Goal: Task Accomplishment & Management: Complete application form

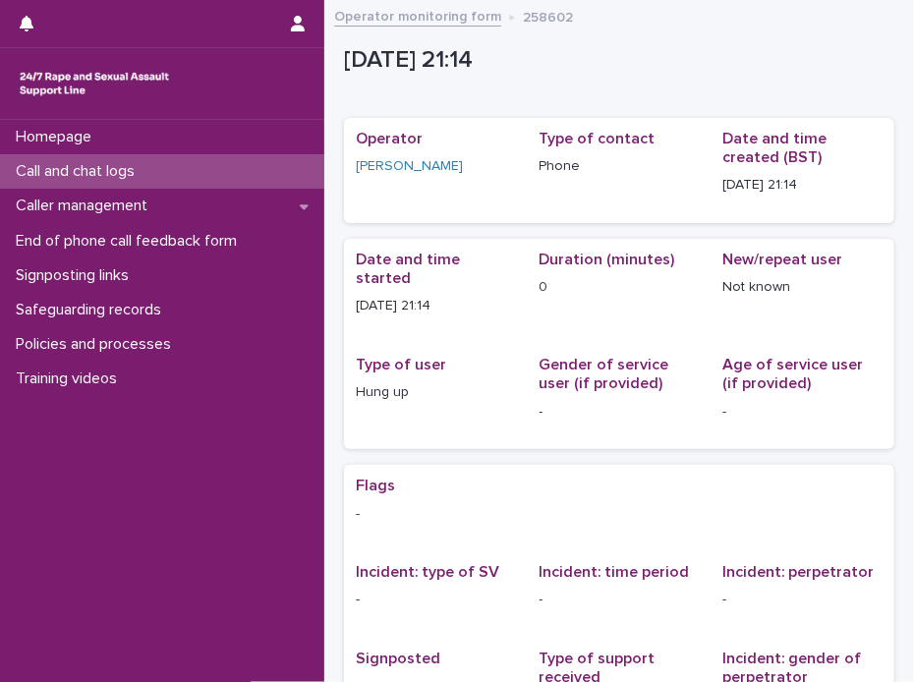
click at [68, 167] on p "Call and chat logs" at bounding box center [79, 171] width 142 height 19
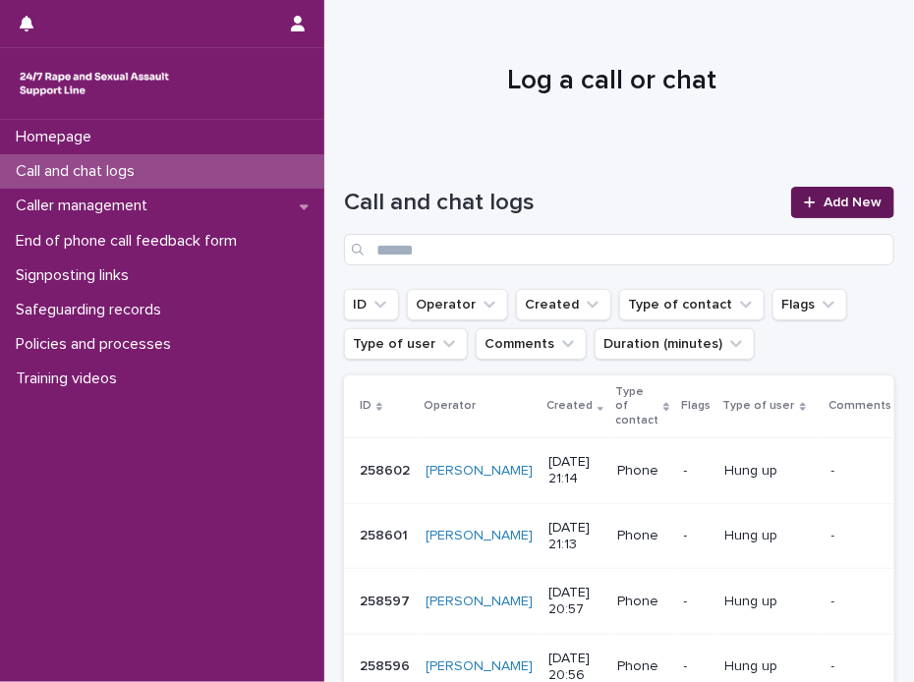
click at [842, 194] on link "Add New" at bounding box center [842, 202] width 103 height 31
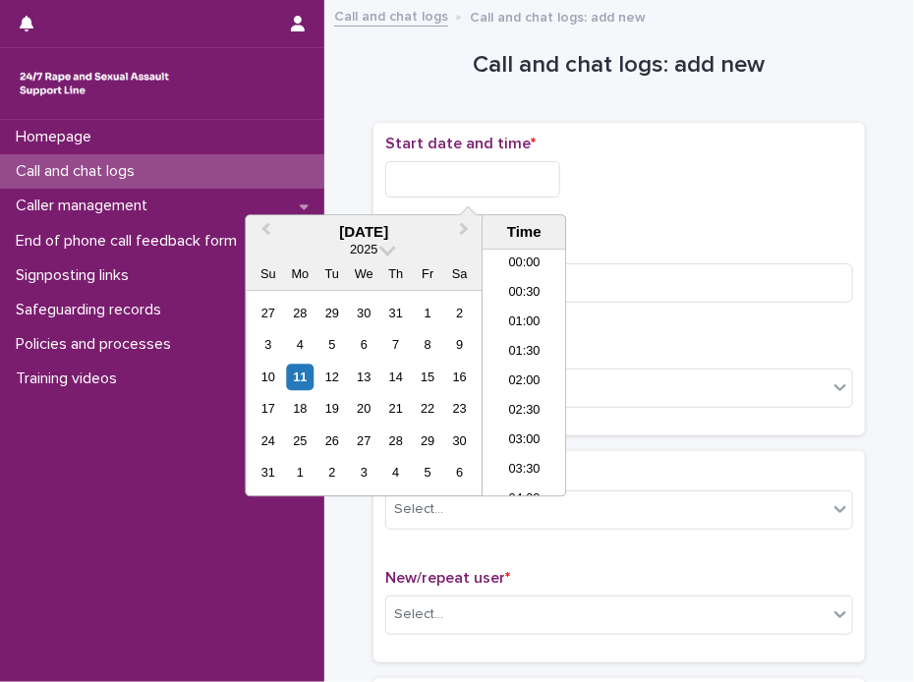
click at [470, 175] on input "text" at bounding box center [472, 179] width 175 height 36
click at [508, 355] on li "21:30" at bounding box center [524, 364] width 84 height 29
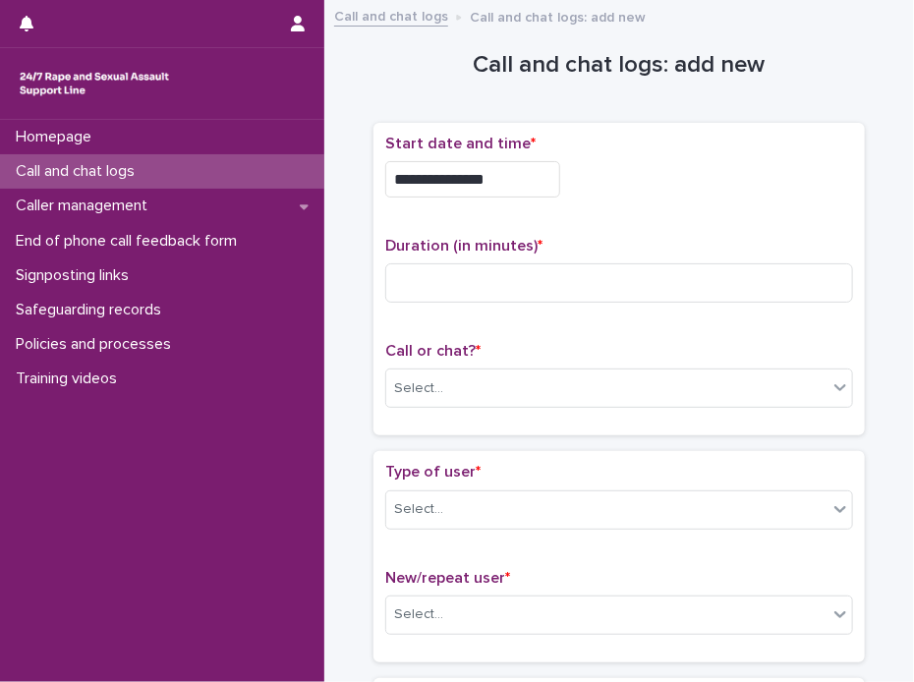
click at [506, 170] on input "**********" at bounding box center [472, 179] width 175 height 36
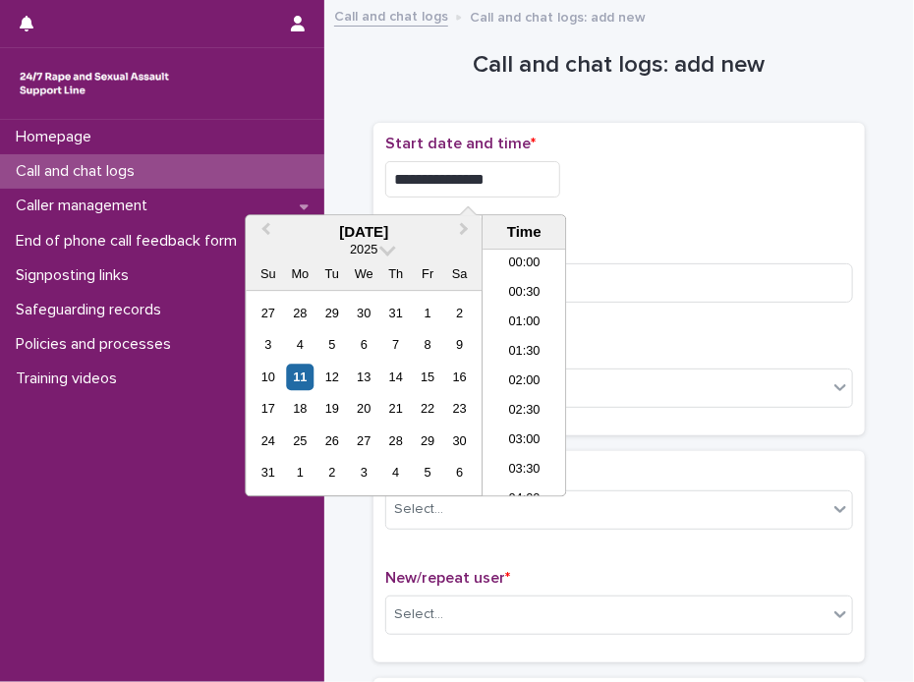
scroll to position [1159, 0]
type input "**********"
click at [664, 208] on div "**********" at bounding box center [619, 174] width 468 height 79
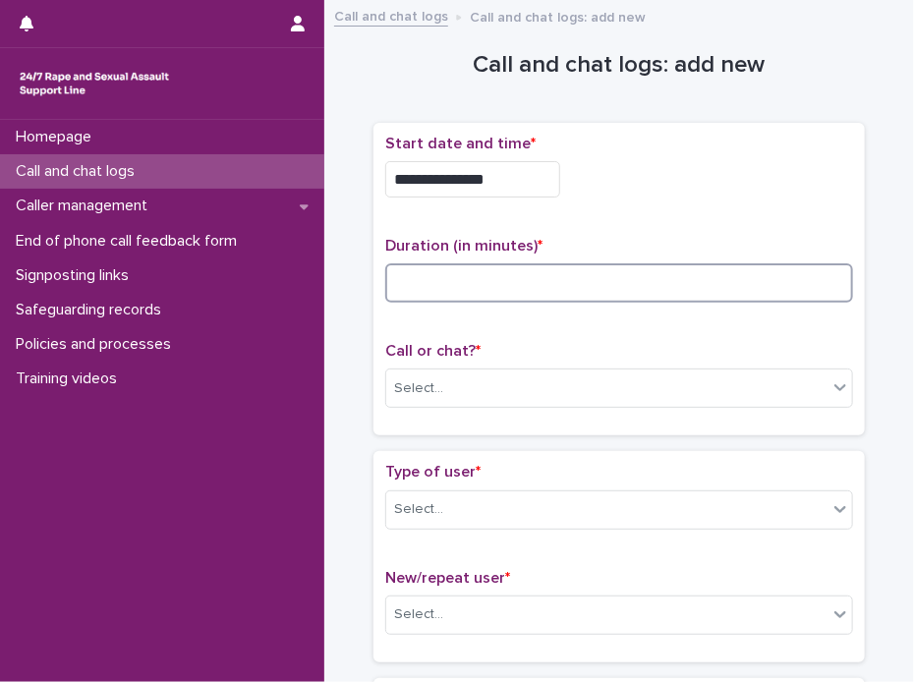
click at [448, 285] on input at bounding box center [619, 282] width 468 height 39
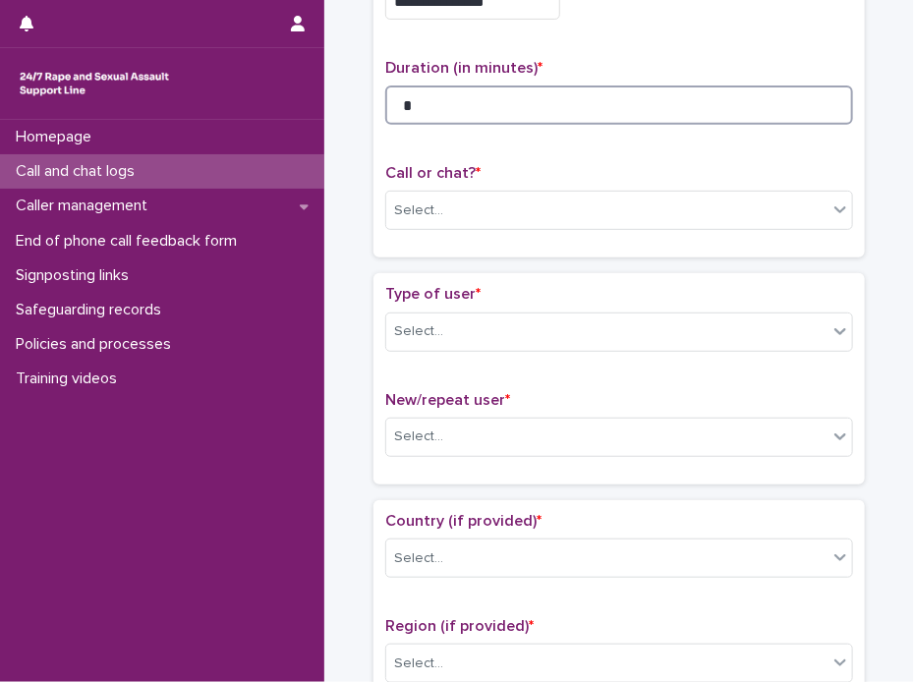
scroll to position [196, 0]
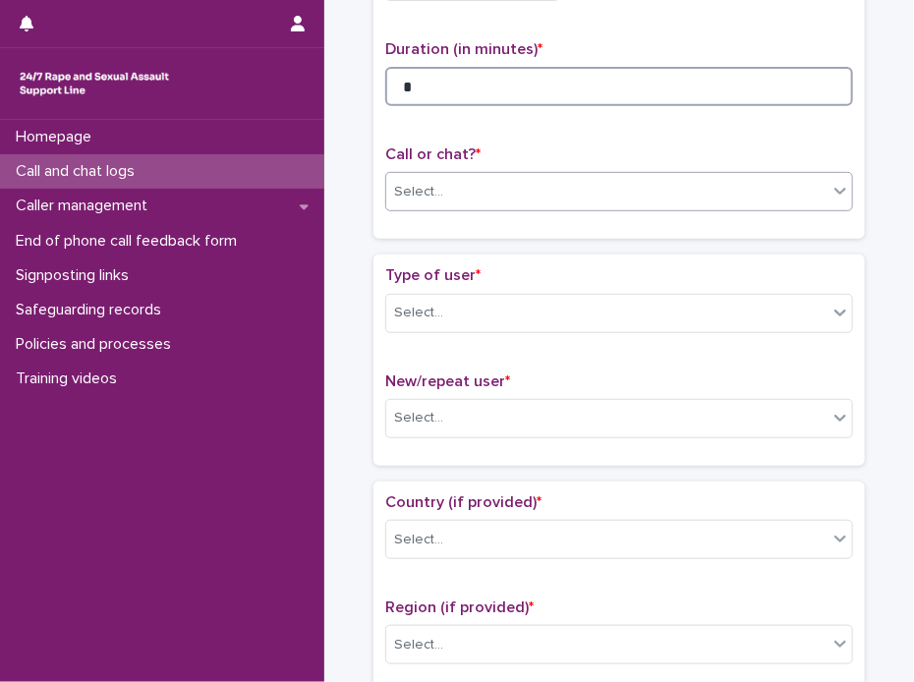
type input "*"
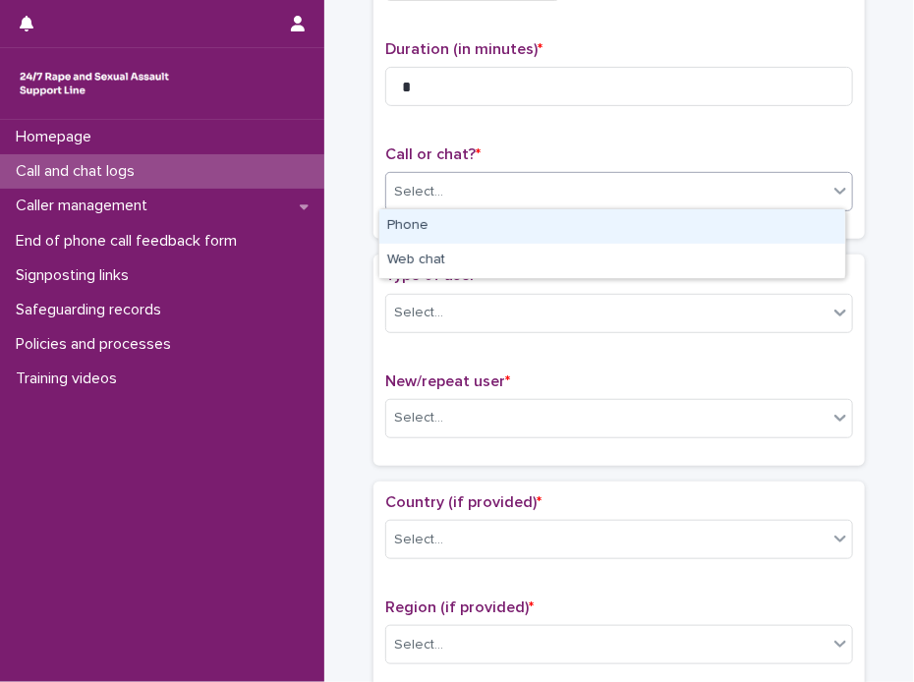
click at [830, 194] on icon at bounding box center [840, 191] width 20 height 20
click at [506, 223] on div "Phone" at bounding box center [612, 226] width 466 height 34
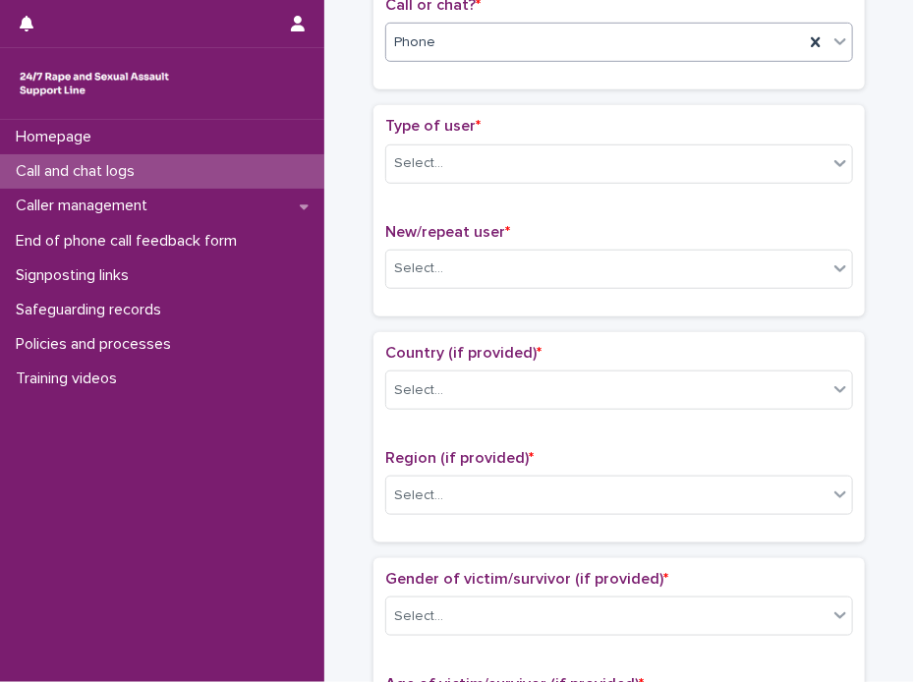
scroll to position [393, 0]
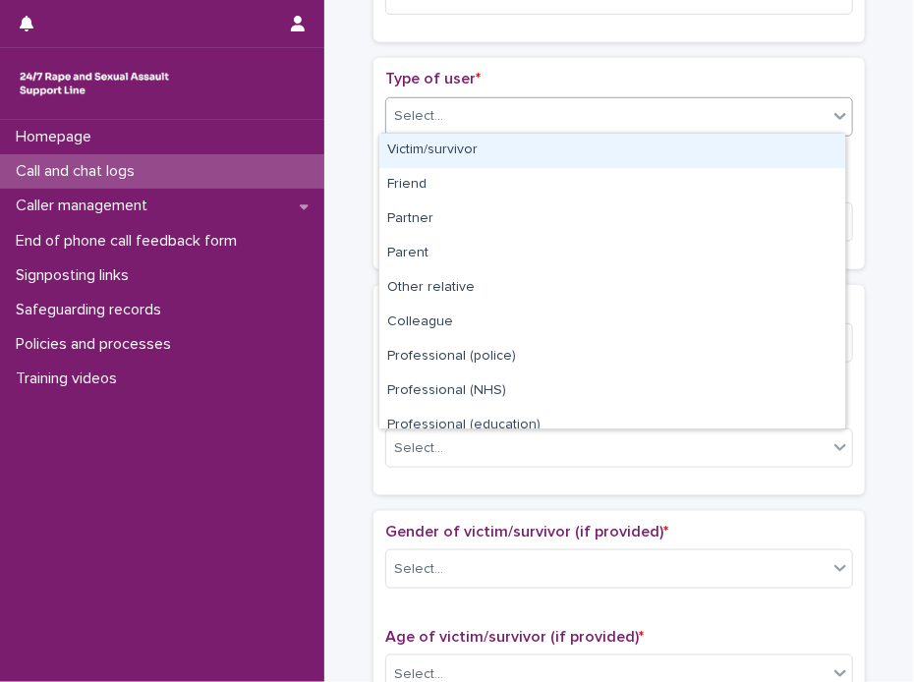
click at [840, 115] on icon at bounding box center [840, 116] width 20 height 20
click at [424, 145] on div "Victim/survivor" at bounding box center [612, 151] width 466 height 34
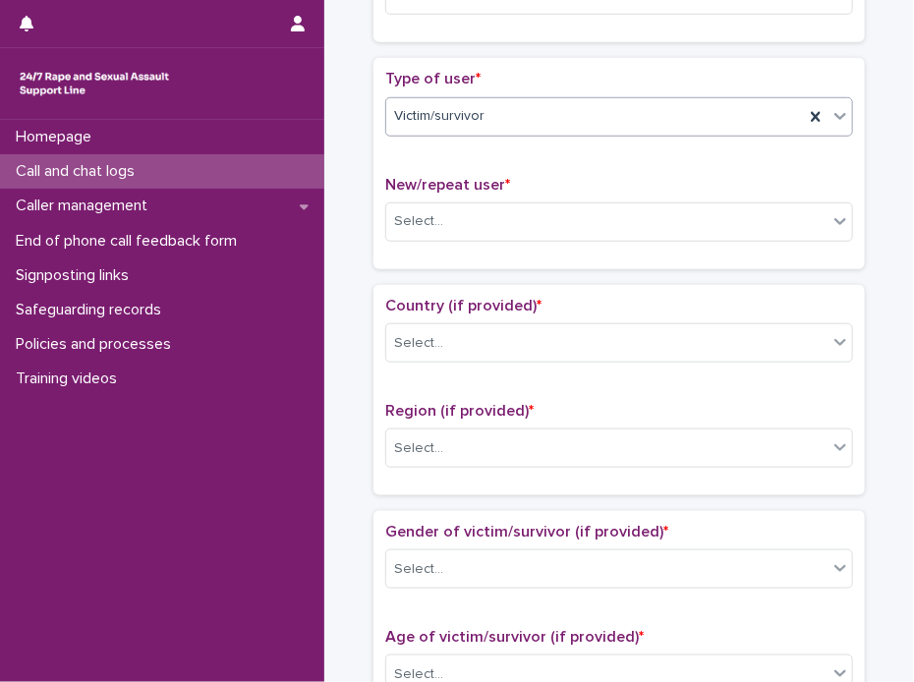
scroll to position [491, 0]
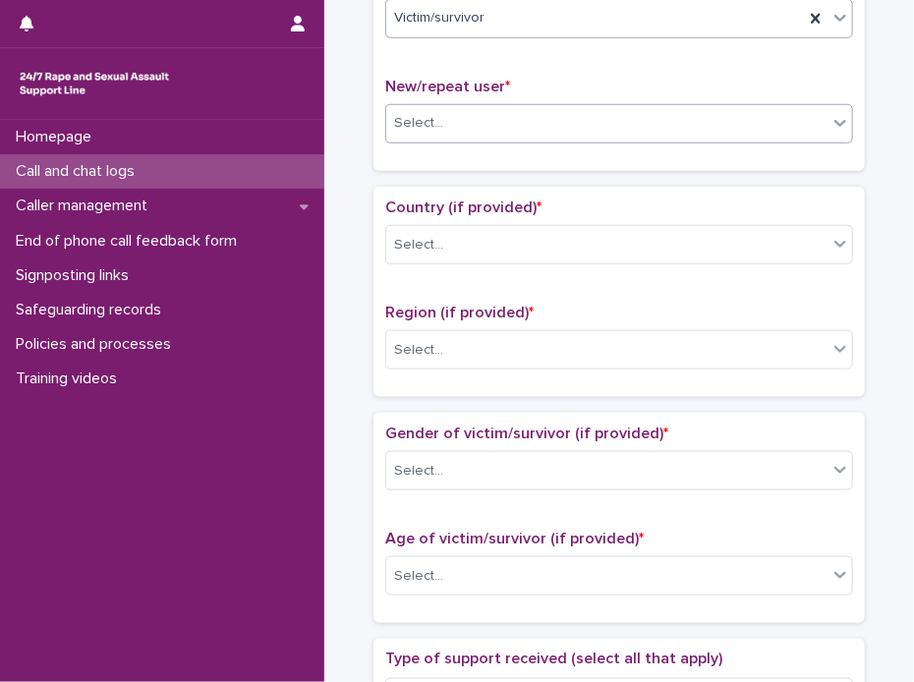
click at [837, 123] on icon at bounding box center [840, 123] width 20 height 20
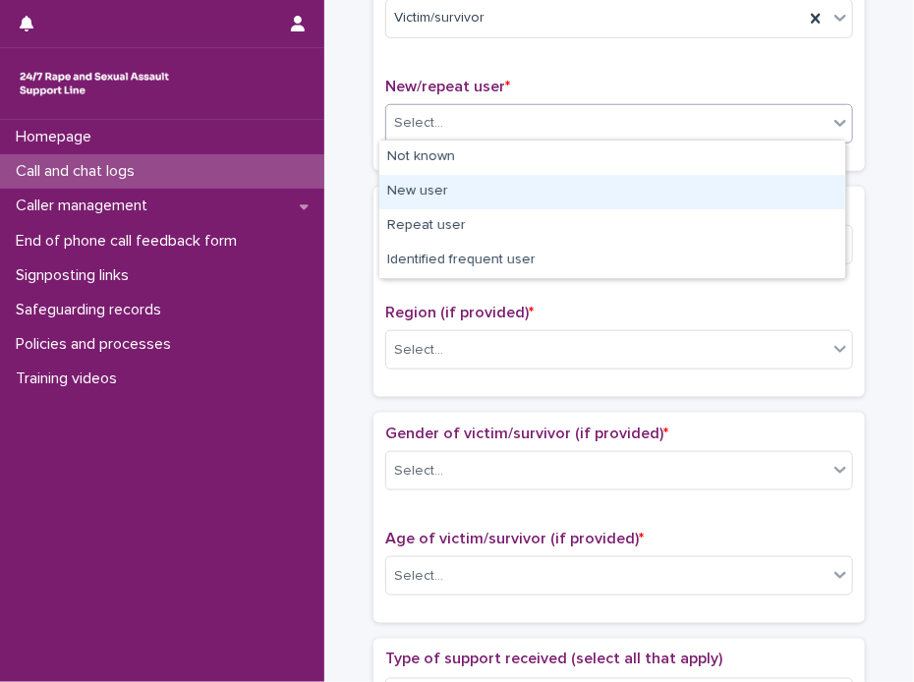
click at [444, 191] on div "New user" at bounding box center [612, 192] width 466 height 34
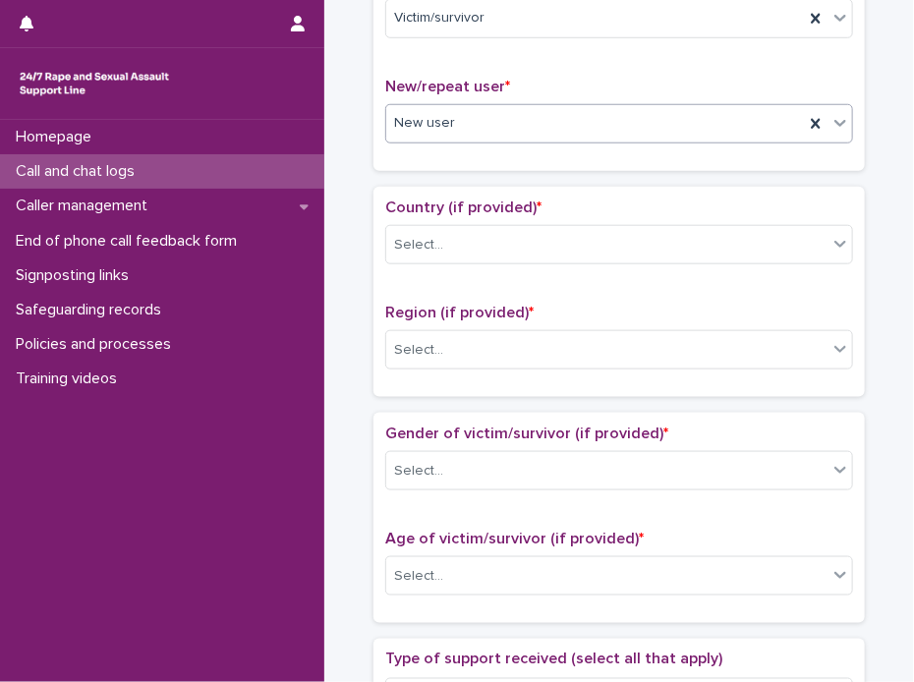
scroll to position [589, 0]
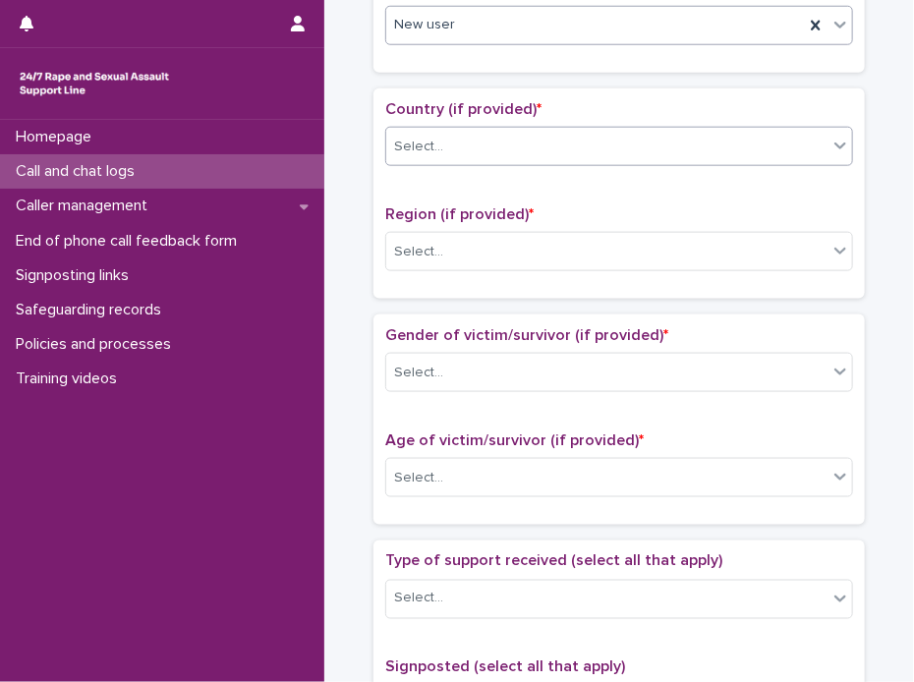
click at [837, 142] on icon at bounding box center [840, 146] width 20 height 20
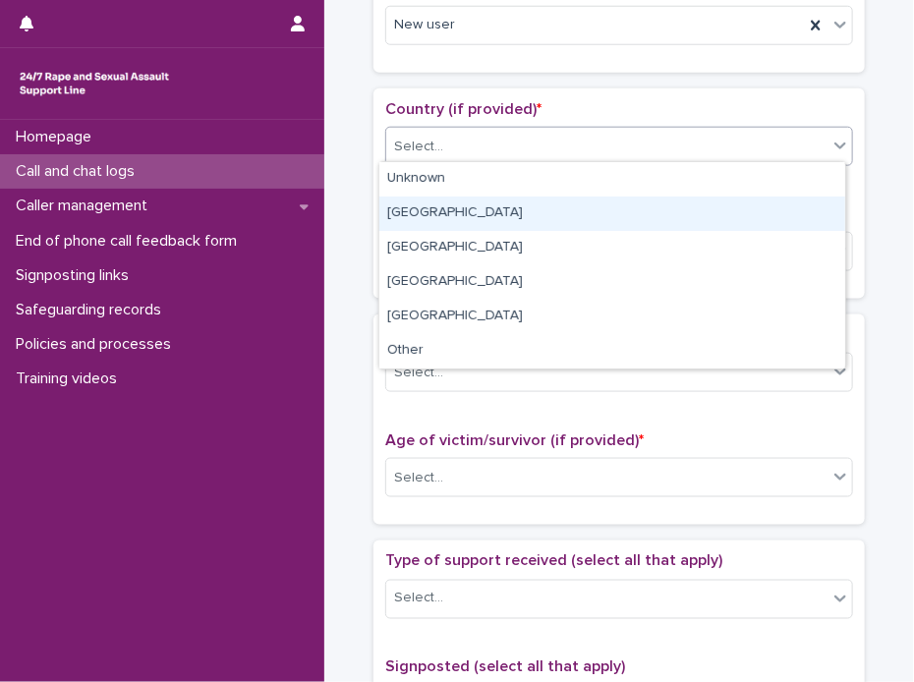
click at [446, 212] on div "[GEOGRAPHIC_DATA]" at bounding box center [612, 213] width 466 height 34
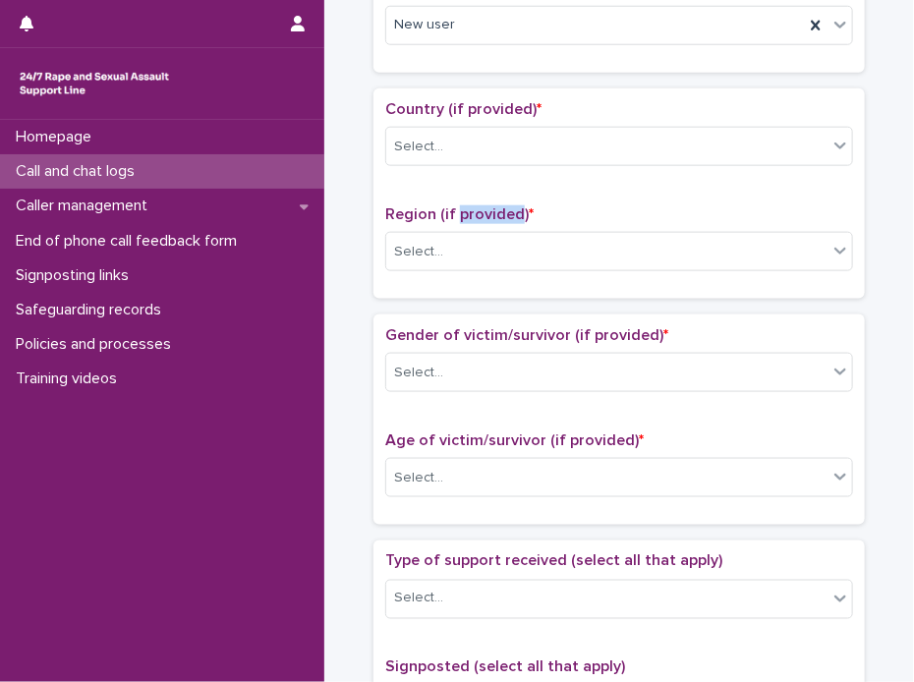
click at [446, 212] on span "Region (if provided) *" at bounding box center [459, 214] width 148 height 16
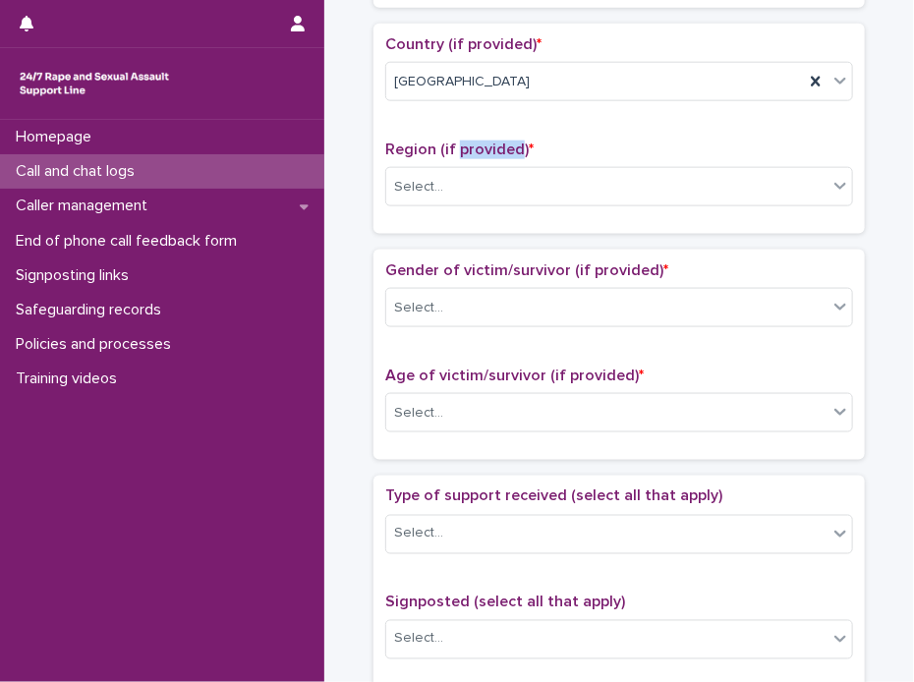
scroll to position [688, 0]
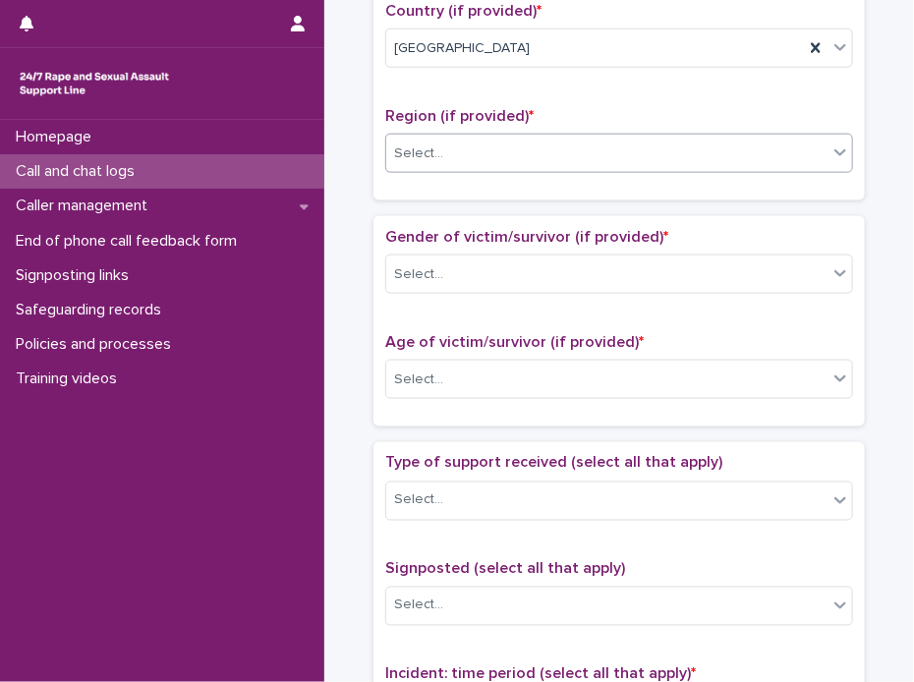
click at [834, 150] on icon at bounding box center [840, 152] width 12 height 7
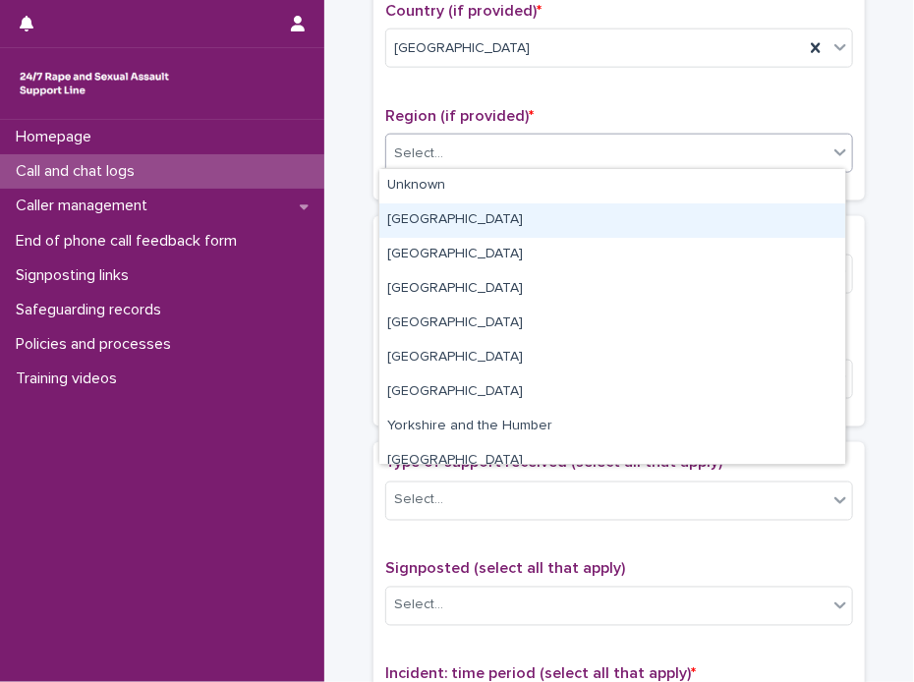
click at [443, 219] on div "[GEOGRAPHIC_DATA]" at bounding box center [612, 220] width 466 height 34
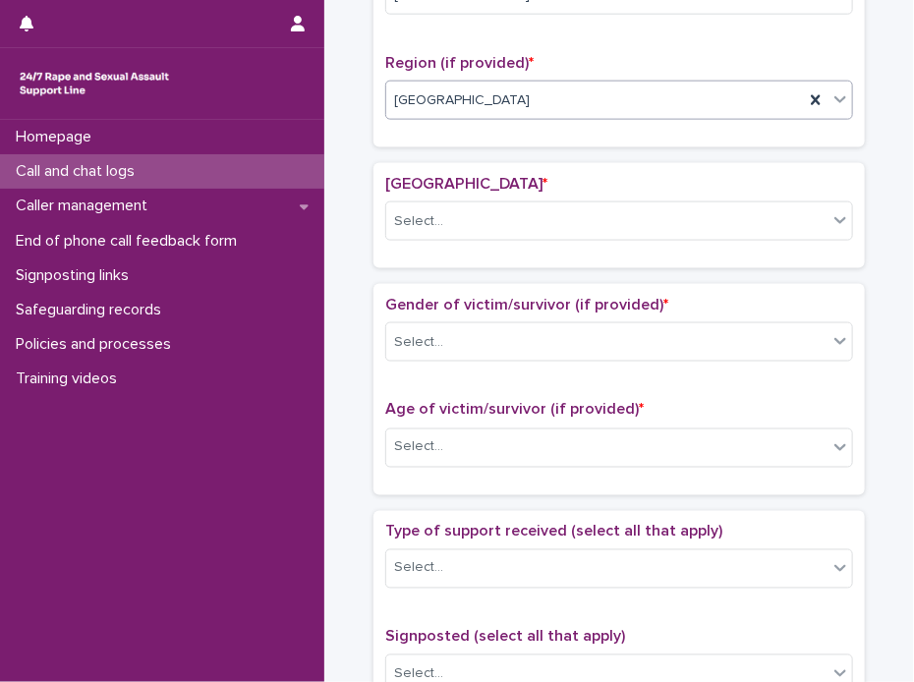
scroll to position [750, 0]
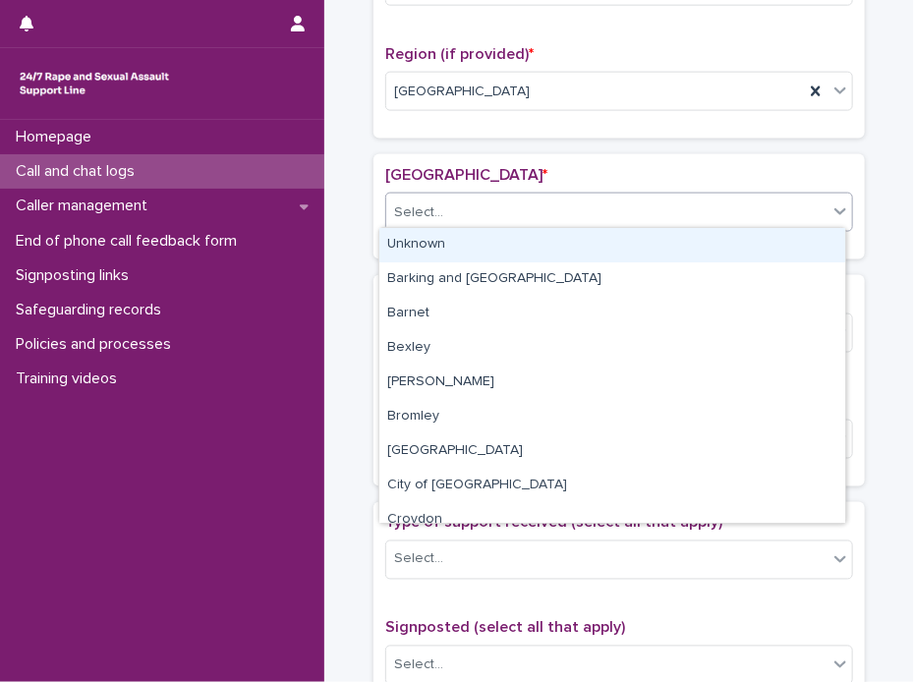
click at [839, 205] on icon at bounding box center [840, 211] width 20 height 20
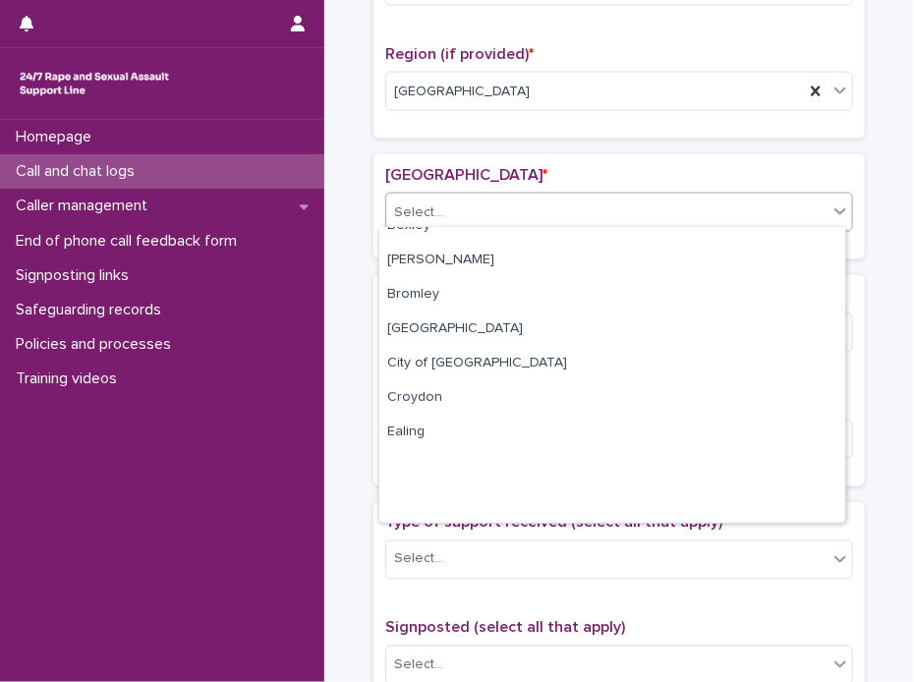
scroll to position [0, 0]
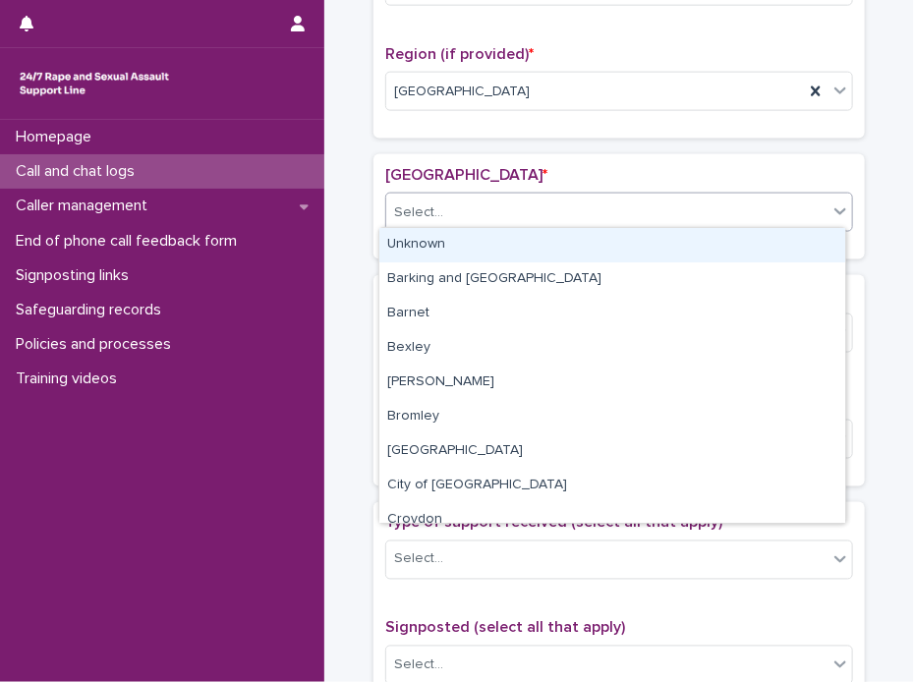
click at [428, 239] on div "Unknown" at bounding box center [612, 245] width 466 height 34
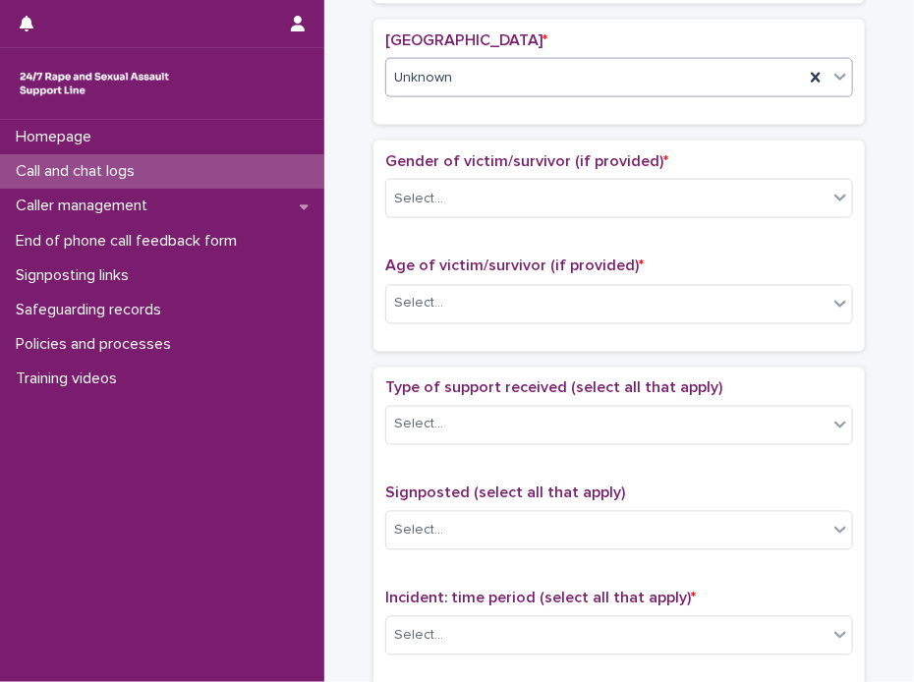
scroll to position [946, 0]
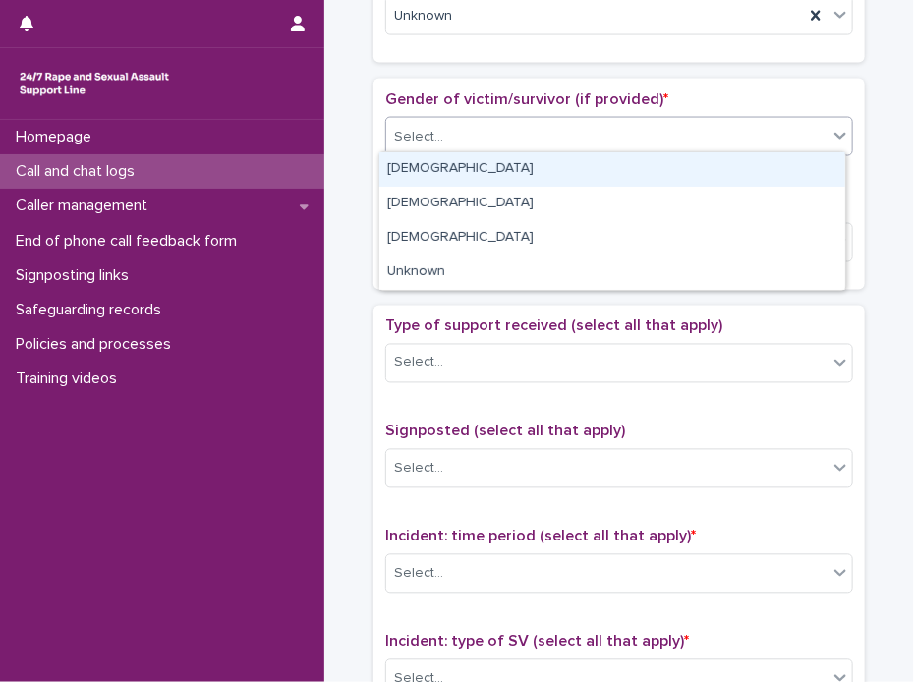
click at [836, 136] on icon at bounding box center [840, 136] width 20 height 20
click at [498, 165] on div "[DEMOGRAPHIC_DATA]" at bounding box center [612, 169] width 466 height 34
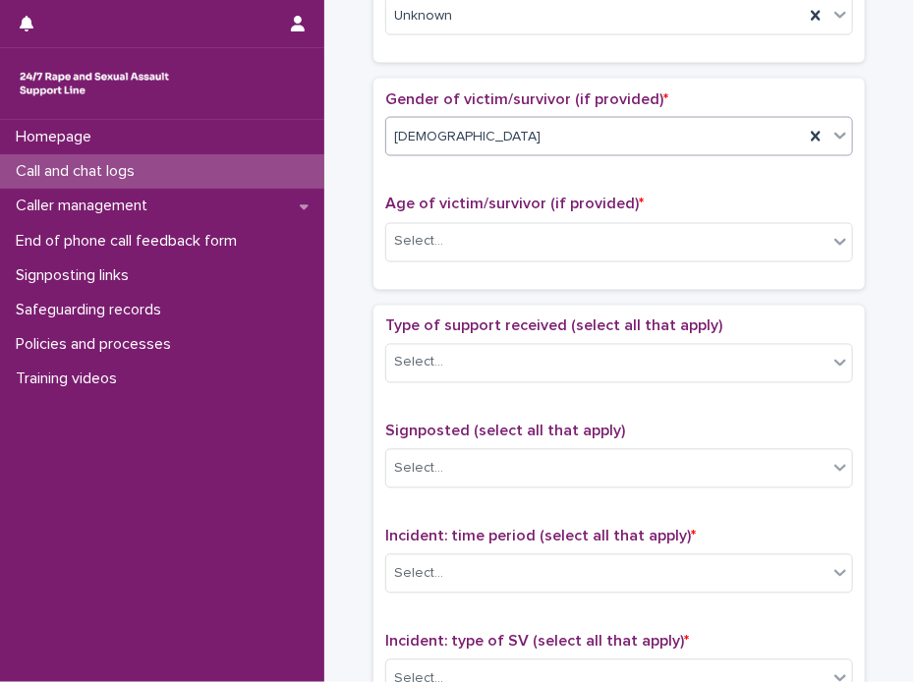
scroll to position [1044, 0]
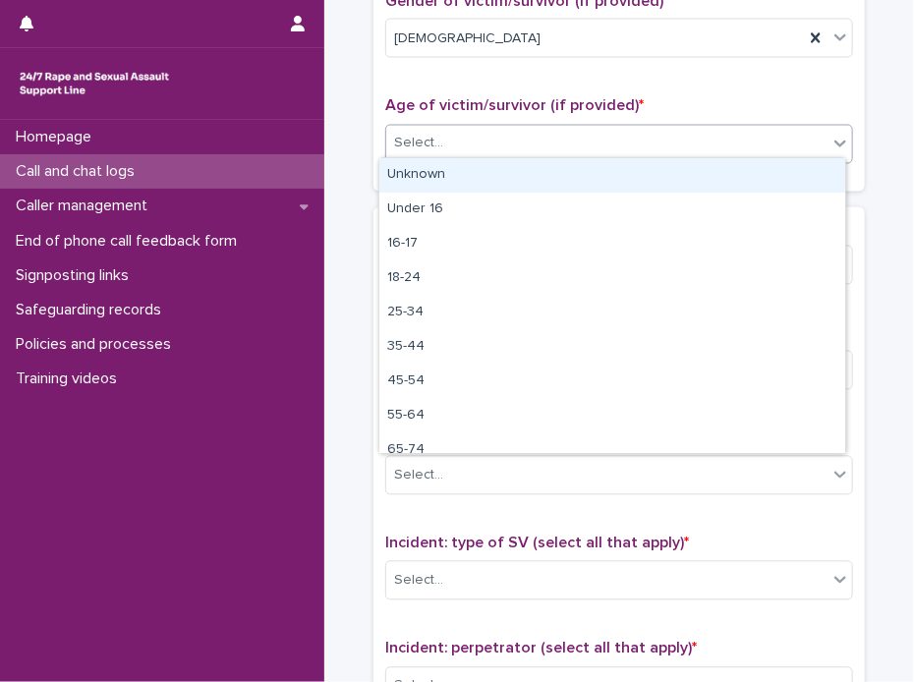
click at [834, 140] on icon at bounding box center [840, 144] width 20 height 20
click at [397, 173] on div "Unknown" at bounding box center [612, 175] width 466 height 34
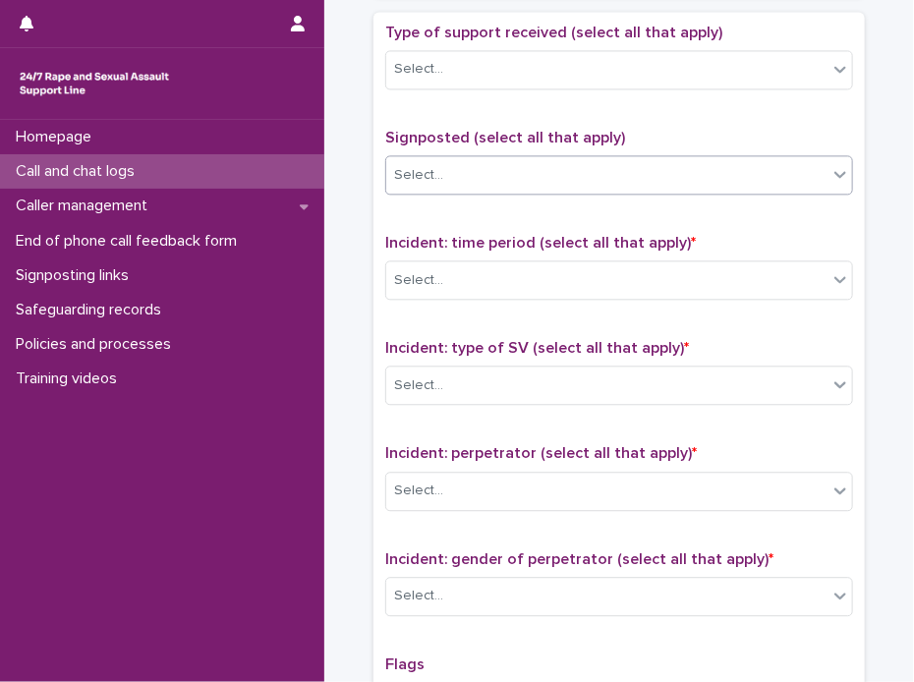
scroll to position [1241, 0]
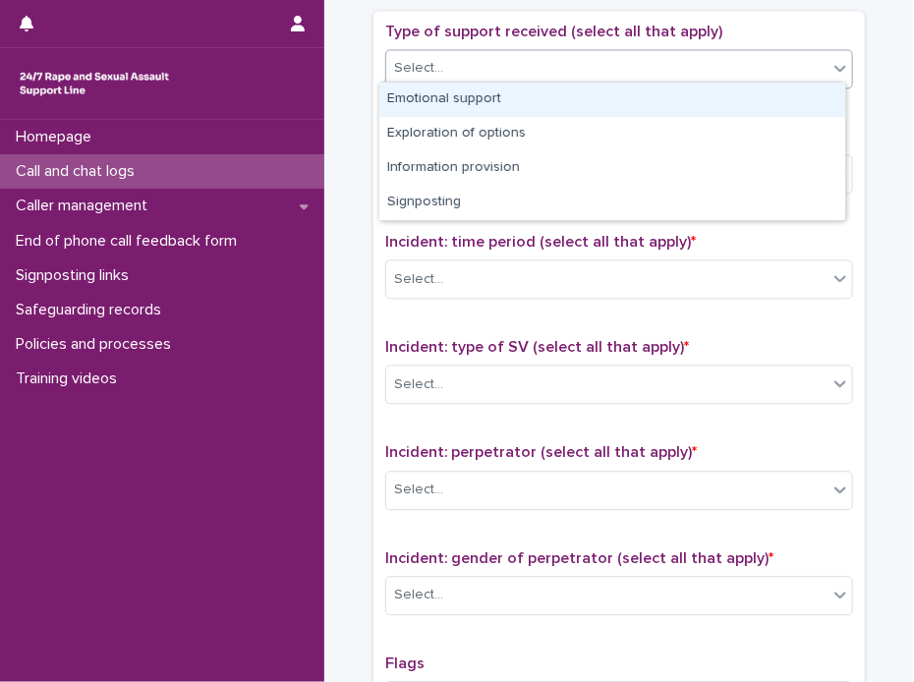
click at [839, 65] on icon at bounding box center [840, 68] width 20 height 20
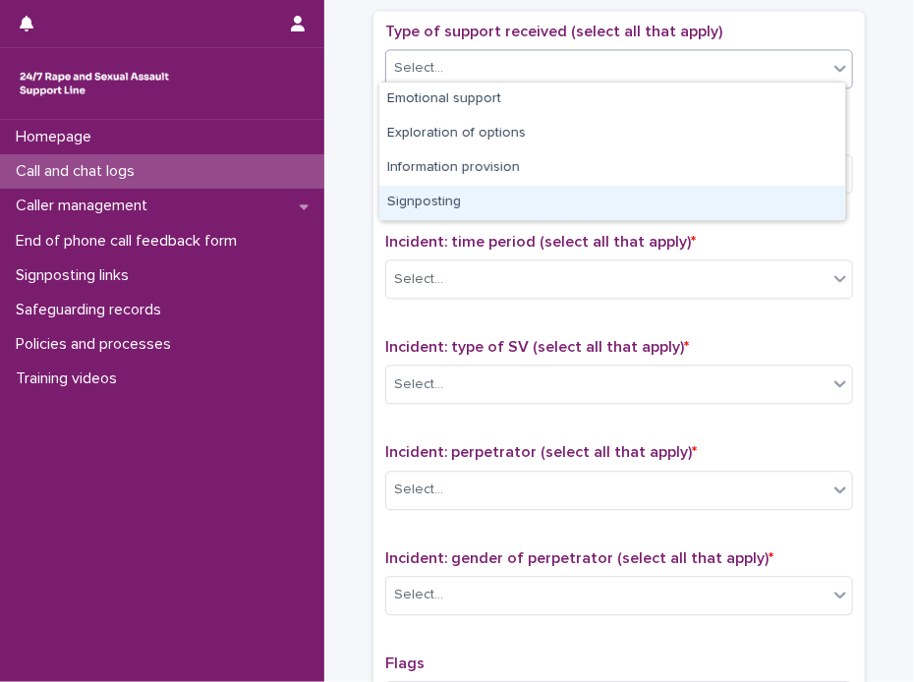
click at [440, 203] on div "Signposting" at bounding box center [612, 203] width 466 height 34
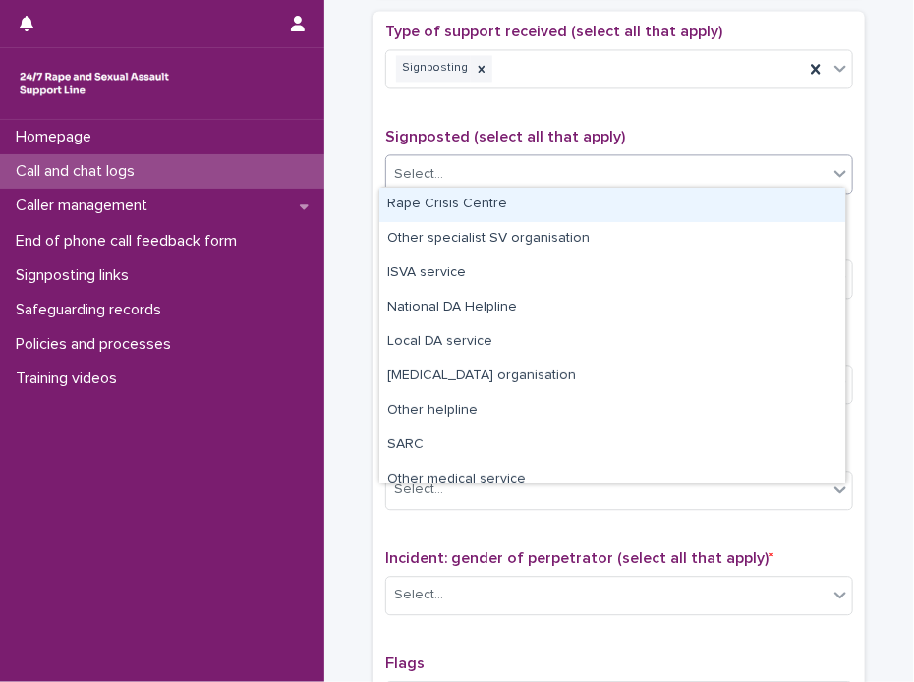
click at [833, 165] on icon at bounding box center [840, 173] width 20 height 20
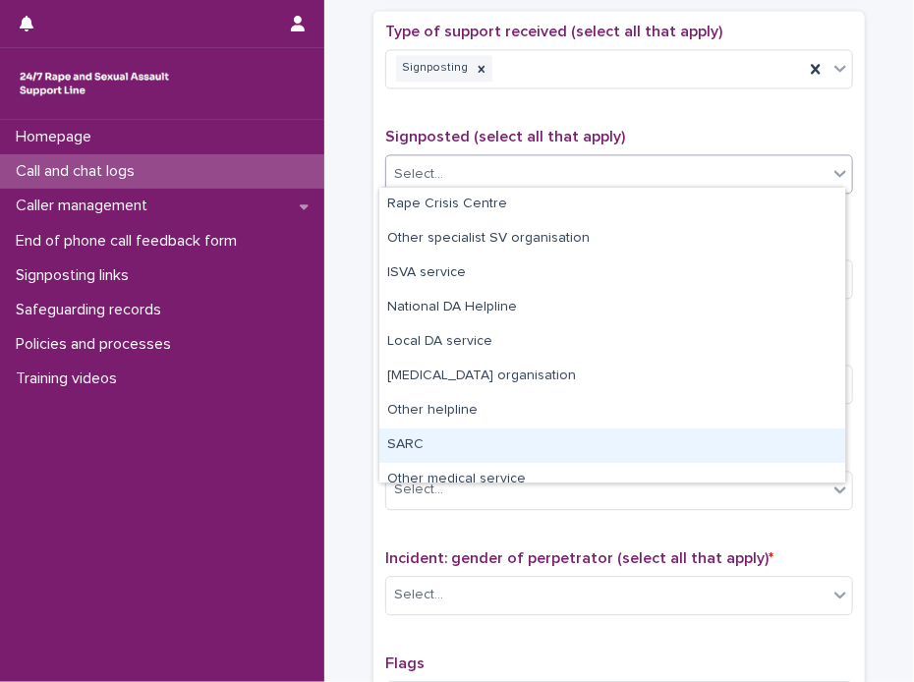
drag, startPoint x: 414, startPoint y: 441, endPoint x: 465, endPoint y: 398, distance: 66.9
click at [413, 441] on div "SARC" at bounding box center [612, 445] width 466 height 34
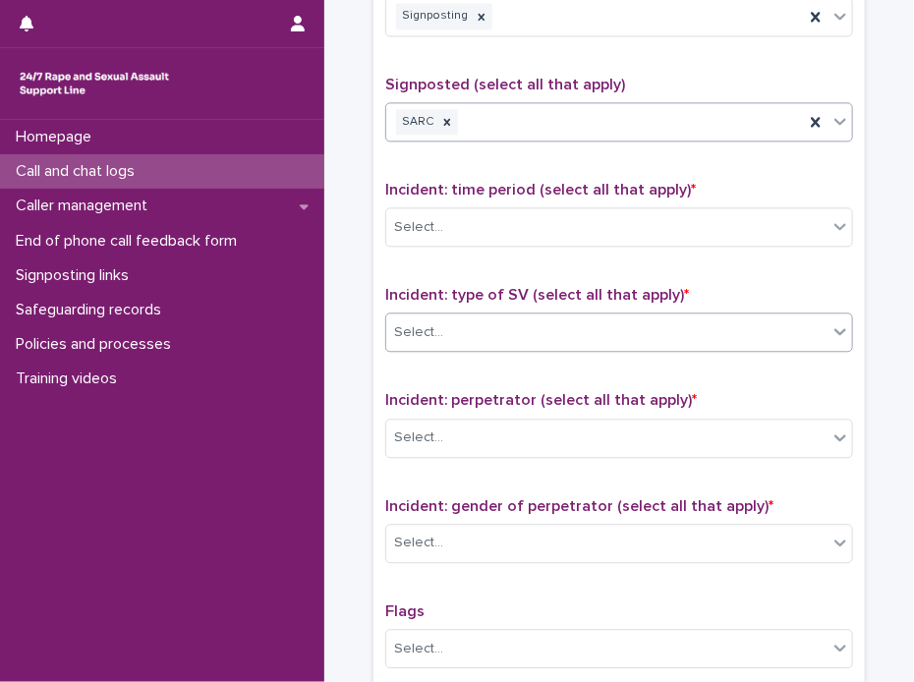
scroll to position [1339, 0]
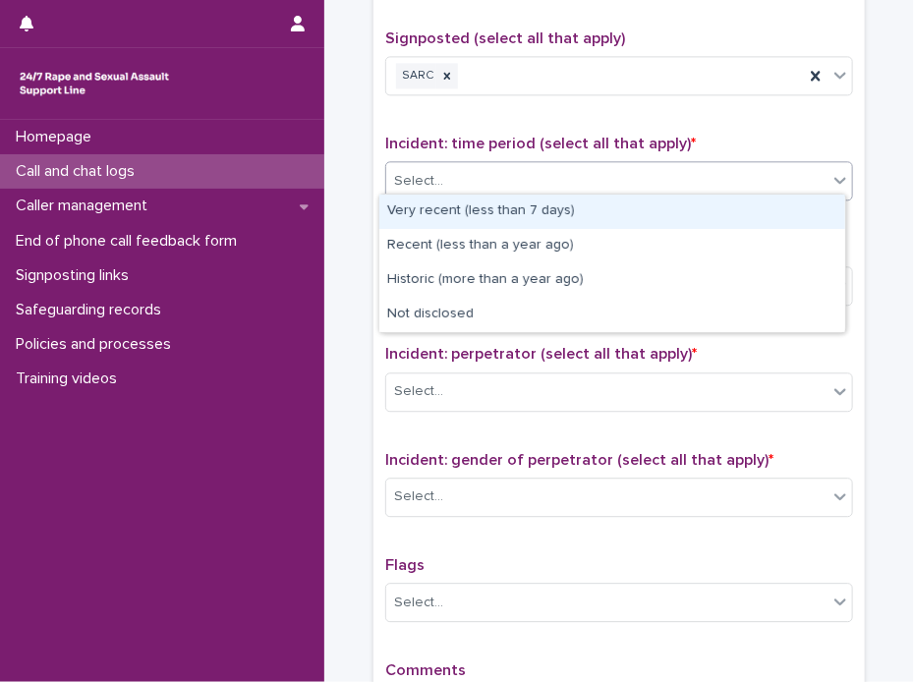
click at [834, 177] on icon at bounding box center [840, 180] width 12 height 7
click at [495, 202] on div "Very recent (less than 7 days)" at bounding box center [612, 212] width 466 height 34
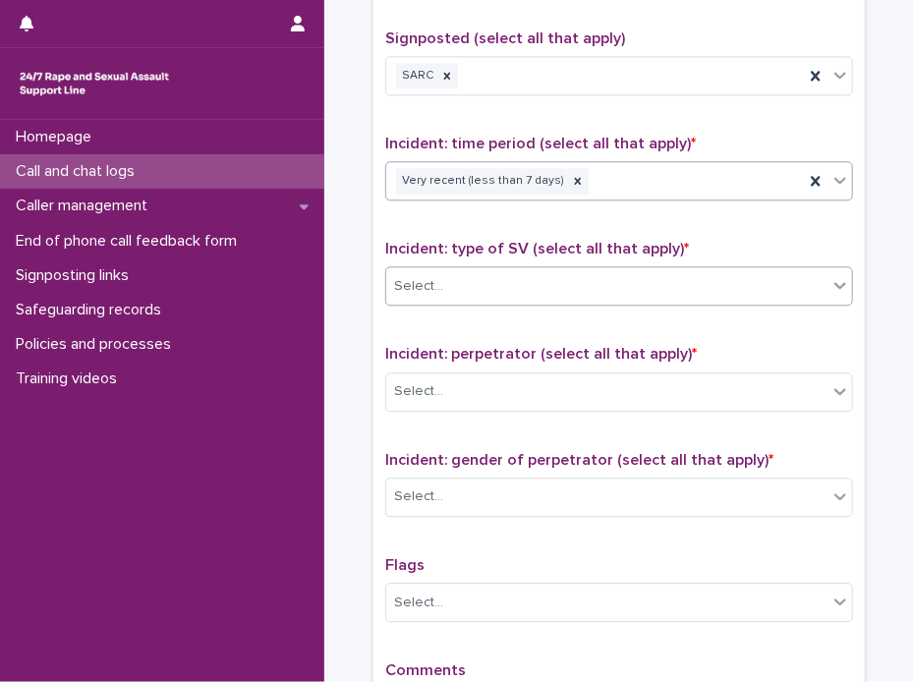
click at [841, 283] on icon at bounding box center [840, 285] width 20 height 20
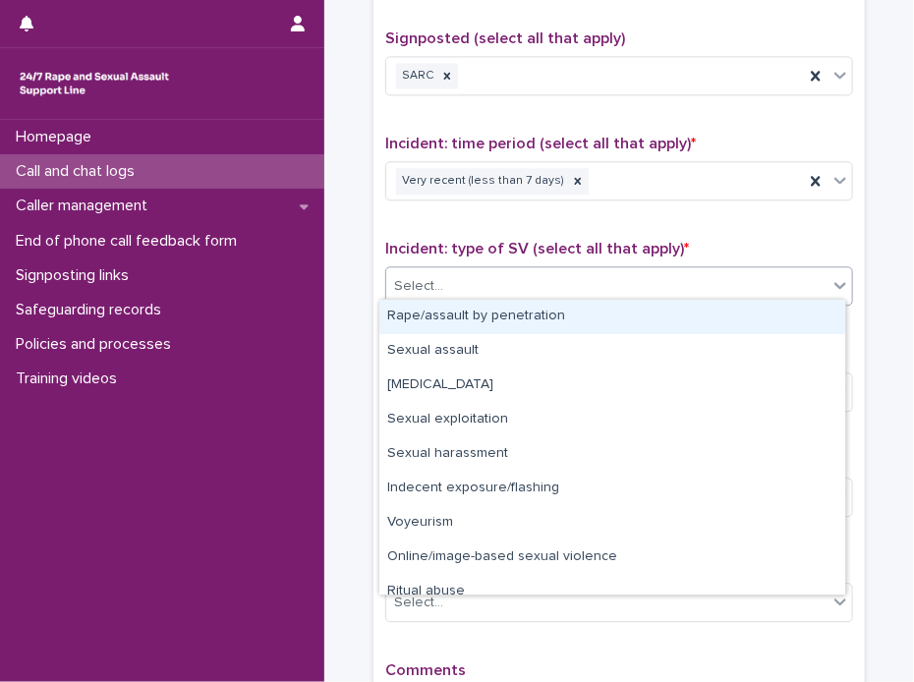
click at [538, 312] on div "Rape/assault by penetration" at bounding box center [612, 317] width 466 height 34
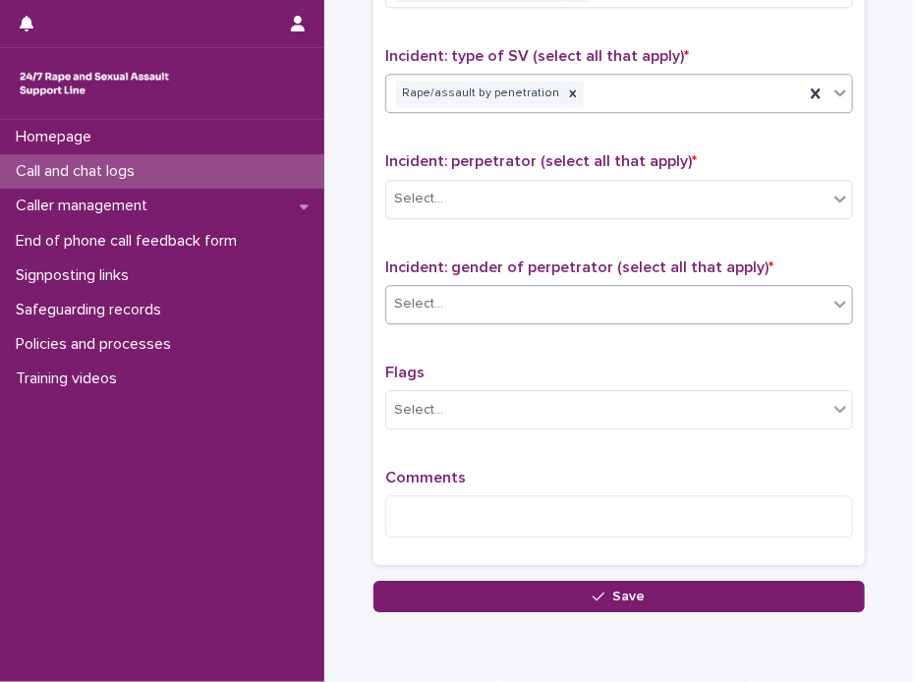
scroll to position [1536, 0]
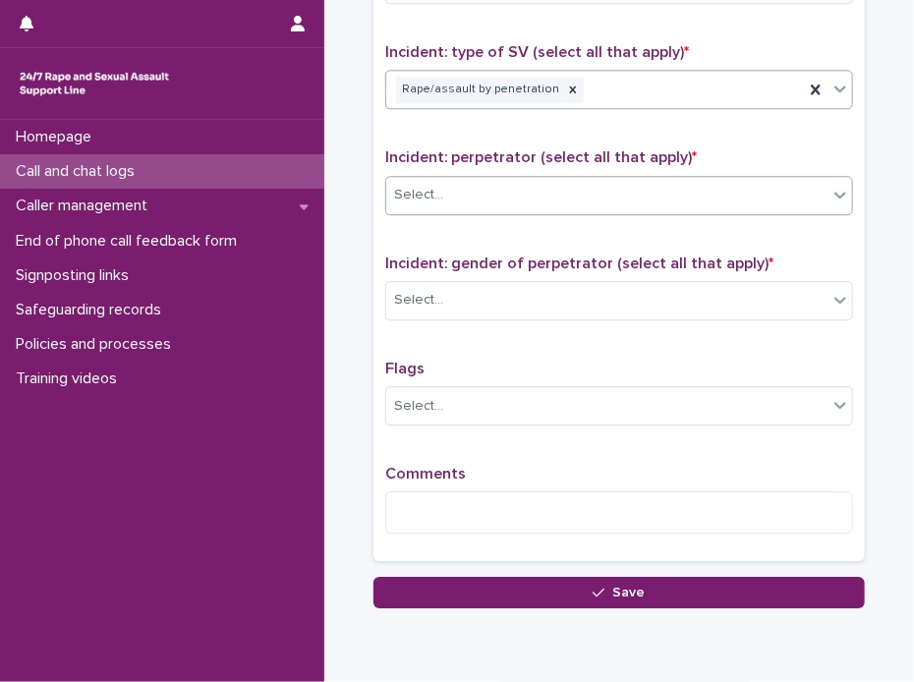
click at [832, 193] on icon at bounding box center [840, 195] width 20 height 20
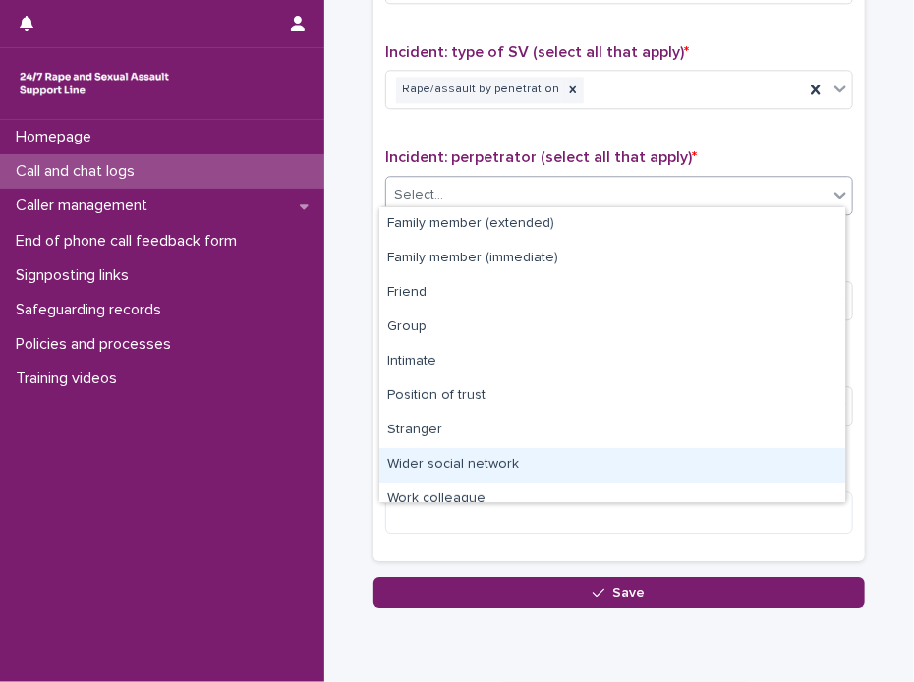
scroll to position [83, 0]
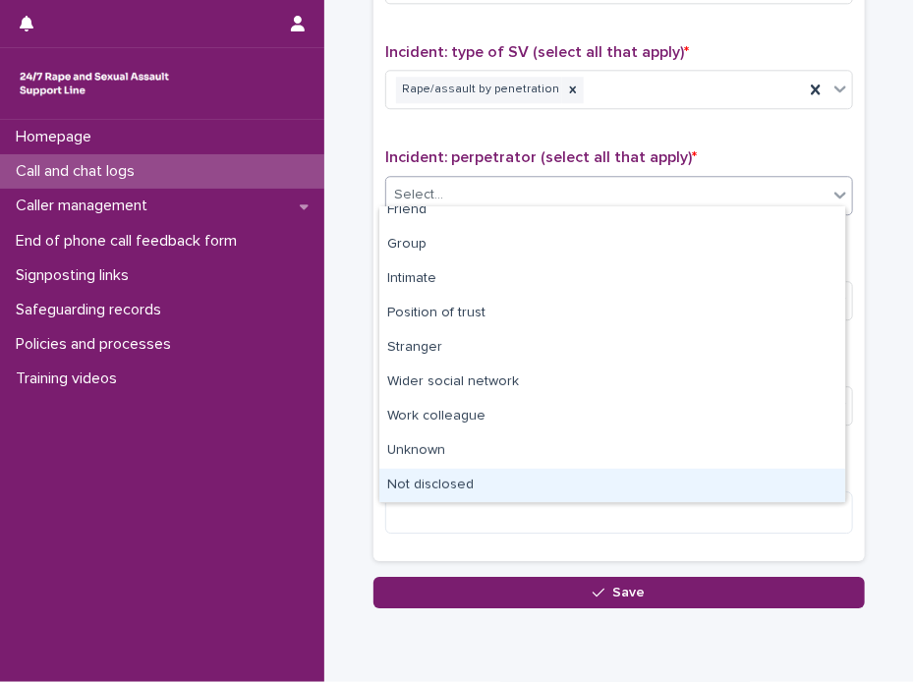
click at [460, 486] on div "Not disclosed" at bounding box center [612, 486] width 466 height 34
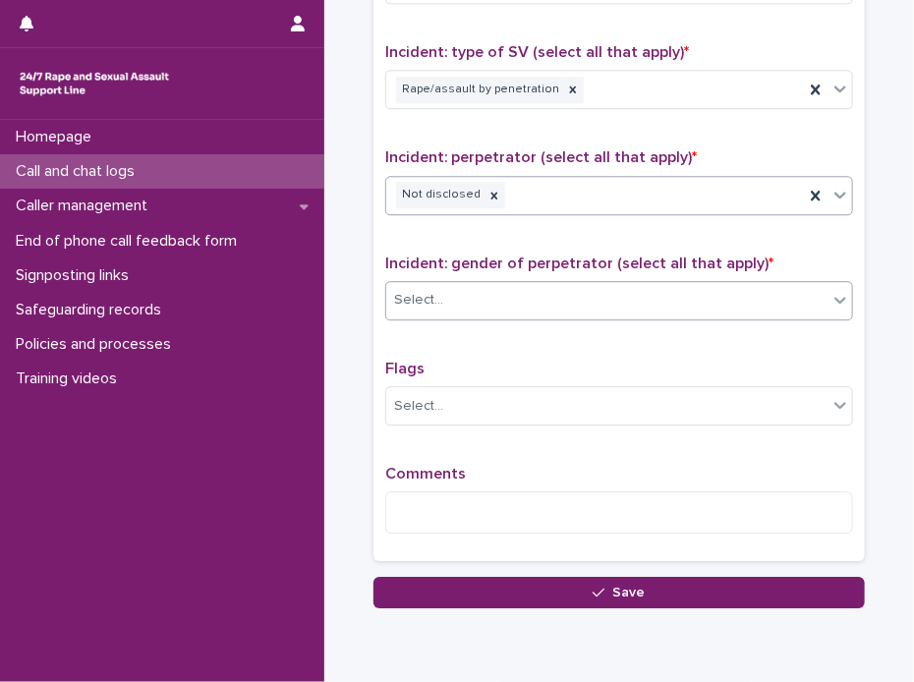
click at [834, 297] on icon at bounding box center [840, 300] width 12 height 7
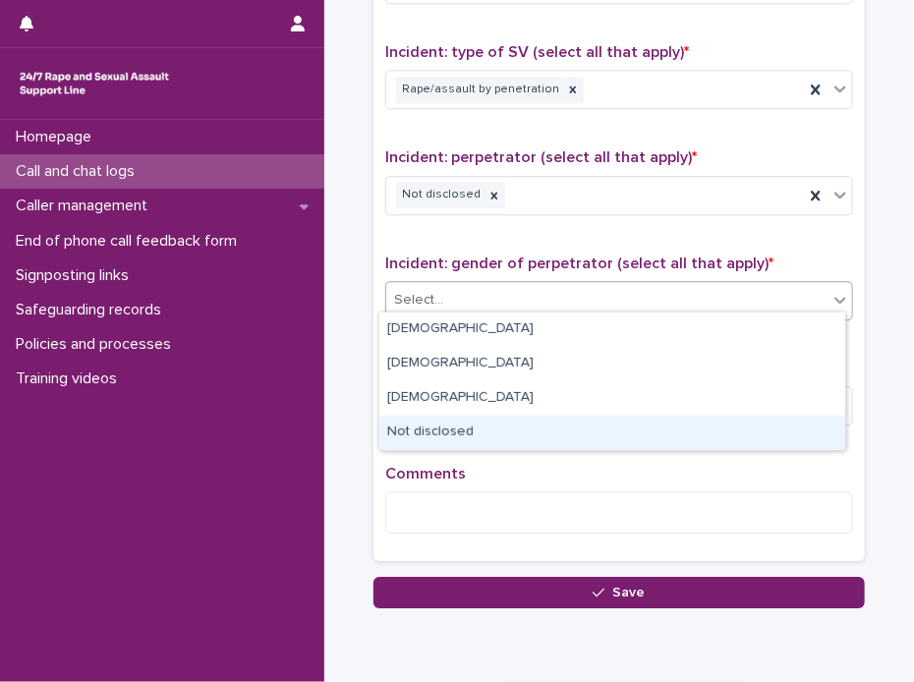
click at [458, 433] on div "Not disclosed" at bounding box center [612, 433] width 466 height 34
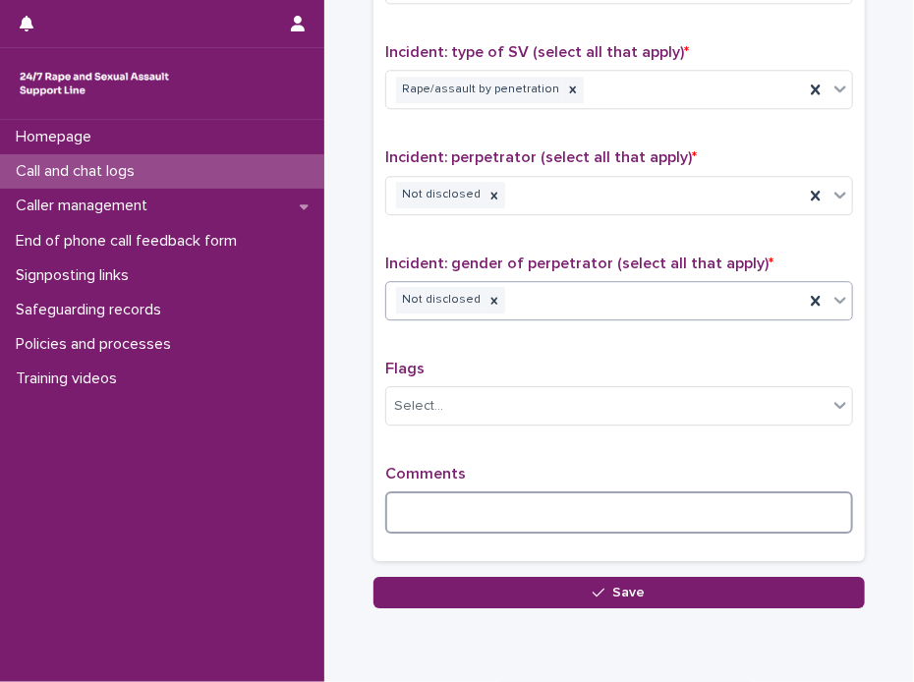
click at [464, 491] on textarea at bounding box center [619, 512] width 468 height 42
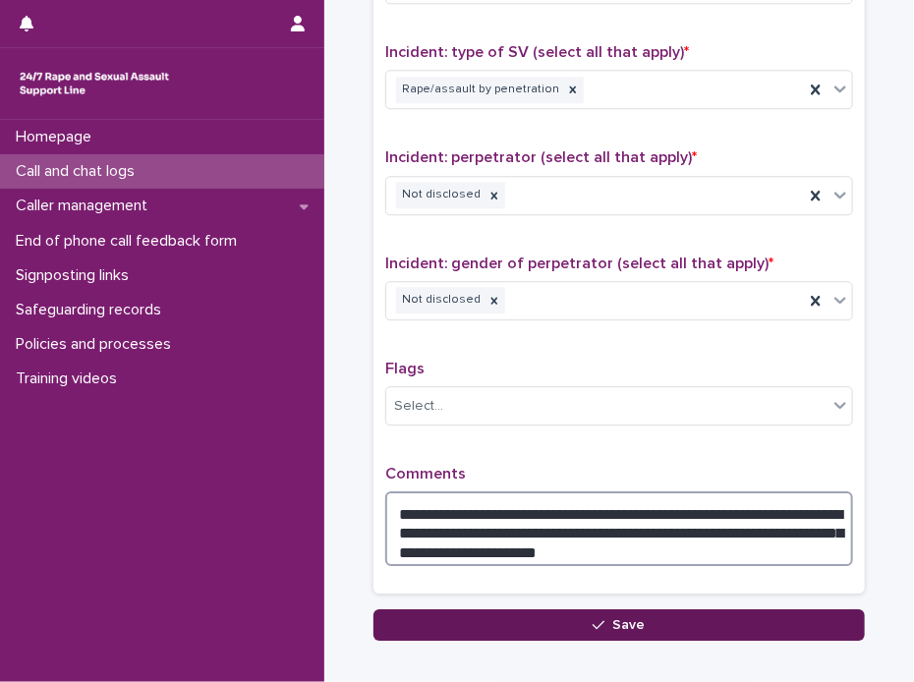
type textarea "**********"
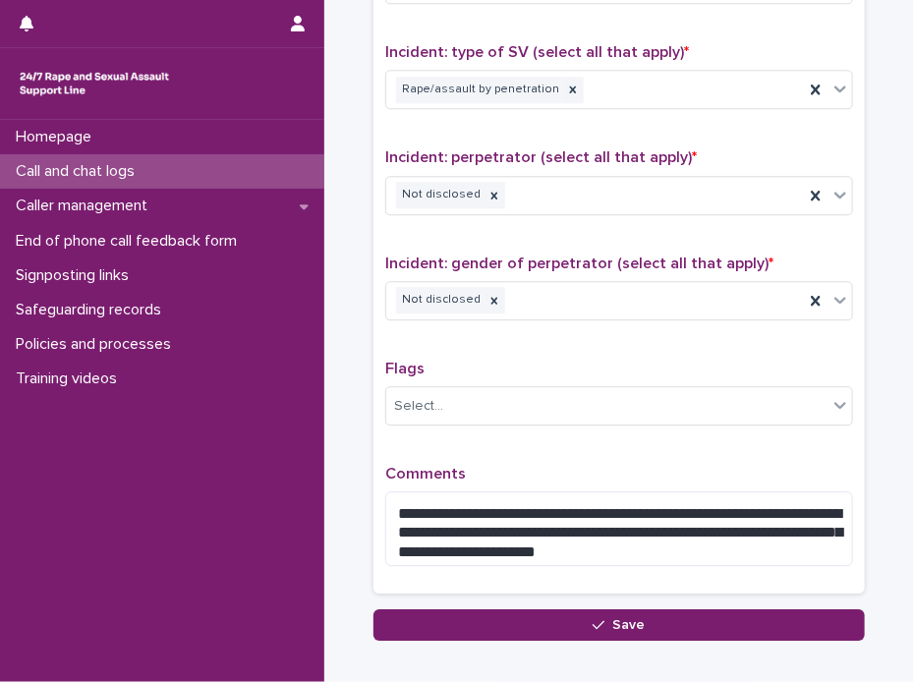
click at [668, 613] on button "Save" at bounding box center [618, 624] width 491 height 31
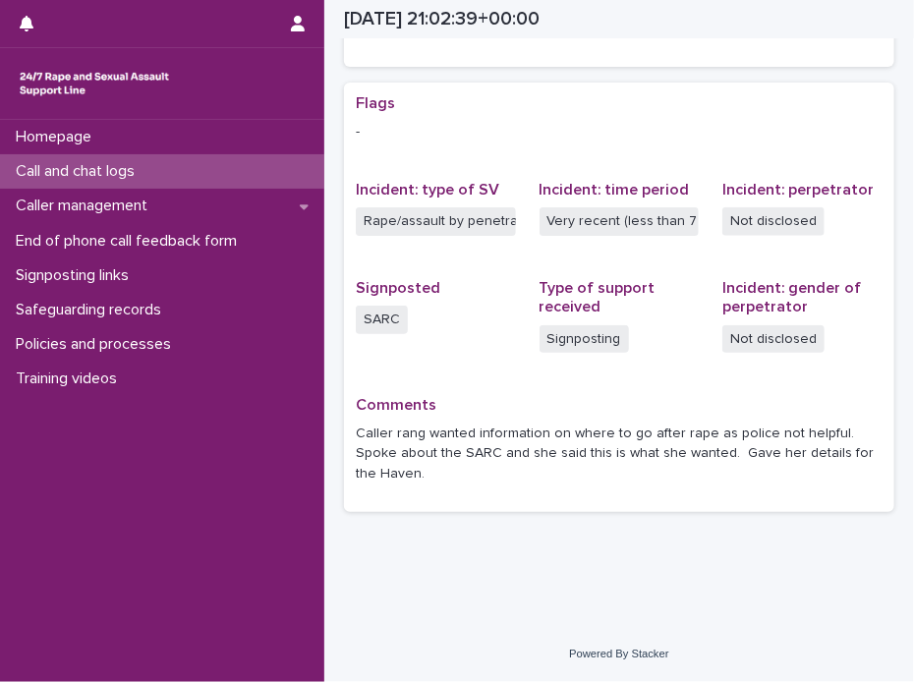
scroll to position [363, 0]
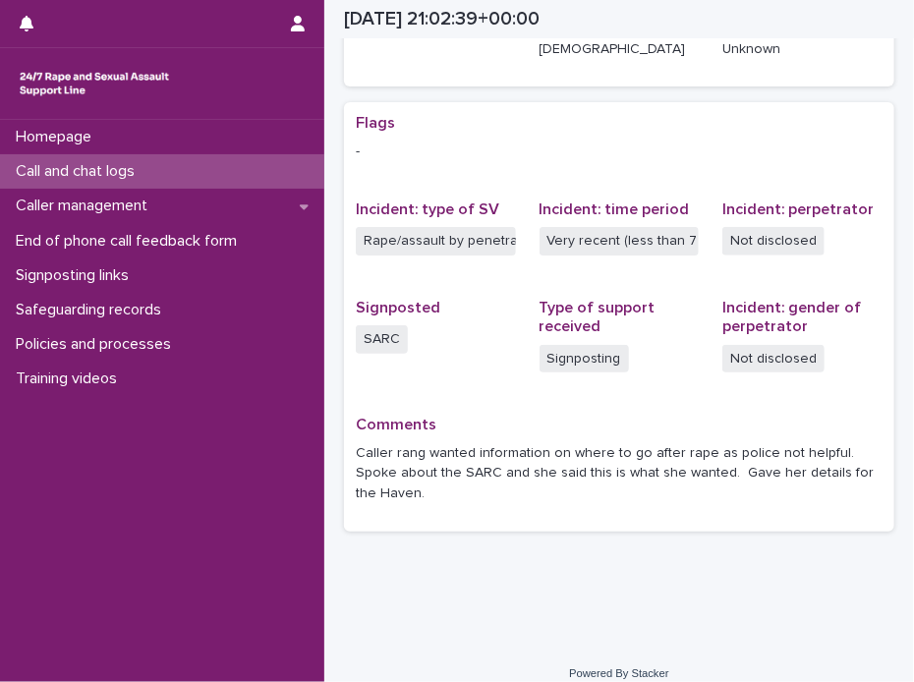
click at [43, 166] on p "Call and chat logs" at bounding box center [79, 171] width 142 height 19
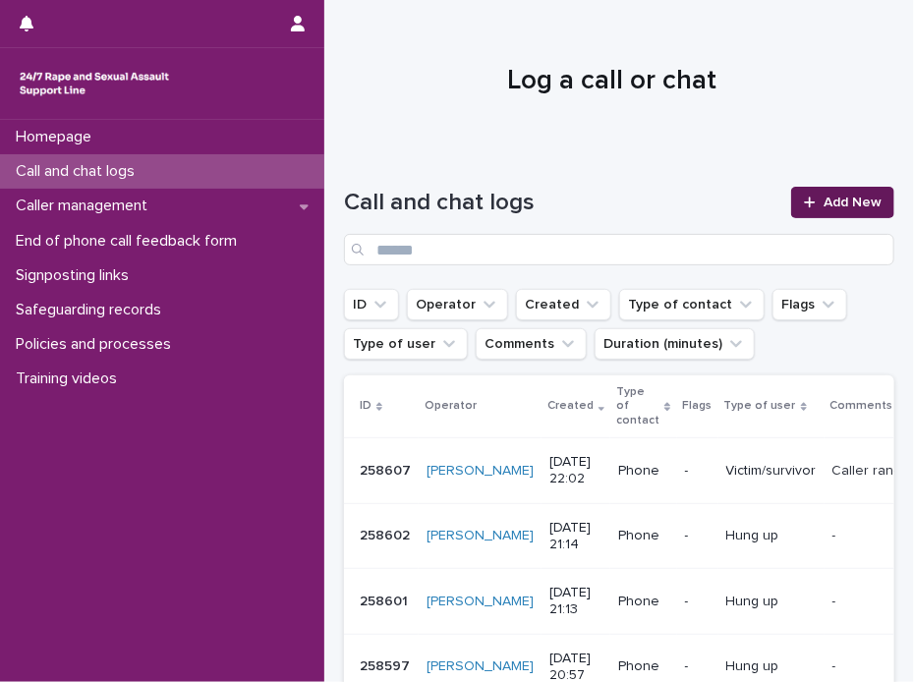
click at [824, 193] on link "Add New" at bounding box center [842, 202] width 103 height 31
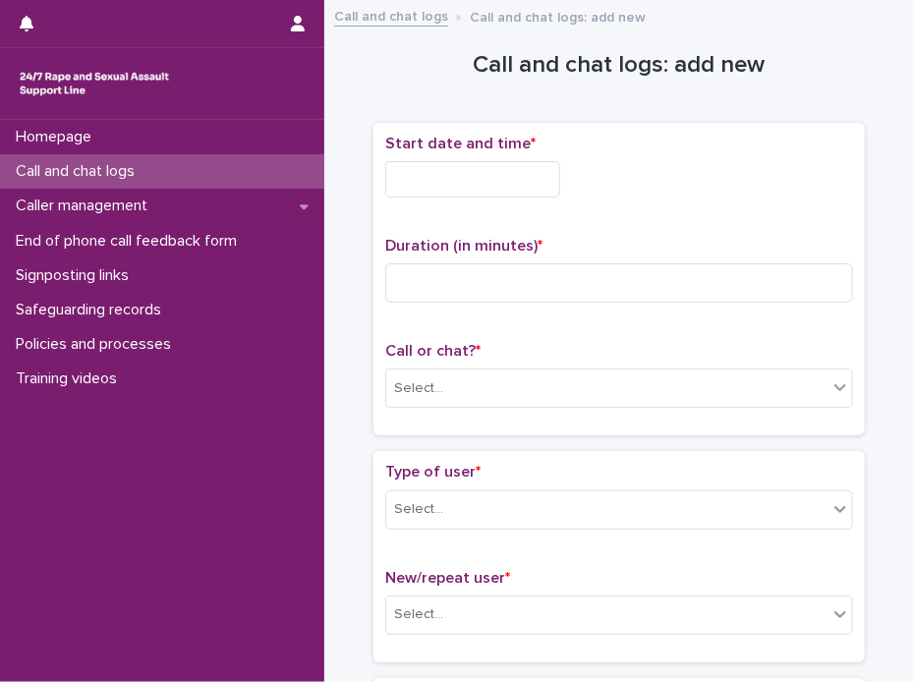
click at [443, 178] on input "text" at bounding box center [472, 179] width 175 height 36
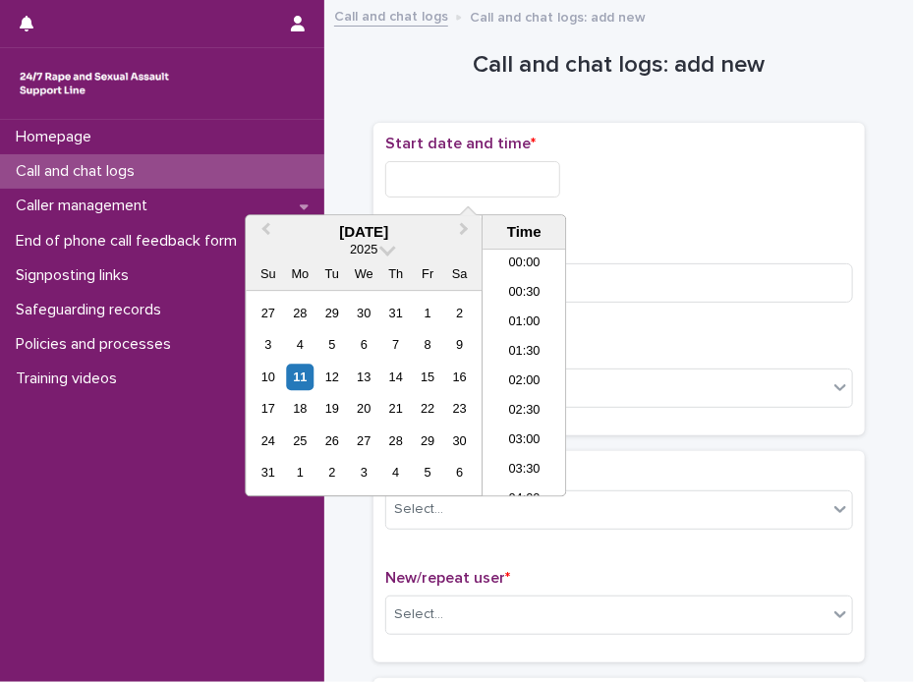
scroll to position [1168, 0]
click at [522, 382] on li "22:00" at bounding box center [524, 393] width 84 height 29
click at [511, 178] on input "**********" at bounding box center [472, 179] width 175 height 36
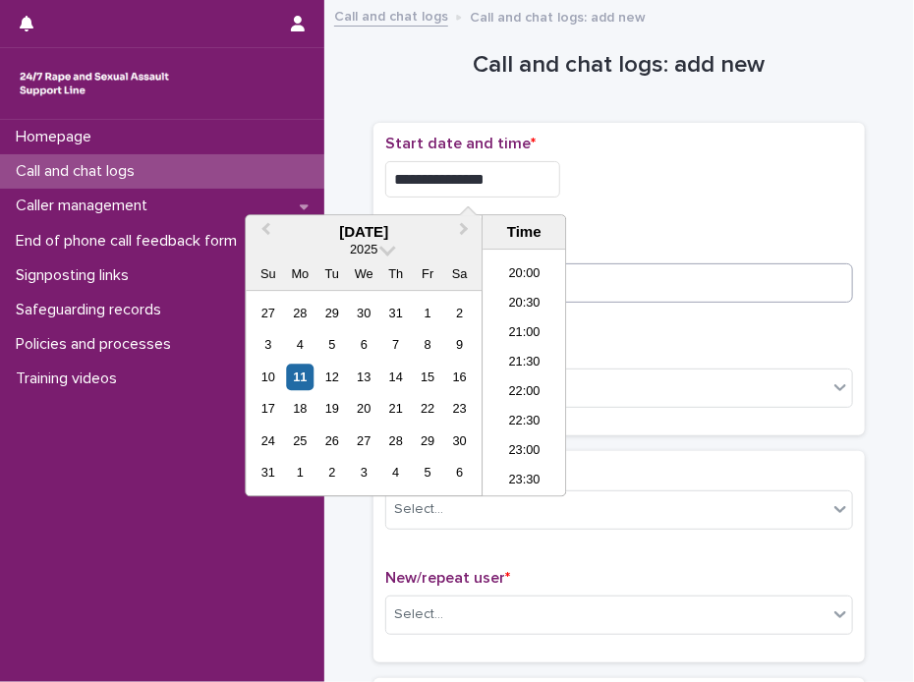
type input "**********"
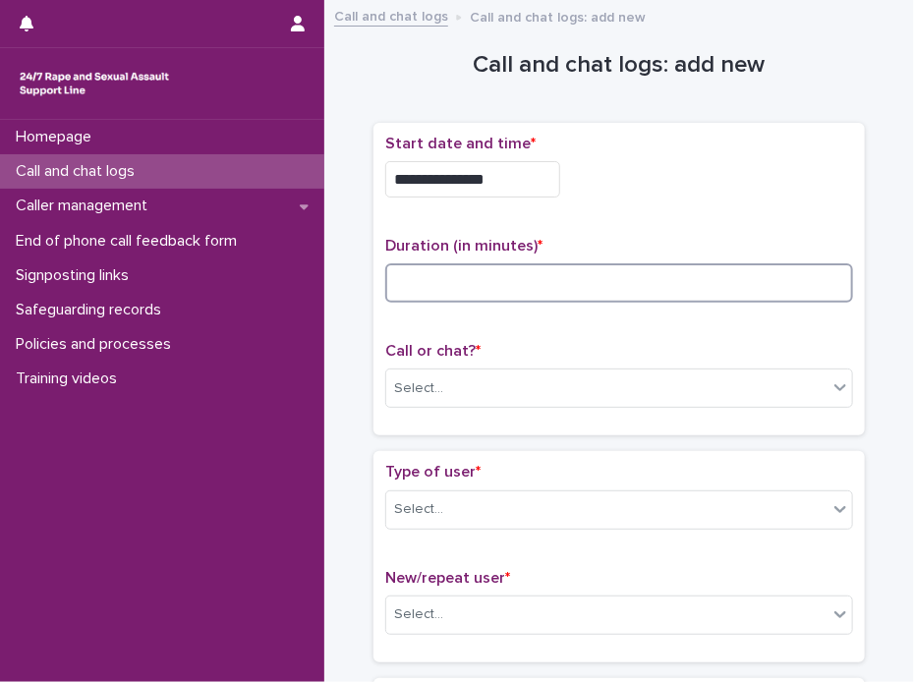
click at [701, 283] on input at bounding box center [619, 282] width 468 height 39
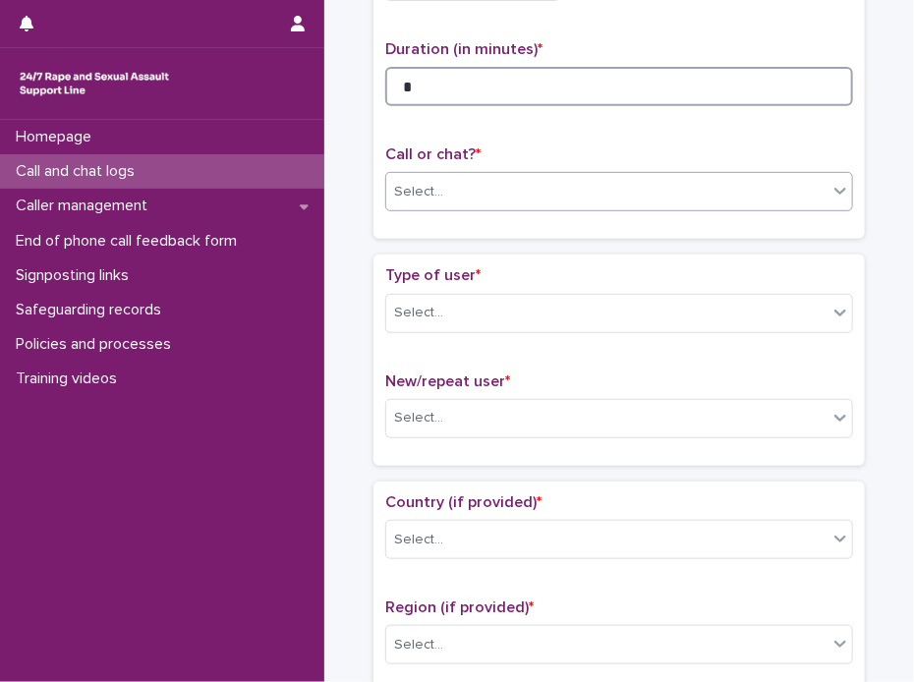
type input "*"
click at [837, 195] on icon at bounding box center [840, 191] width 20 height 20
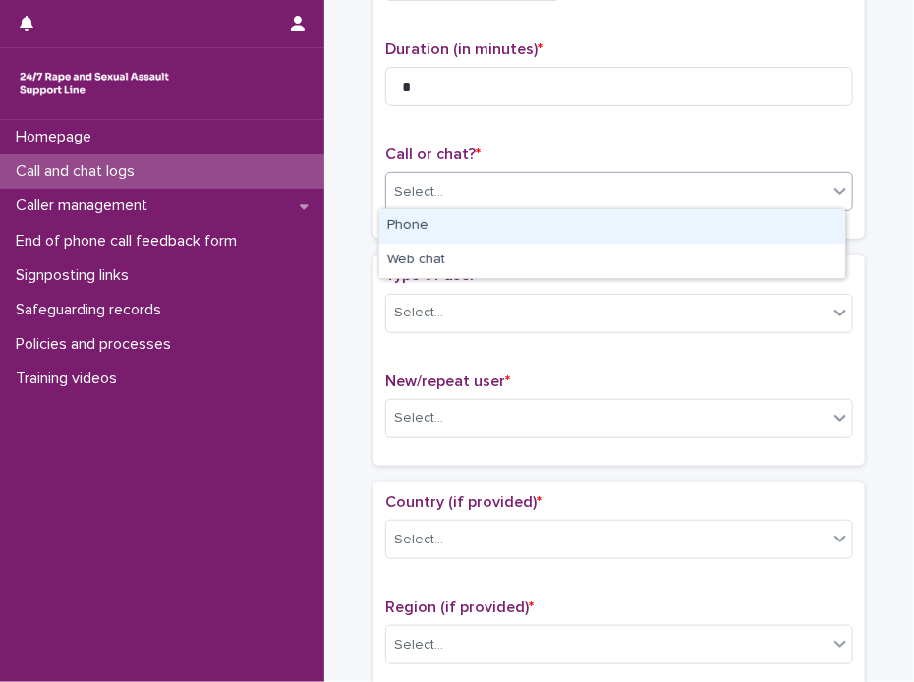
click at [543, 227] on div "Phone" at bounding box center [612, 226] width 466 height 34
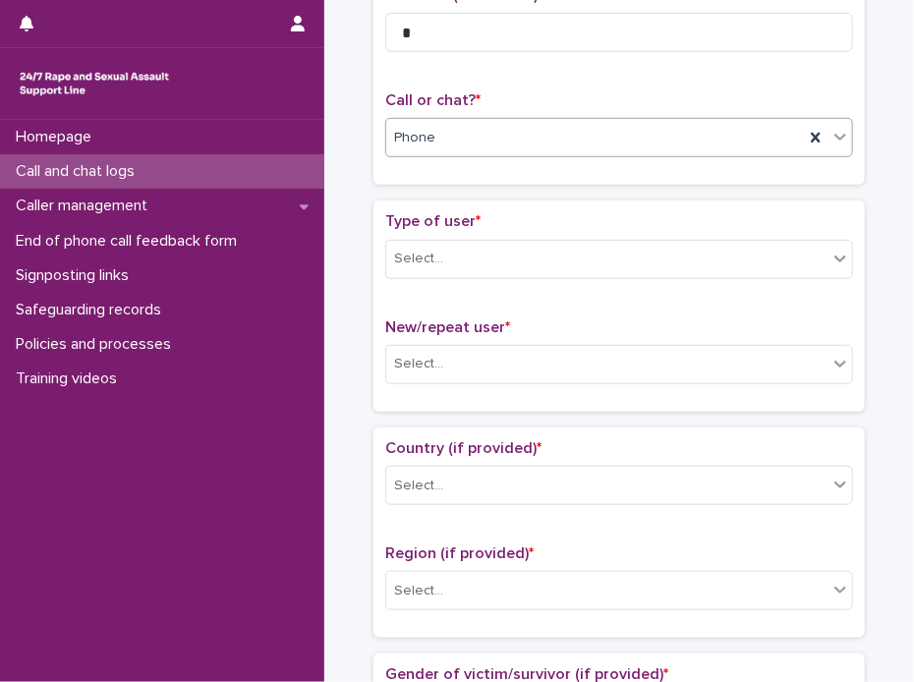
scroll to position [295, 0]
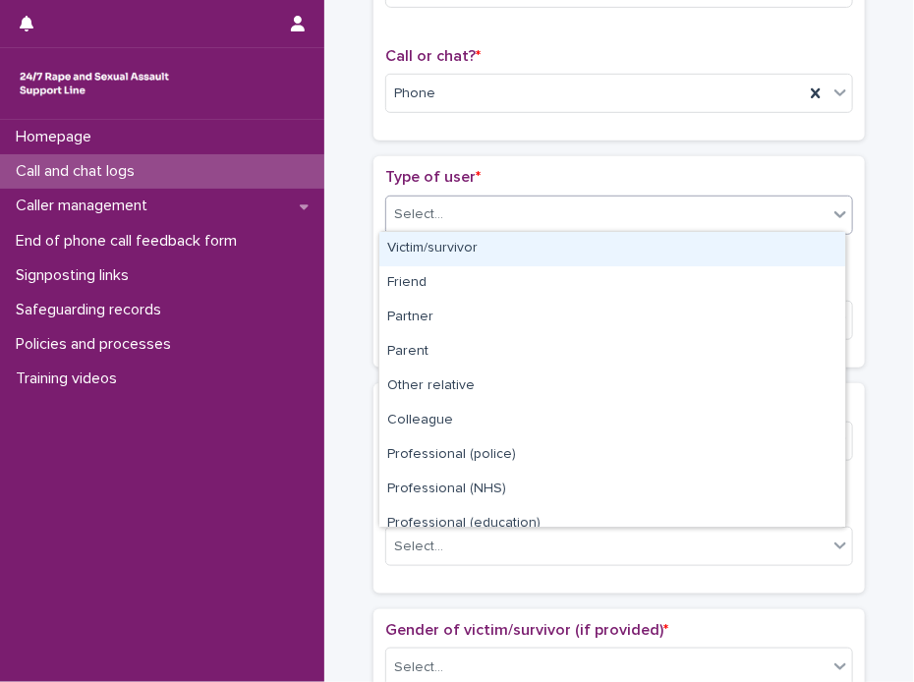
click at [834, 211] on icon at bounding box center [840, 214] width 12 height 7
click at [466, 245] on div "Victim/survivor" at bounding box center [612, 249] width 466 height 34
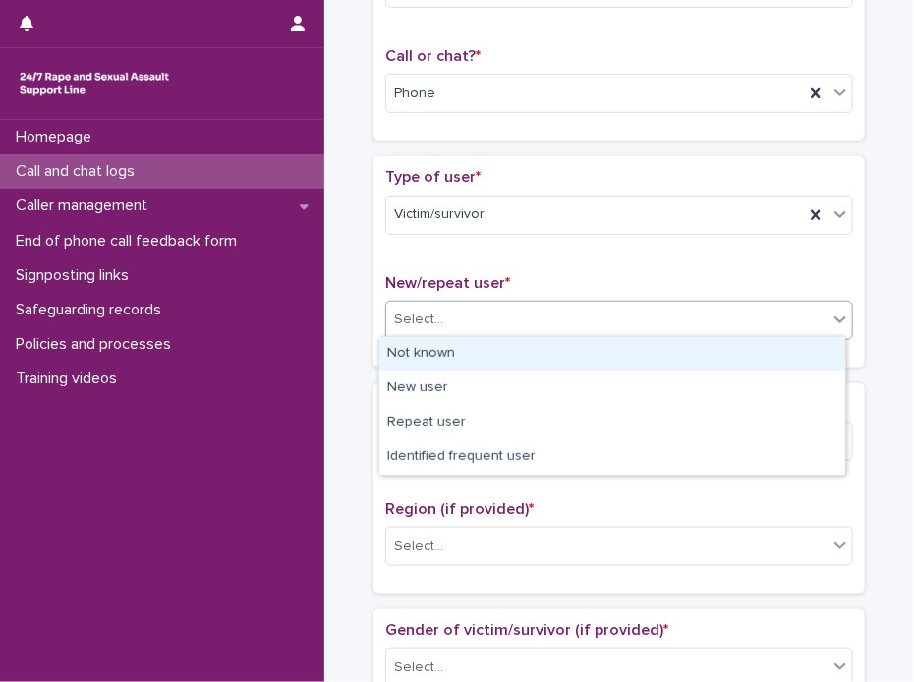
click at [840, 319] on icon at bounding box center [840, 319] width 20 height 20
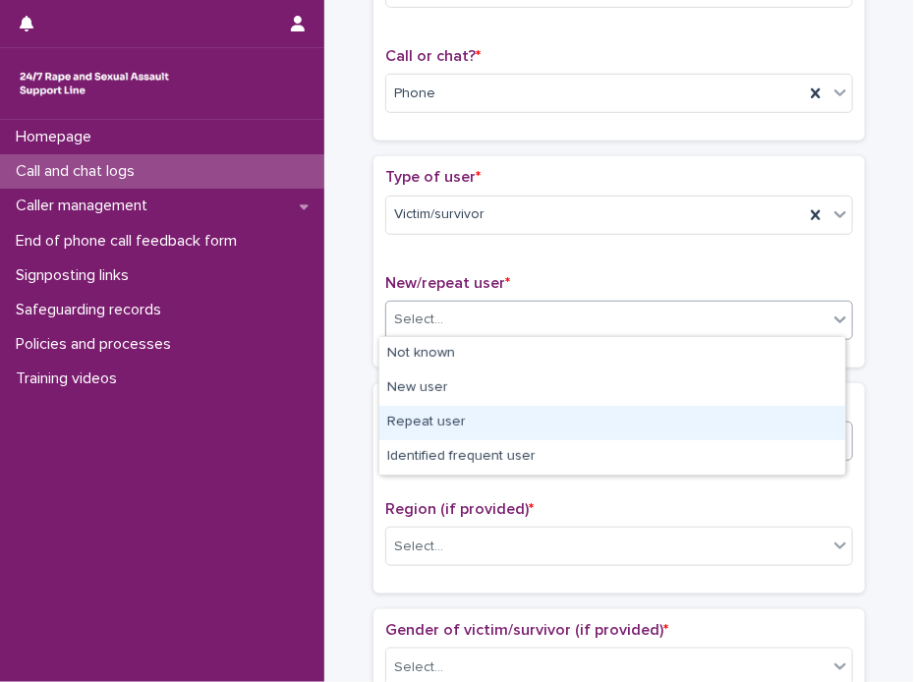
click at [414, 422] on div "Repeat user" at bounding box center [612, 423] width 466 height 34
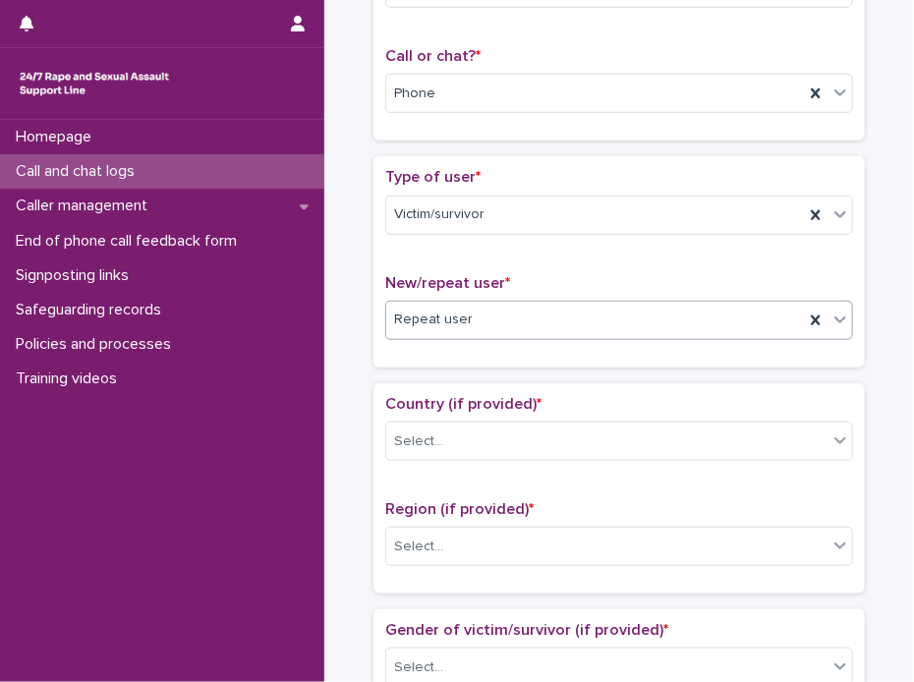
scroll to position [393, 0]
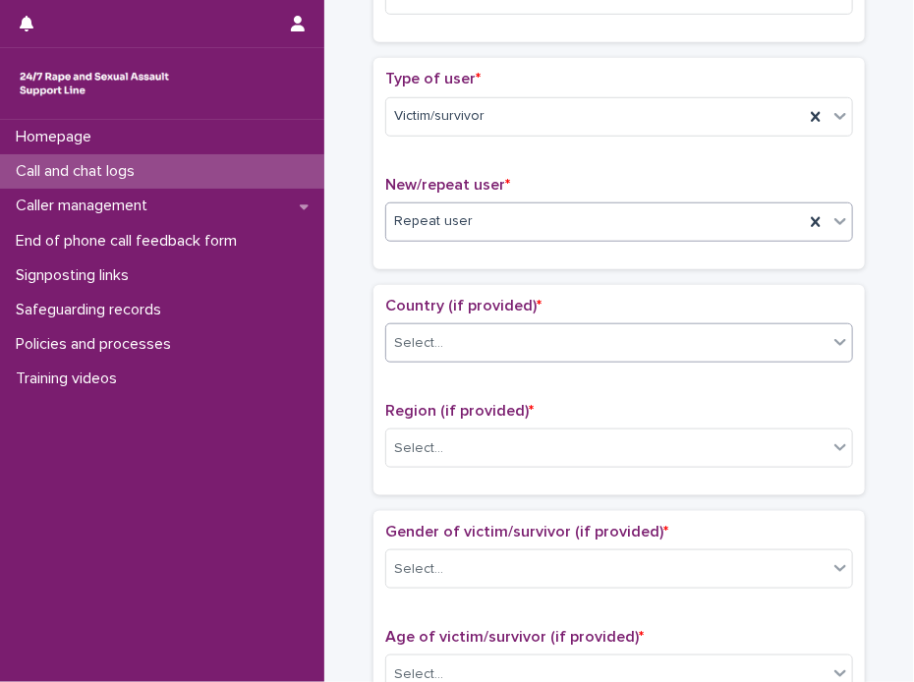
click at [833, 335] on icon at bounding box center [840, 342] width 20 height 20
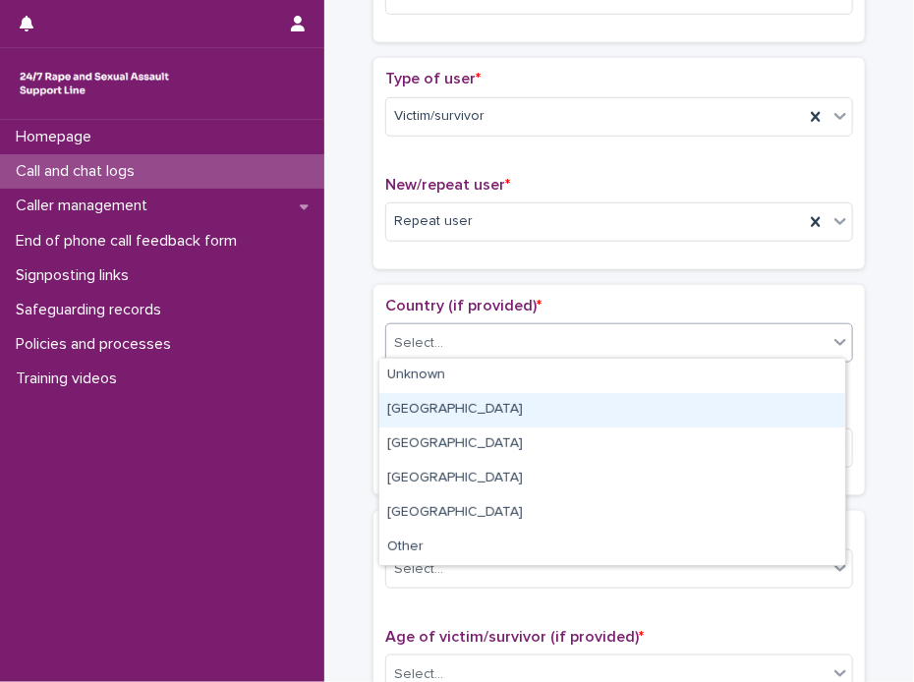
click at [467, 411] on div "[GEOGRAPHIC_DATA]" at bounding box center [612, 410] width 466 height 34
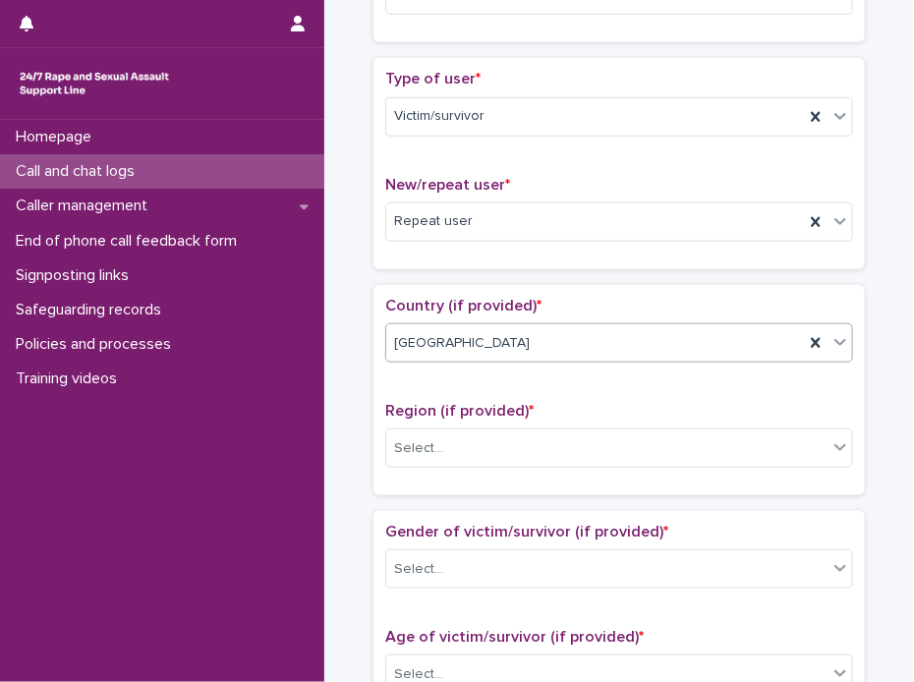
scroll to position [491, 0]
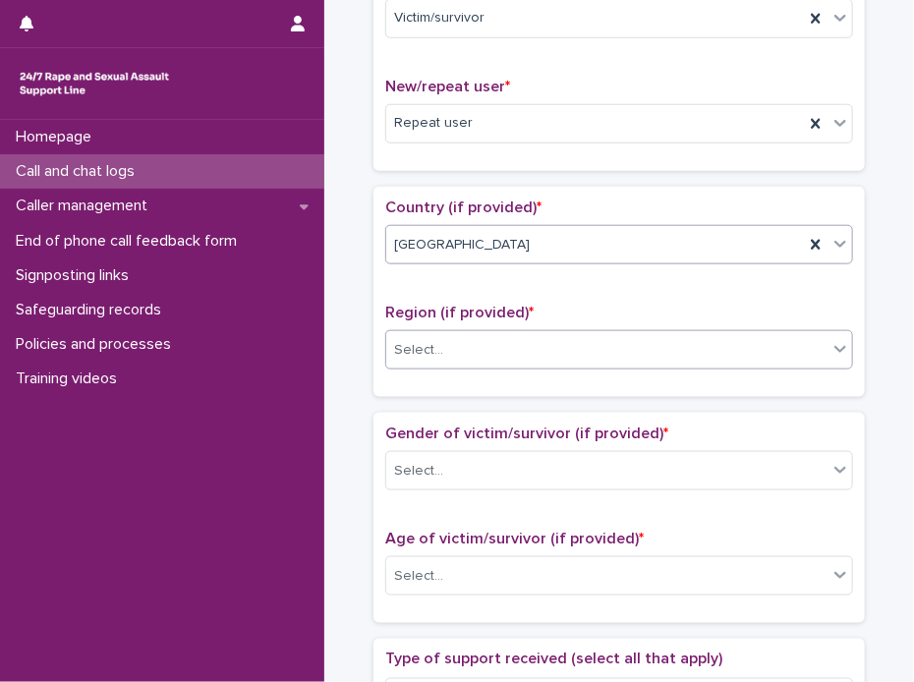
click at [836, 346] on icon at bounding box center [840, 349] width 12 height 7
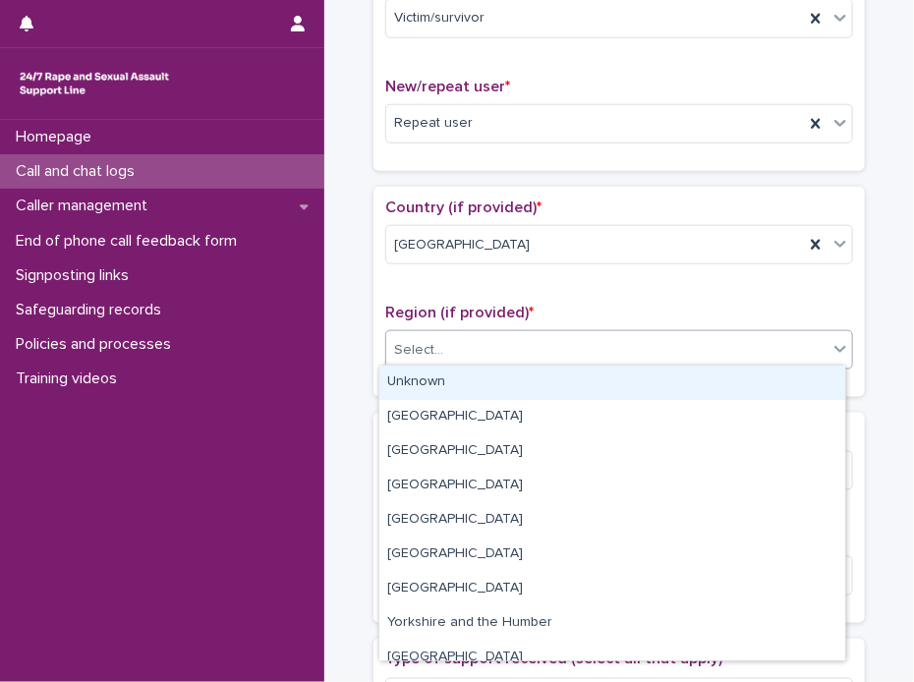
click at [538, 381] on div "Unknown" at bounding box center [612, 382] width 466 height 34
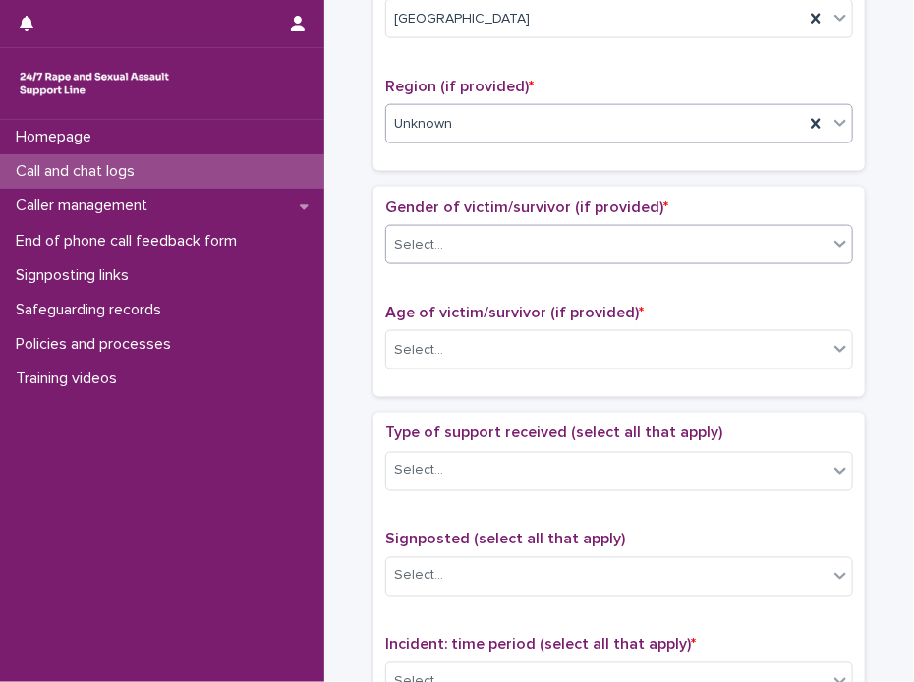
scroll to position [688, 0]
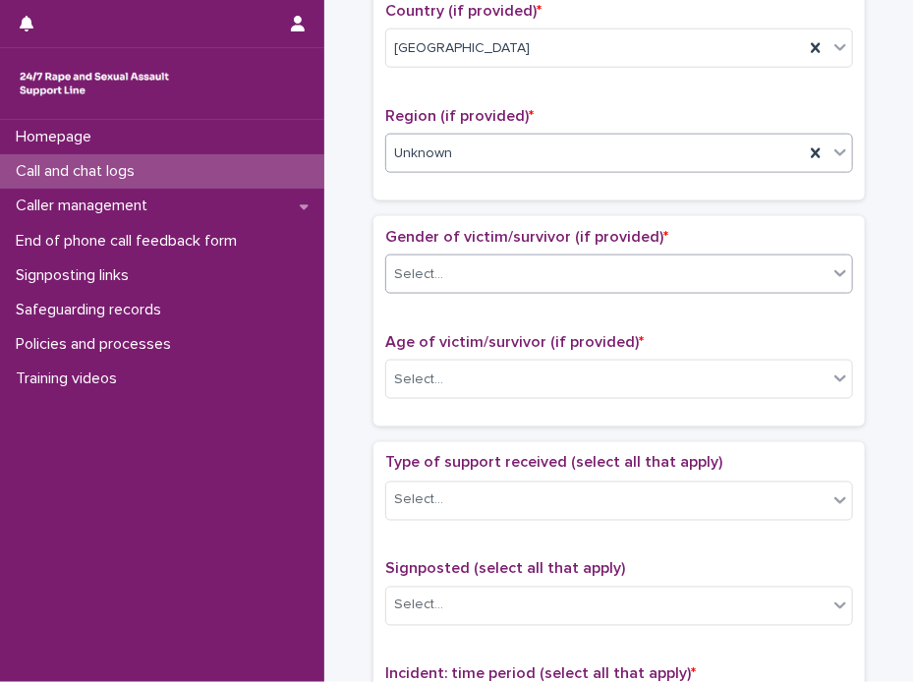
click at [834, 270] on icon at bounding box center [840, 273] width 12 height 7
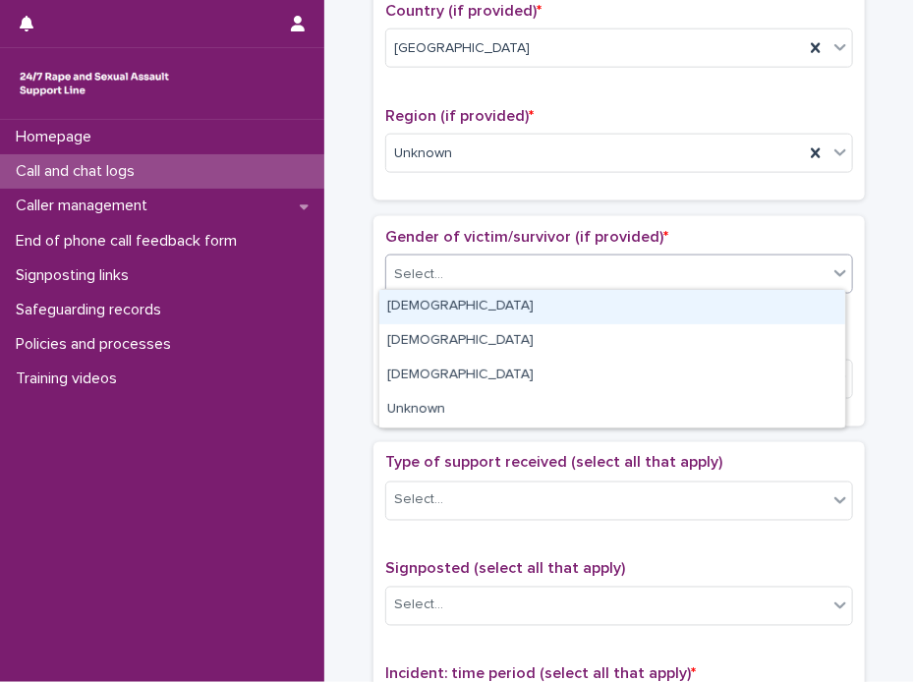
drag, startPoint x: 435, startPoint y: 302, endPoint x: 471, endPoint y: 296, distance: 35.9
click at [434, 301] on div "[DEMOGRAPHIC_DATA]" at bounding box center [612, 307] width 466 height 34
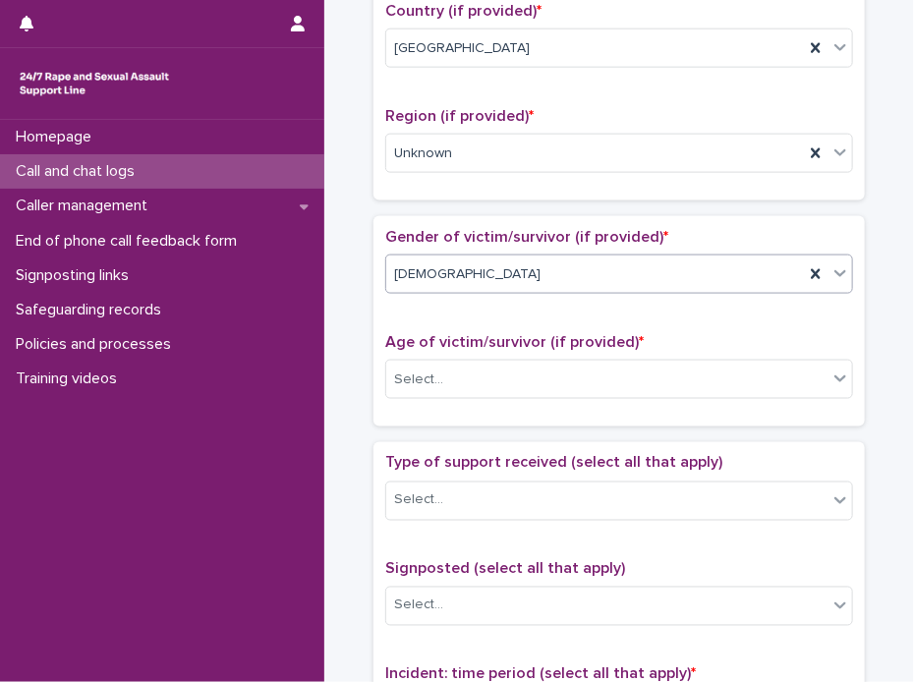
scroll to position [786, 0]
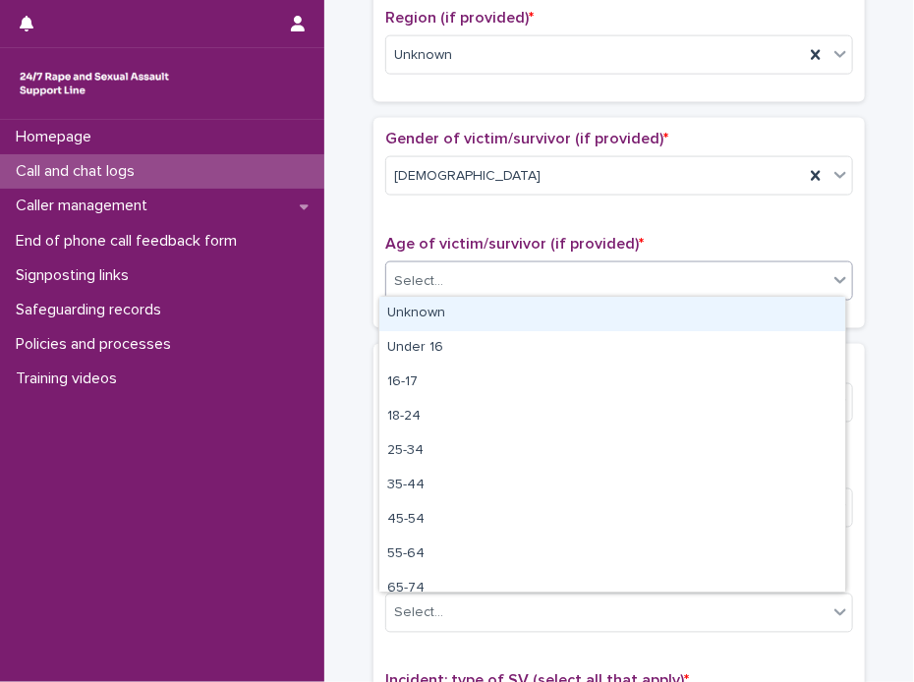
click at [838, 276] on icon at bounding box center [840, 280] width 20 height 20
click at [433, 303] on div "Unknown" at bounding box center [612, 314] width 466 height 34
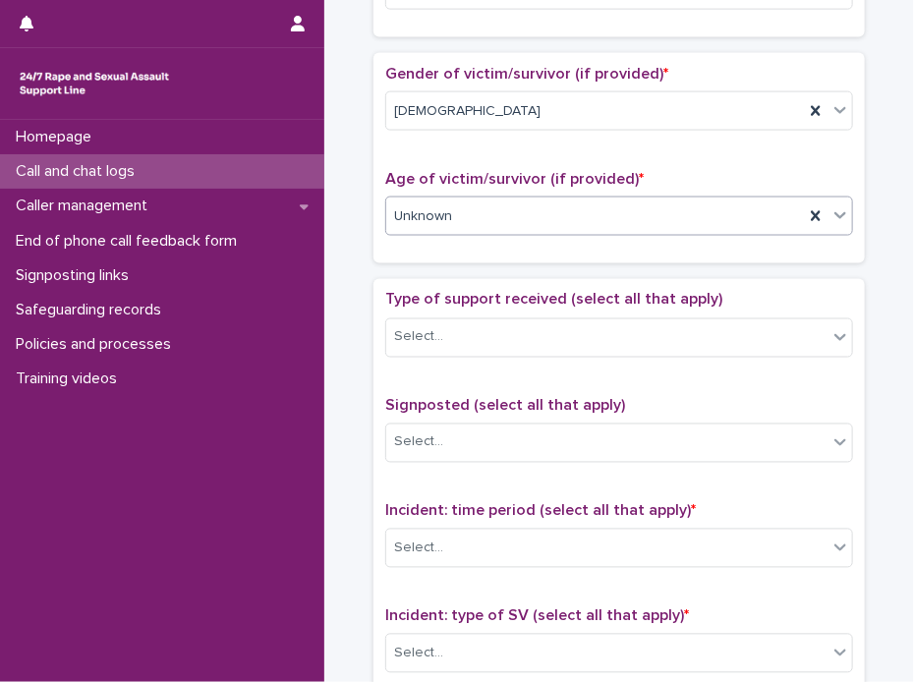
scroll to position [884, 0]
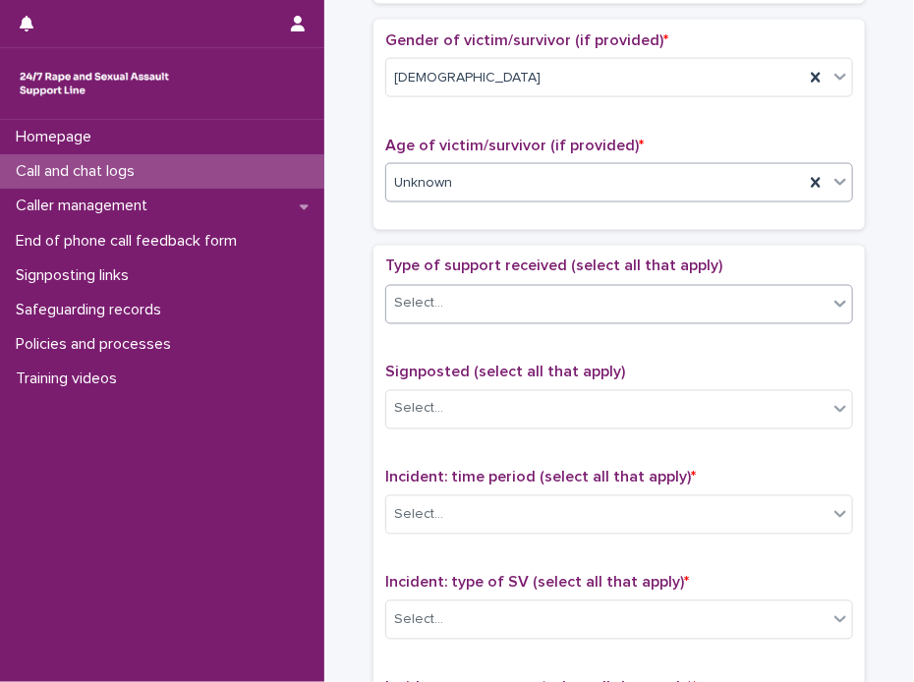
click at [834, 301] on icon at bounding box center [840, 304] width 12 height 7
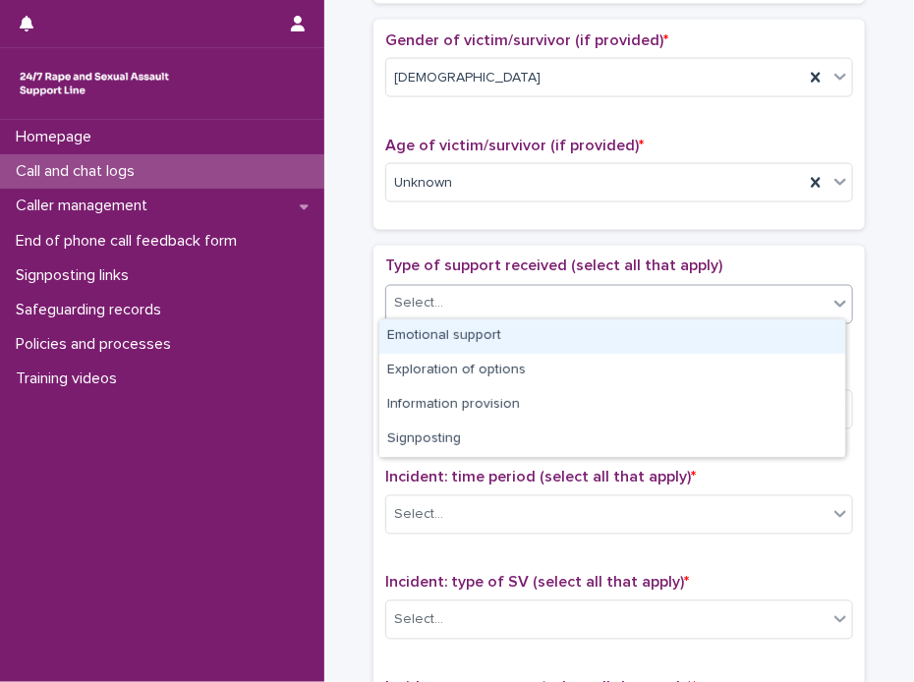
click at [495, 331] on div "Emotional support" at bounding box center [612, 336] width 466 height 34
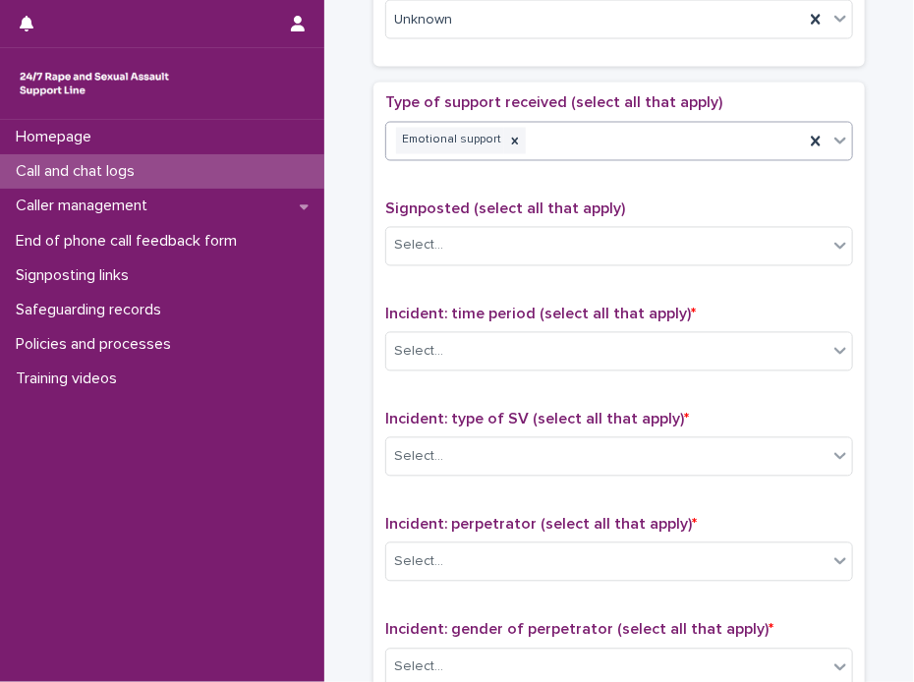
scroll to position [1081, 0]
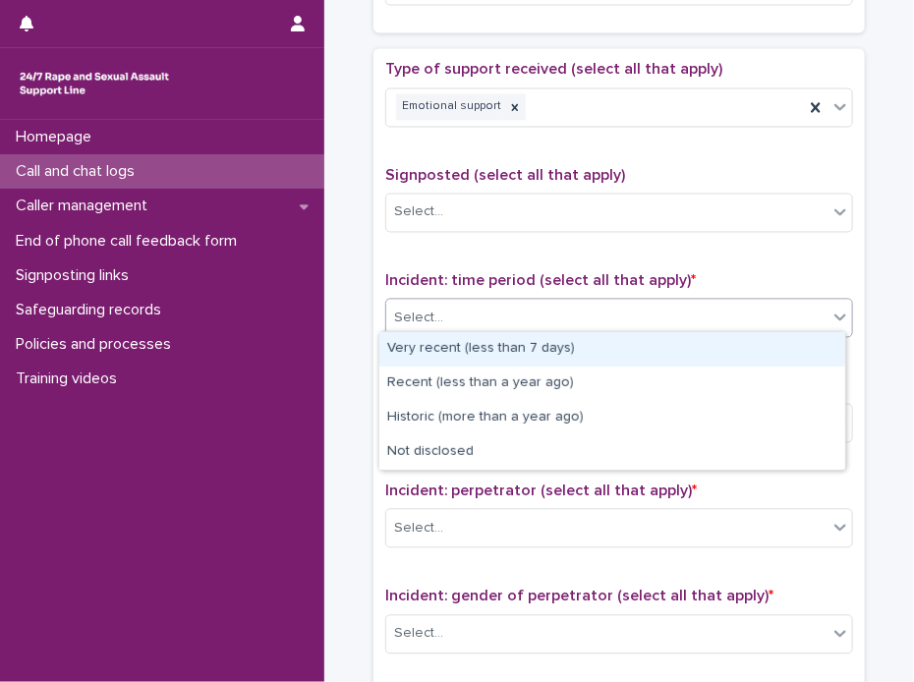
click at [830, 309] on icon at bounding box center [840, 318] width 20 height 20
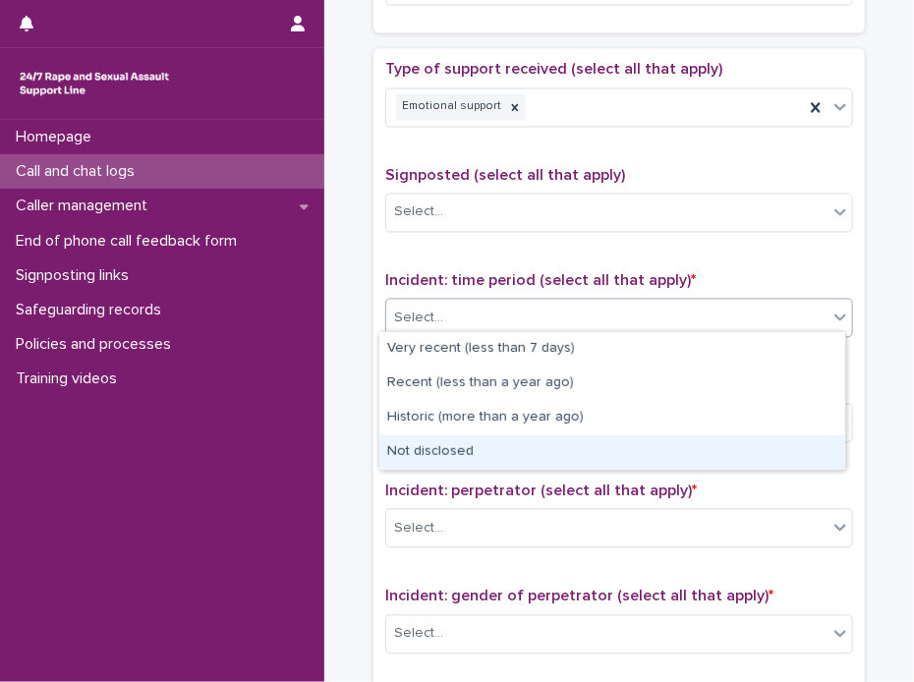
click at [460, 453] on div "Not disclosed" at bounding box center [612, 452] width 466 height 34
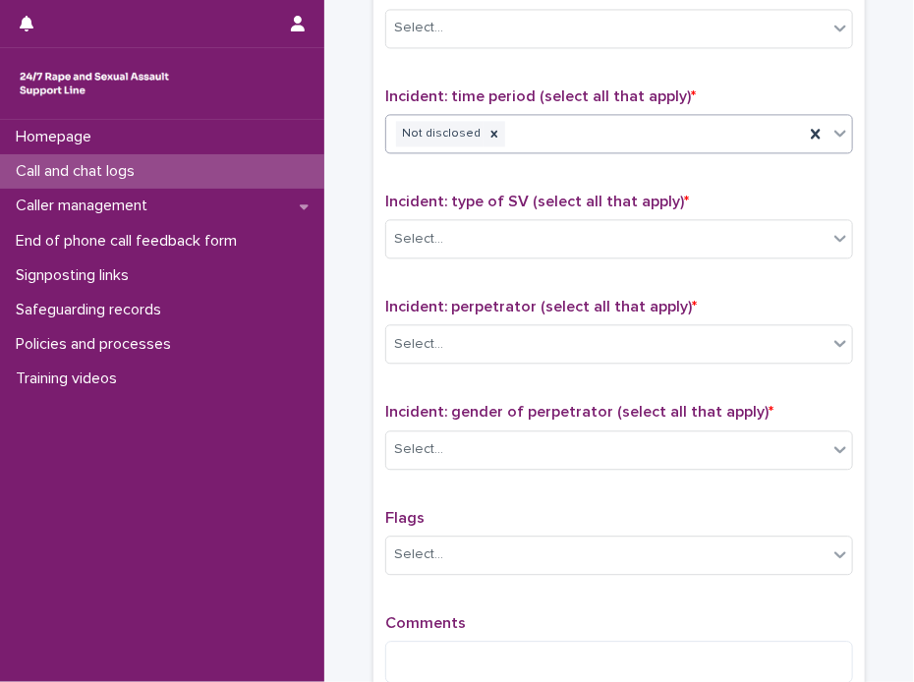
scroll to position [1277, 0]
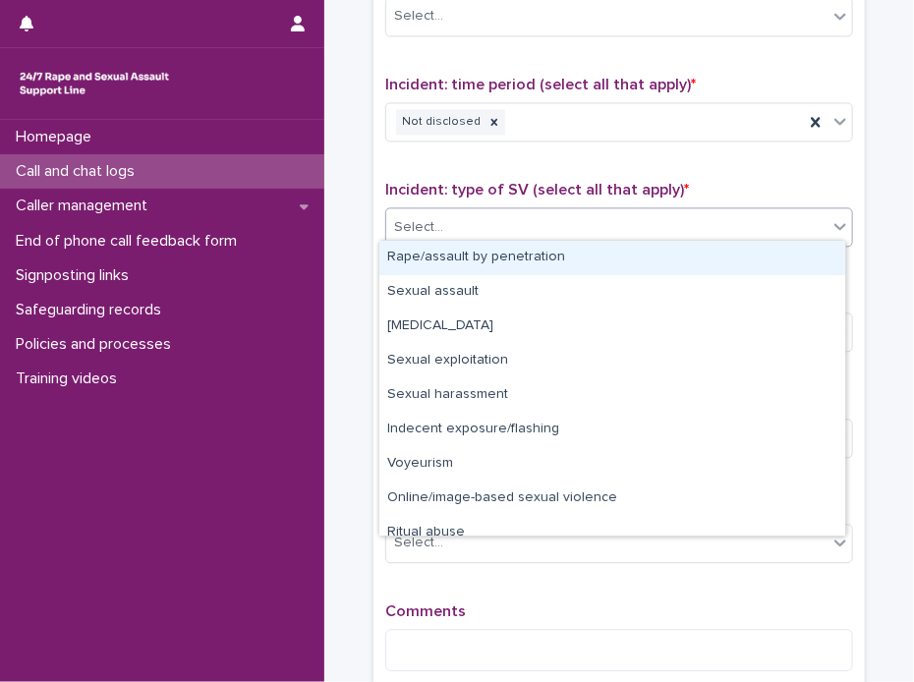
click at [835, 223] on icon at bounding box center [840, 226] width 12 height 7
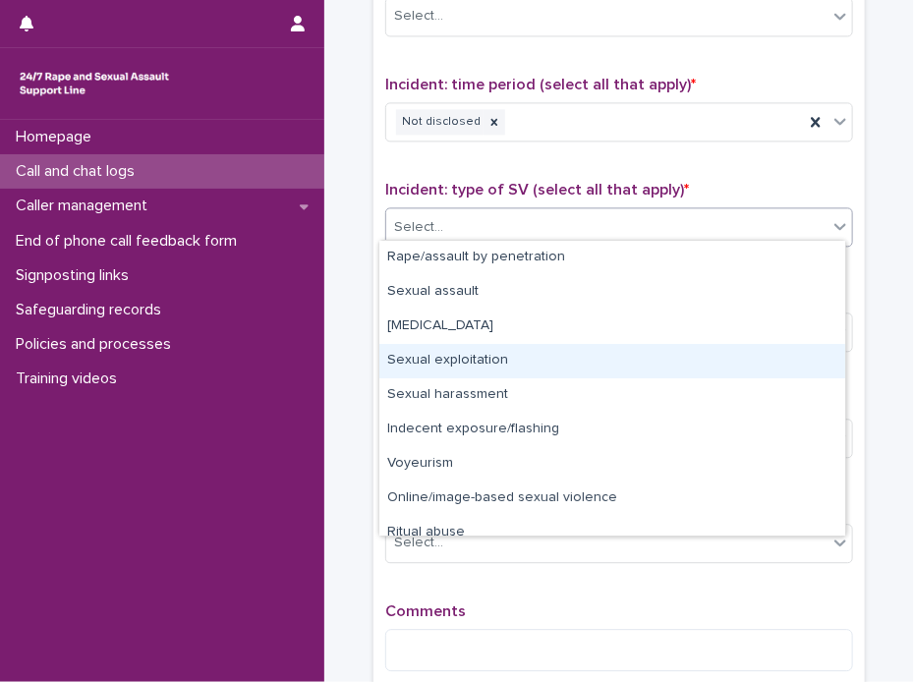
scroll to position [49, 0]
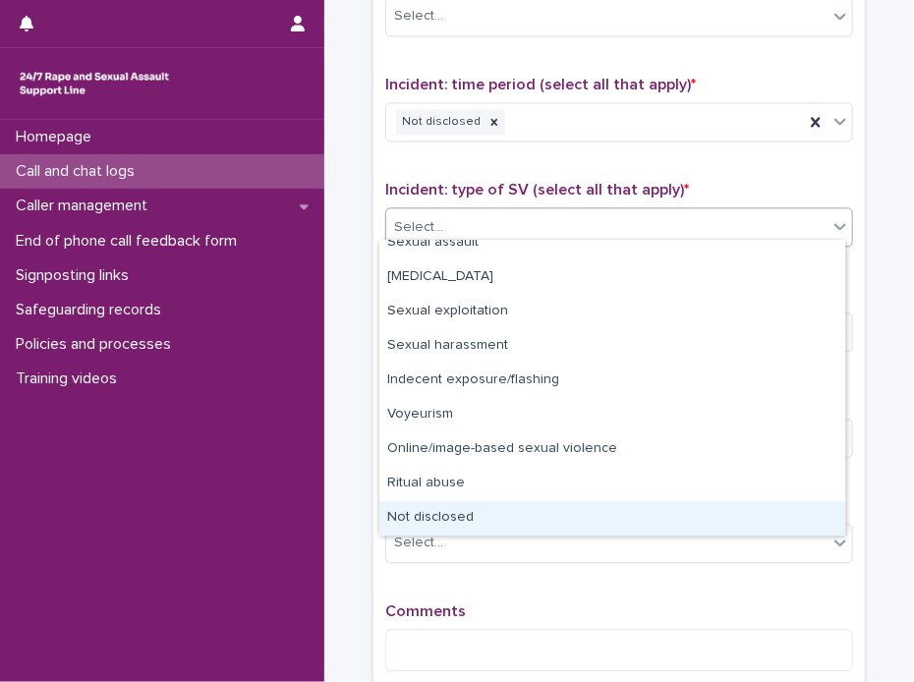
click at [457, 517] on div "Not disclosed" at bounding box center [612, 518] width 466 height 34
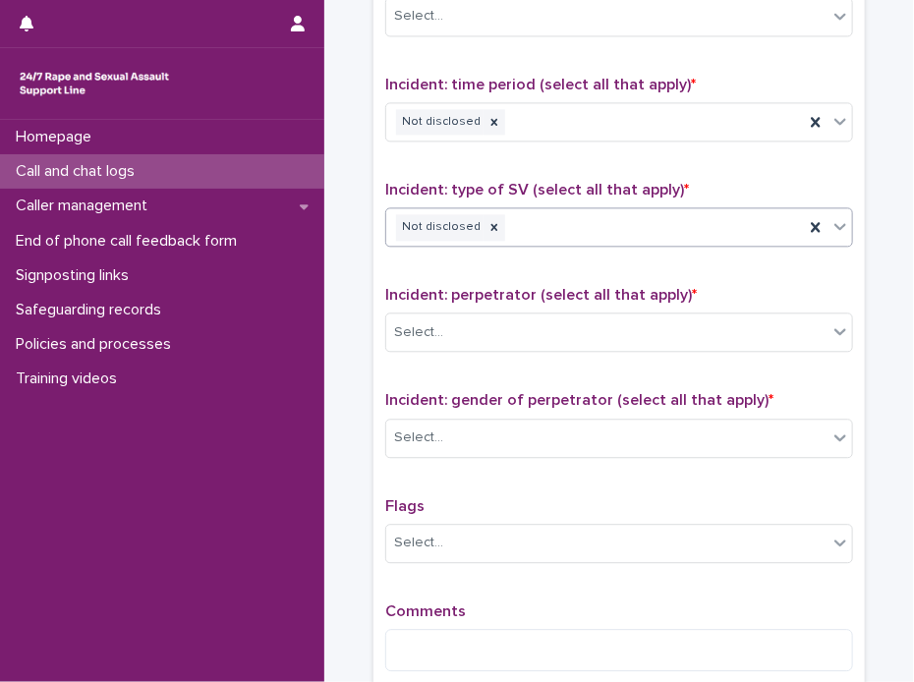
scroll to position [1375, 0]
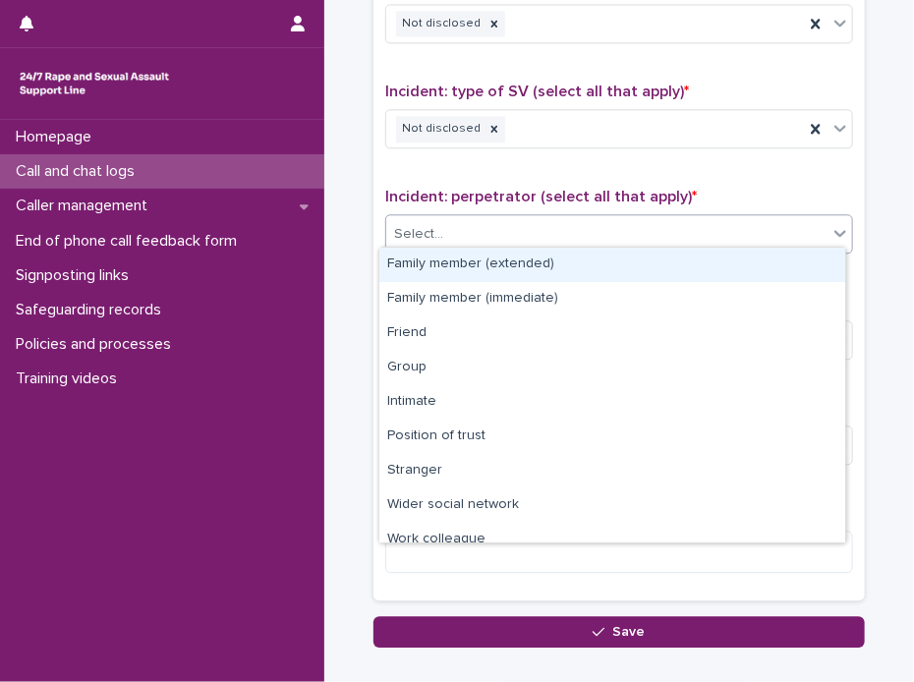
click at [832, 231] on icon at bounding box center [840, 233] width 20 height 20
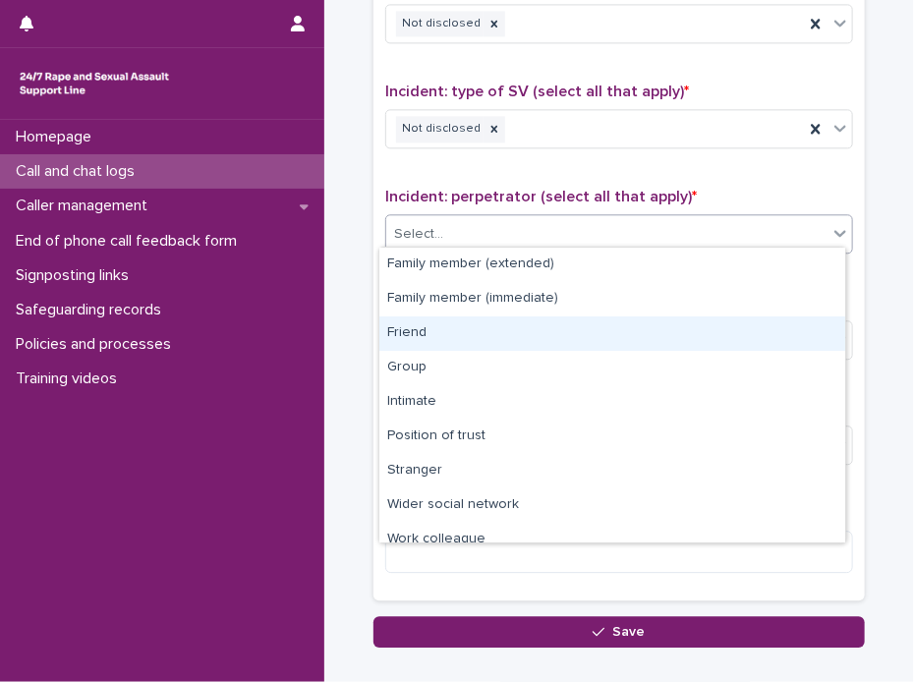
scroll to position [83, 0]
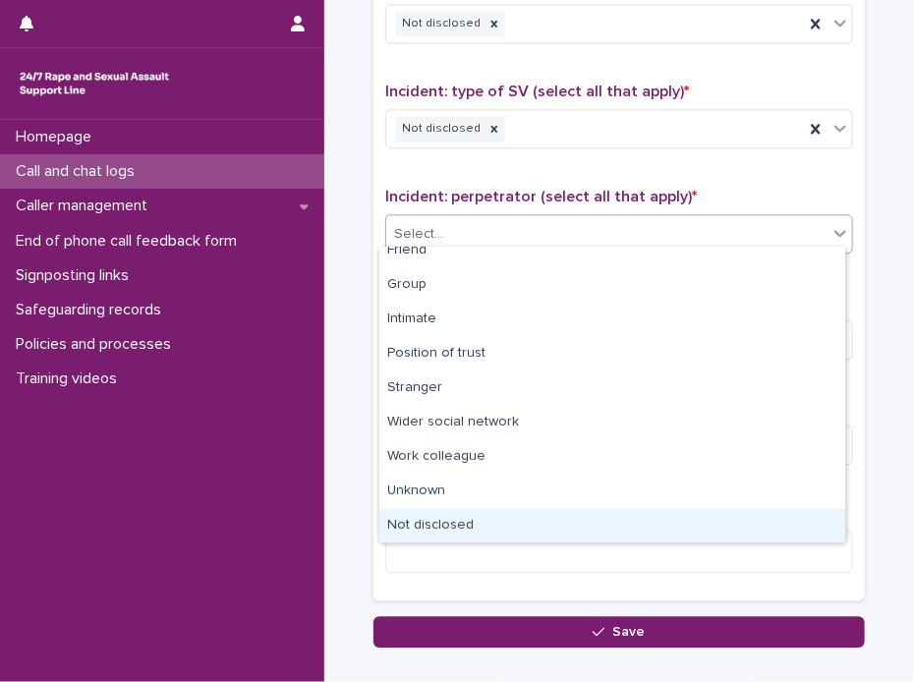
click at [479, 522] on div "Not disclosed" at bounding box center [612, 526] width 466 height 34
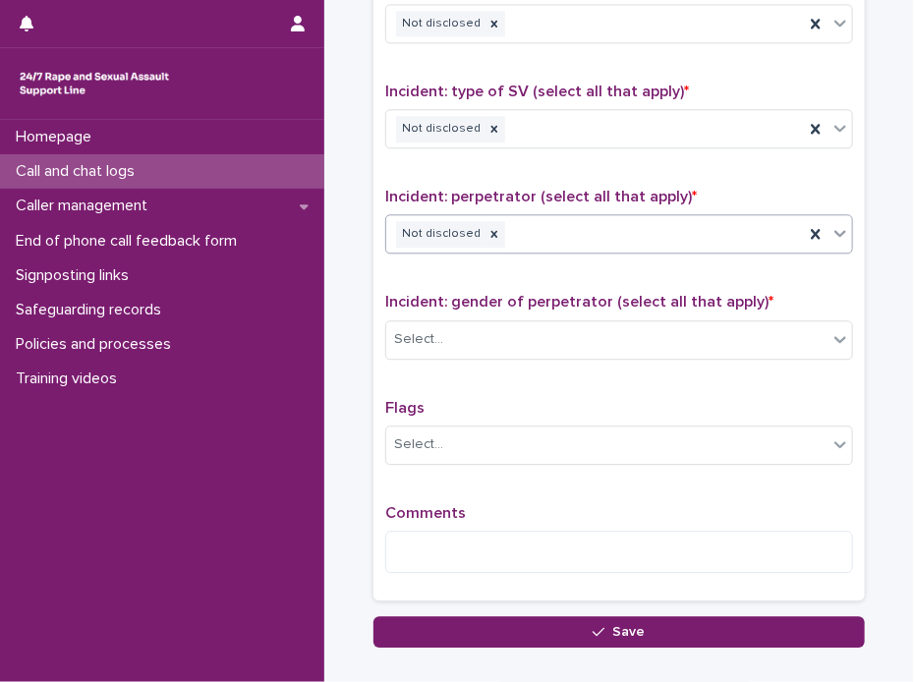
scroll to position [1474, 0]
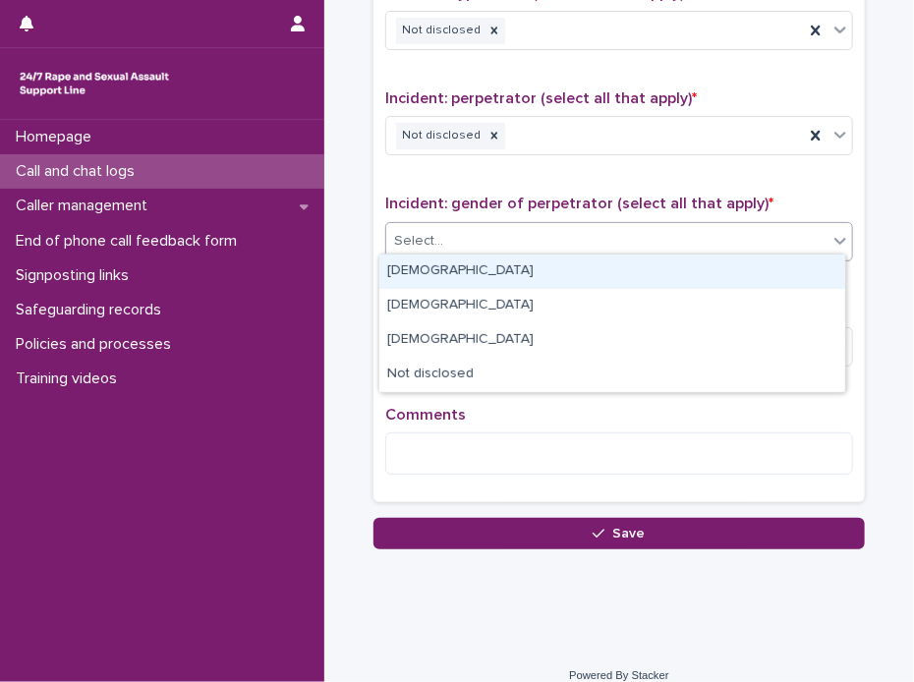
click at [839, 237] on icon at bounding box center [840, 241] width 20 height 20
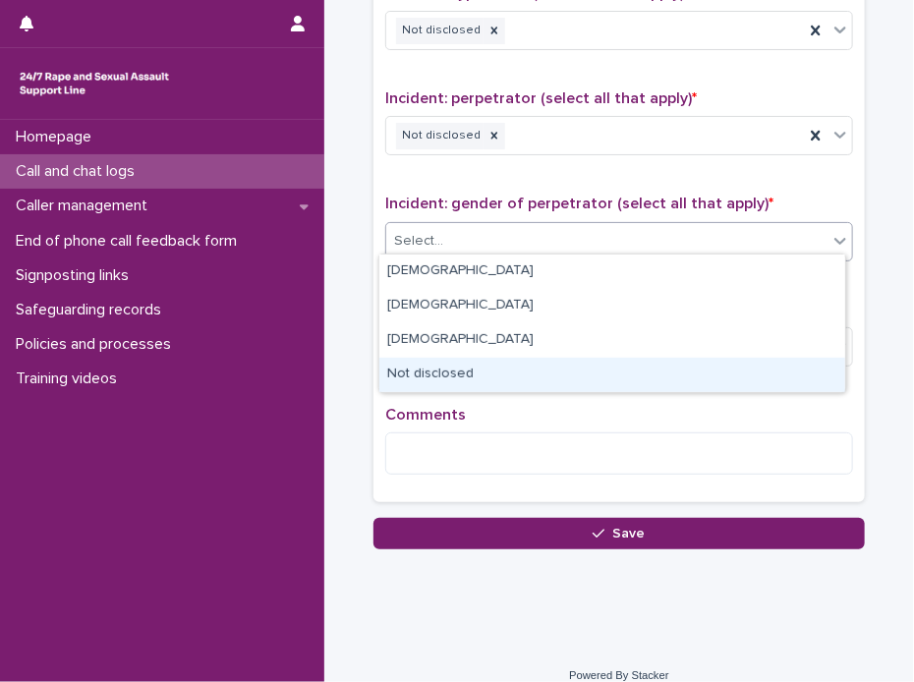
click at [419, 373] on div "Not disclosed" at bounding box center [612, 375] width 466 height 34
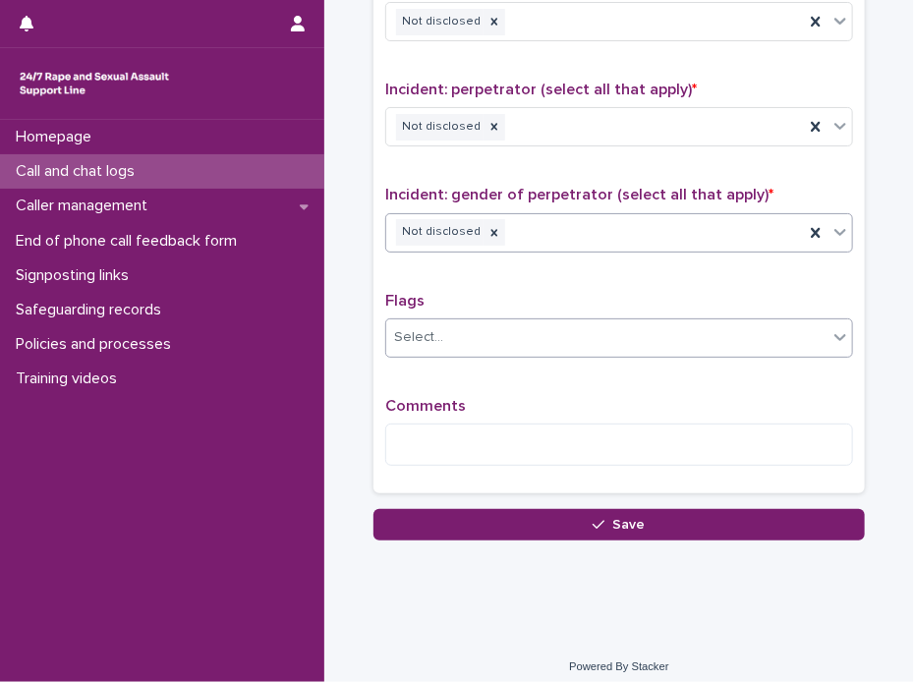
scroll to position [1485, 0]
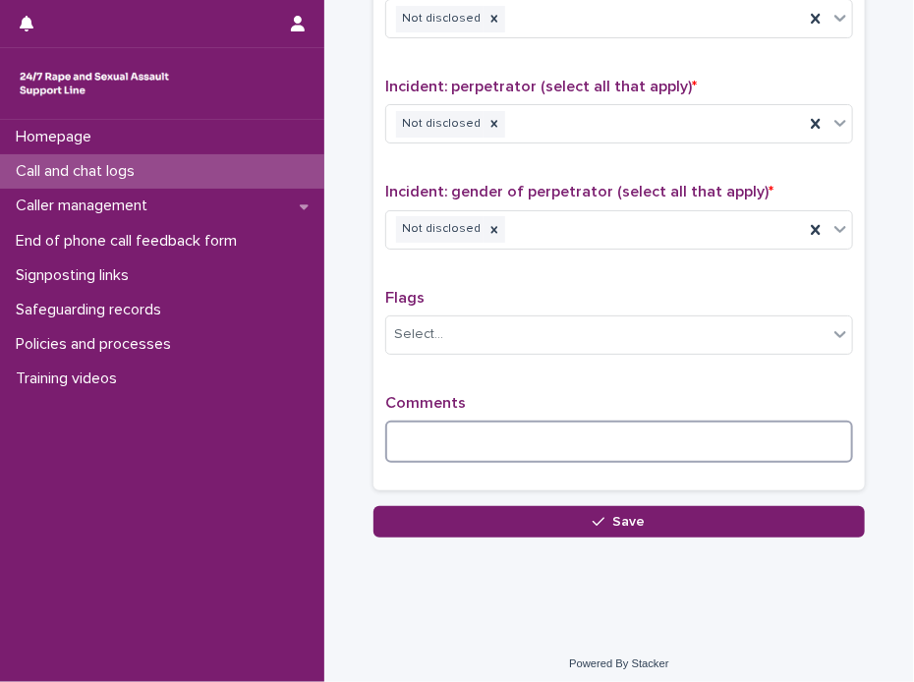
click at [471, 429] on textarea at bounding box center [619, 441] width 468 height 42
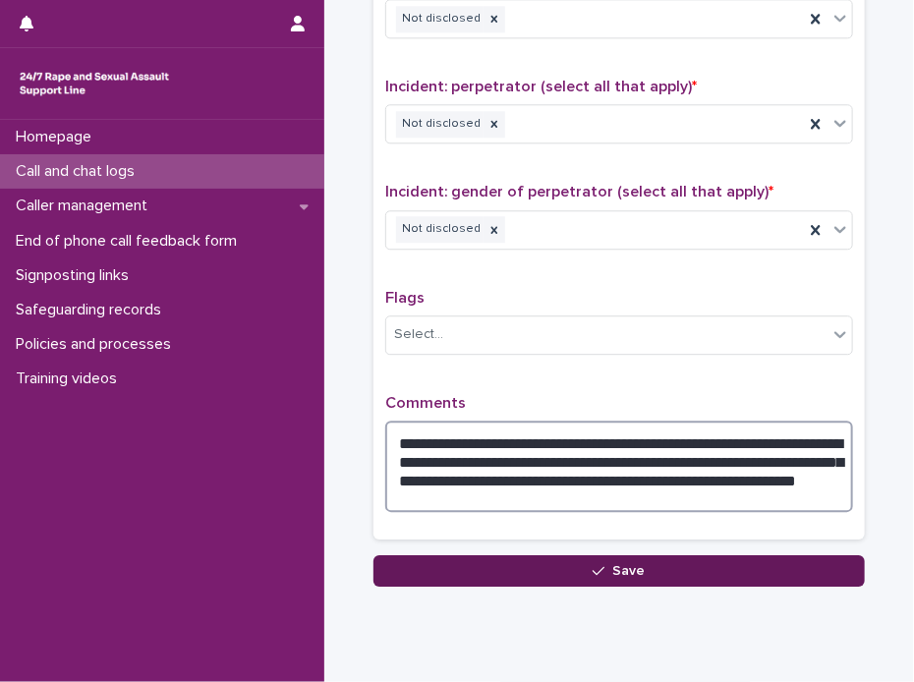
type textarea "**********"
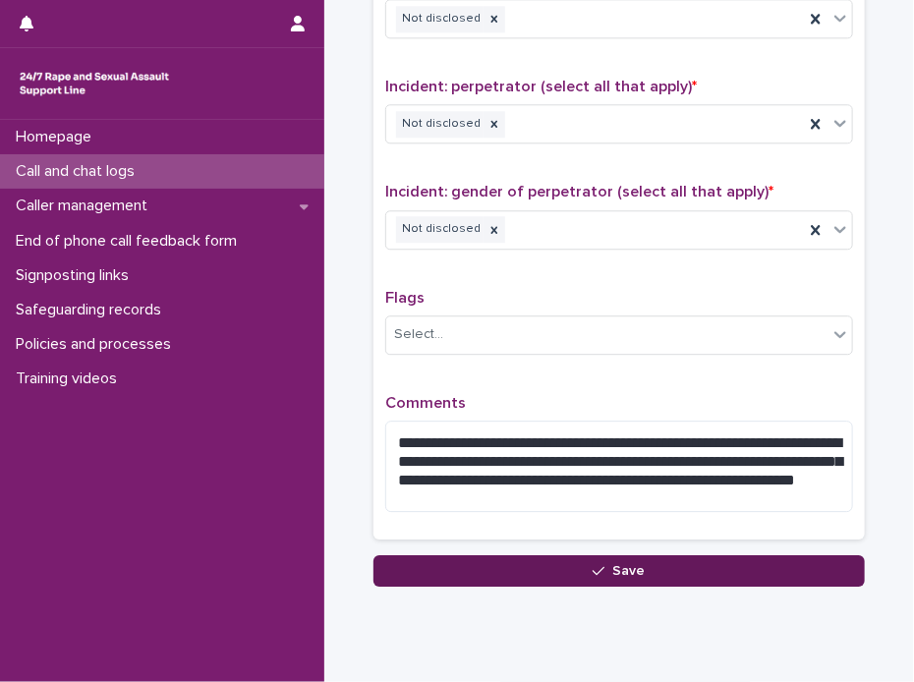
click at [620, 564] on span "Save" at bounding box center [629, 571] width 32 height 14
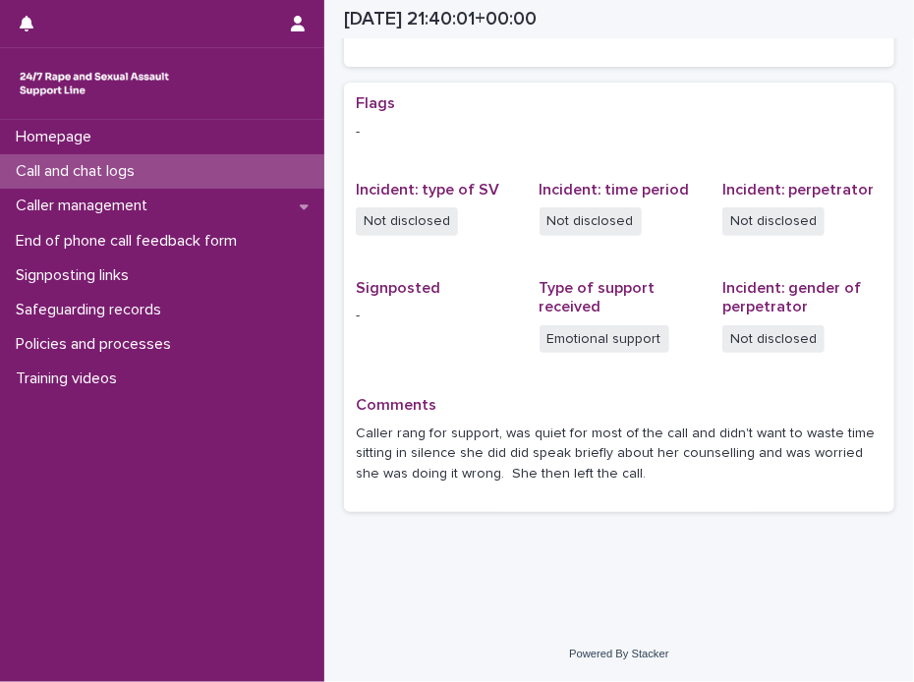
scroll to position [363, 0]
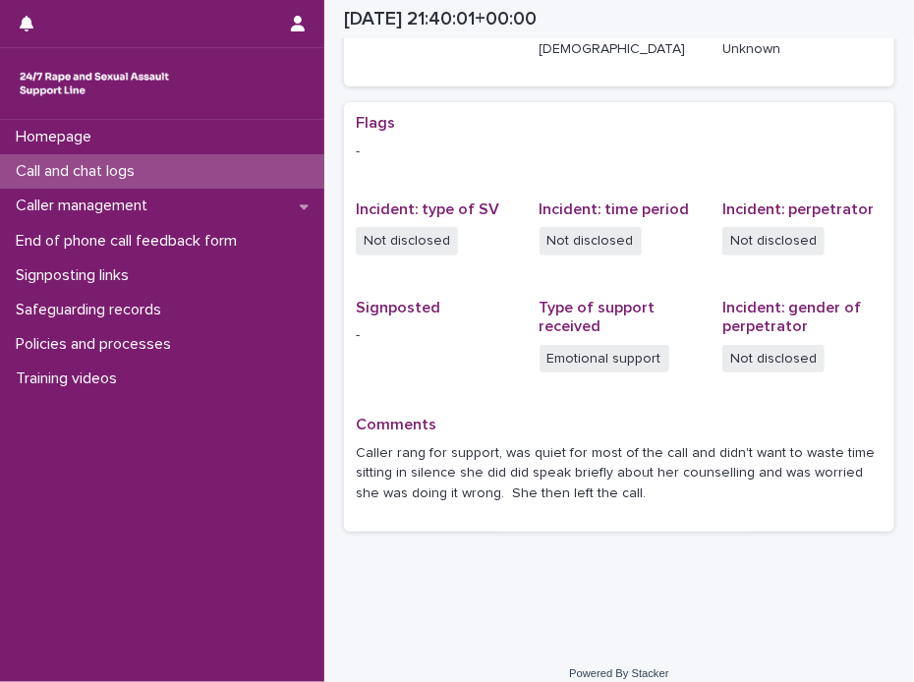
click at [78, 456] on div "Homepage Call and chat logs Caller management End of phone call feedback form S…" at bounding box center [162, 401] width 324 height 562
click at [94, 163] on p "Call and chat logs" at bounding box center [79, 171] width 142 height 19
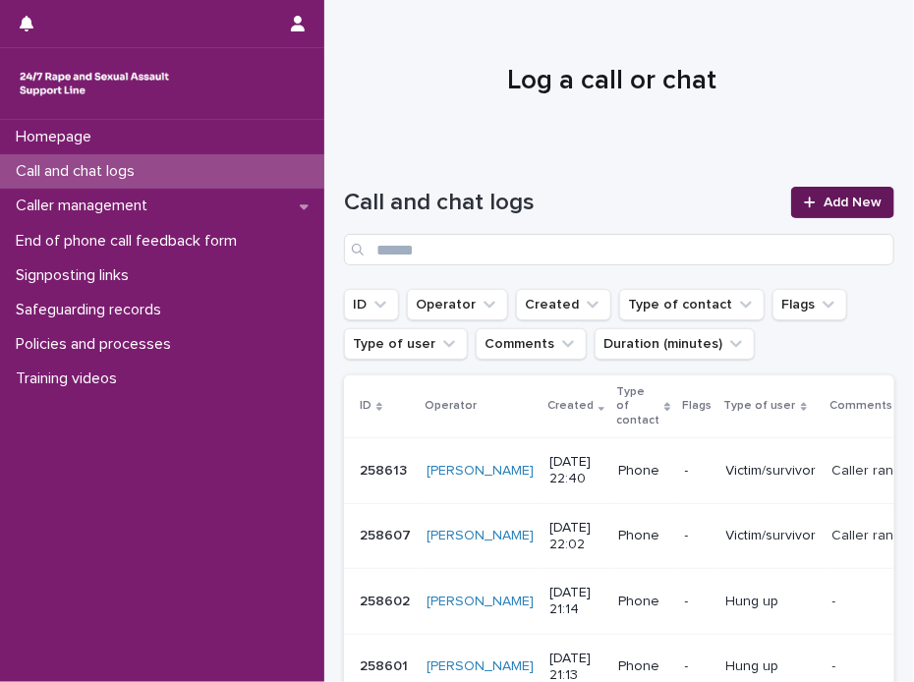
click at [832, 196] on span "Add New" at bounding box center [852, 203] width 58 height 14
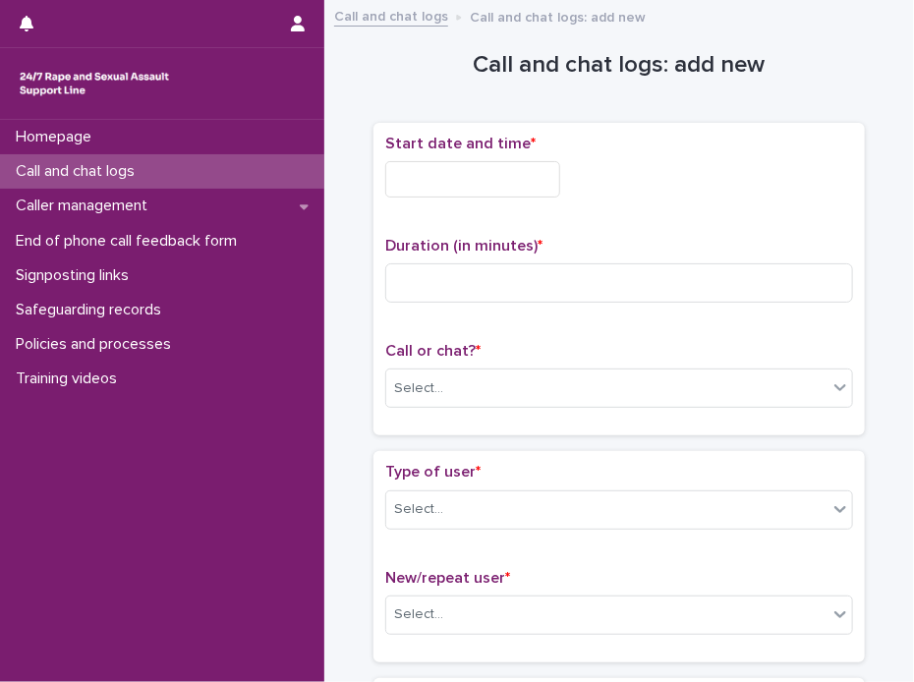
click at [464, 171] on input "text" at bounding box center [472, 179] width 175 height 36
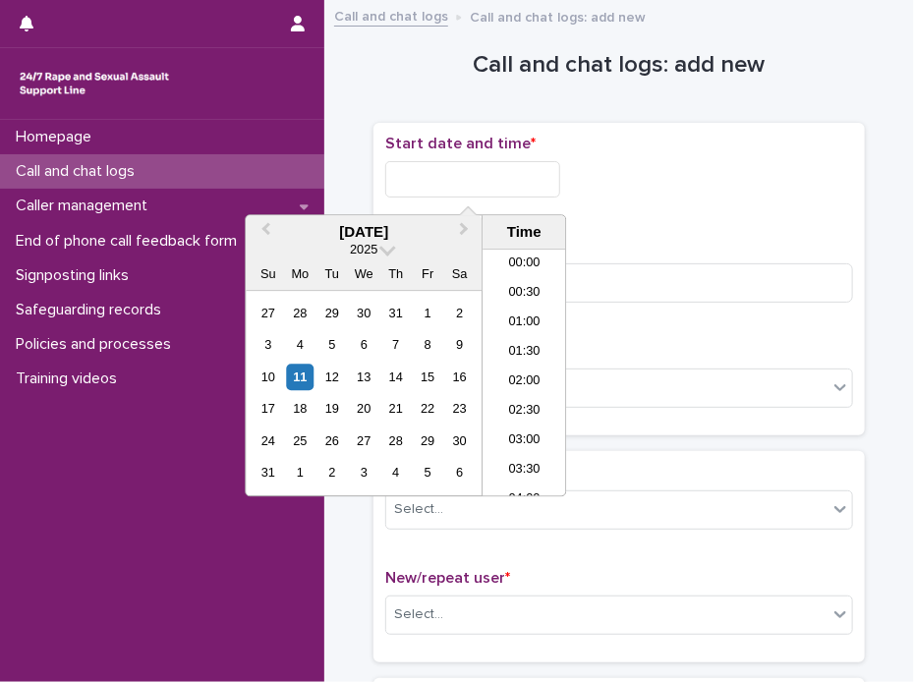
scroll to position [1168, 0]
click at [527, 412] on li "22:30" at bounding box center [524, 423] width 84 height 29
click at [503, 170] on input "**********" at bounding box center [472, 179] width 175 height 36
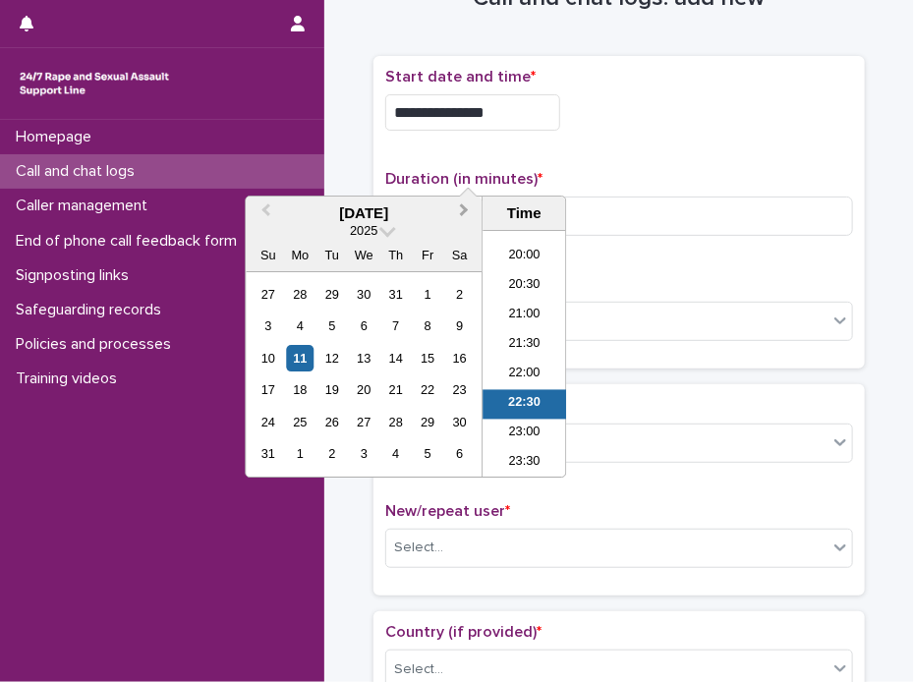
scroll to position [63, 0]
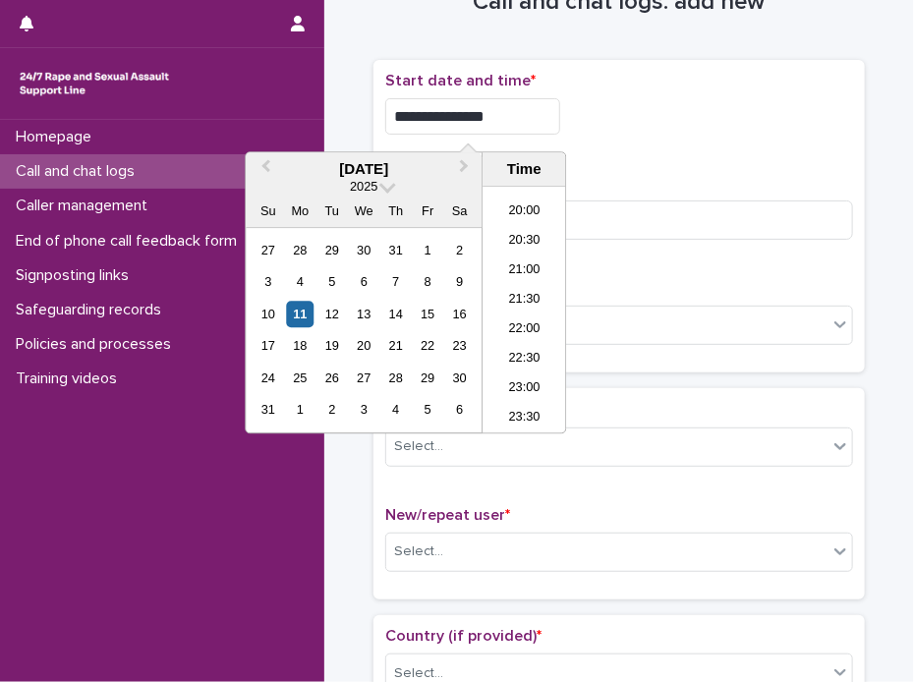
type input "**********"
click at [652, 165] on div "**********" at bounding box center [619, 217] width 468 height 290
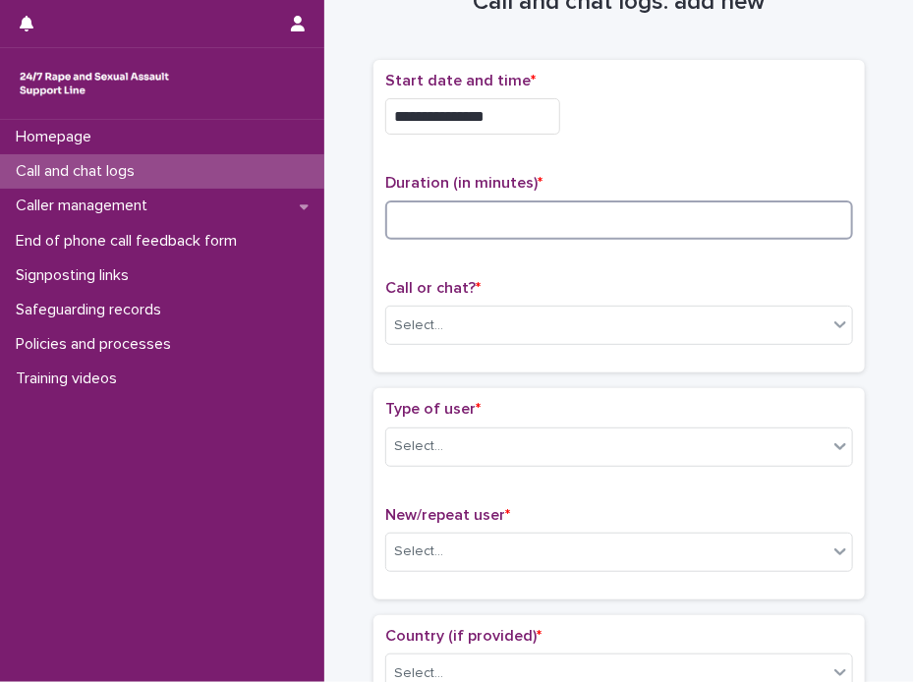
click at [483, 221] on input at bounding box center [619, 219] width 468 height 39
type input "*"
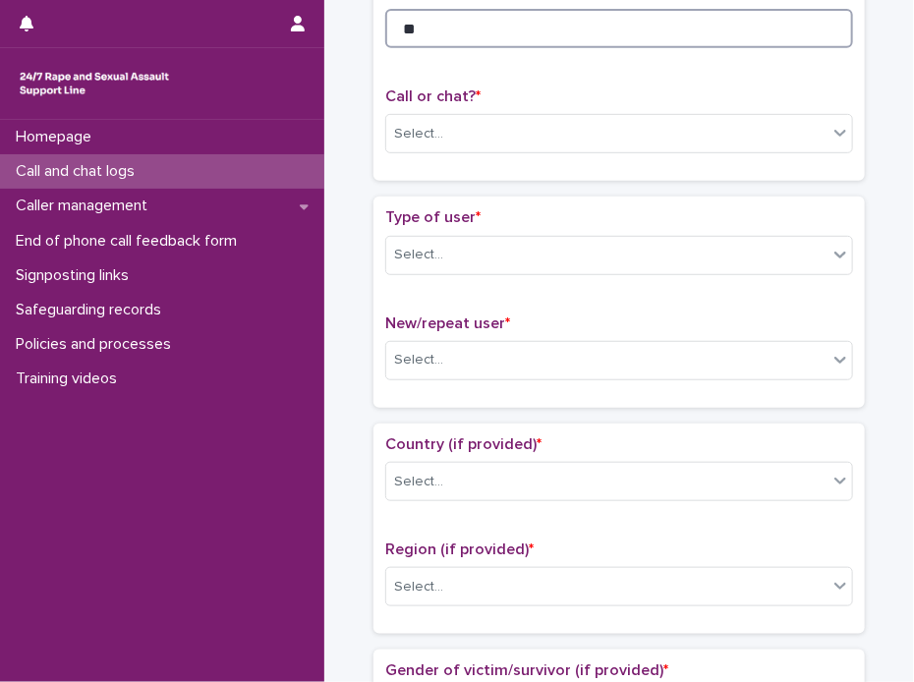
scroll to position [259, 0]
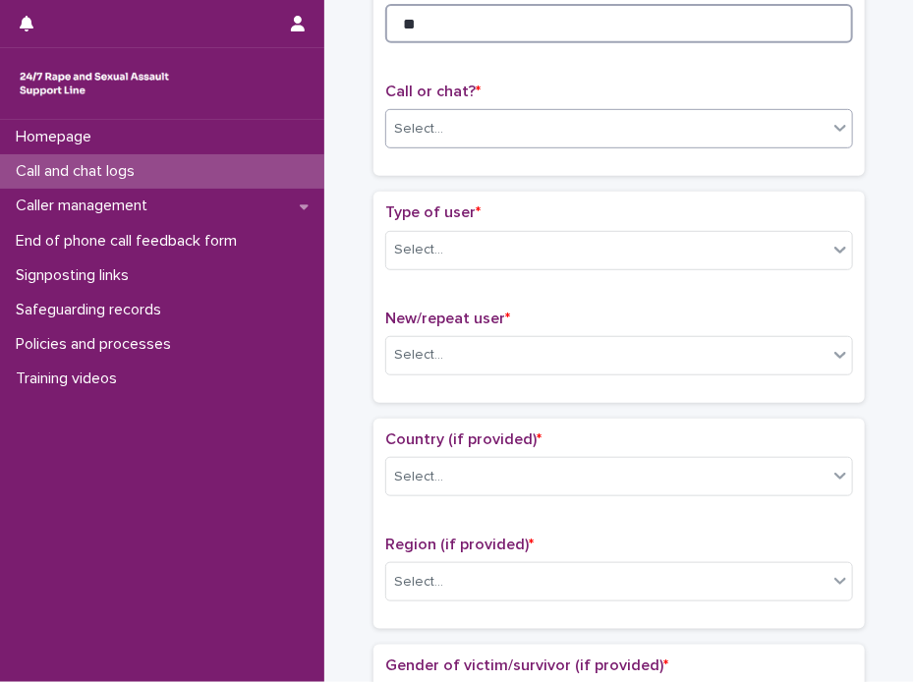
type input "**"
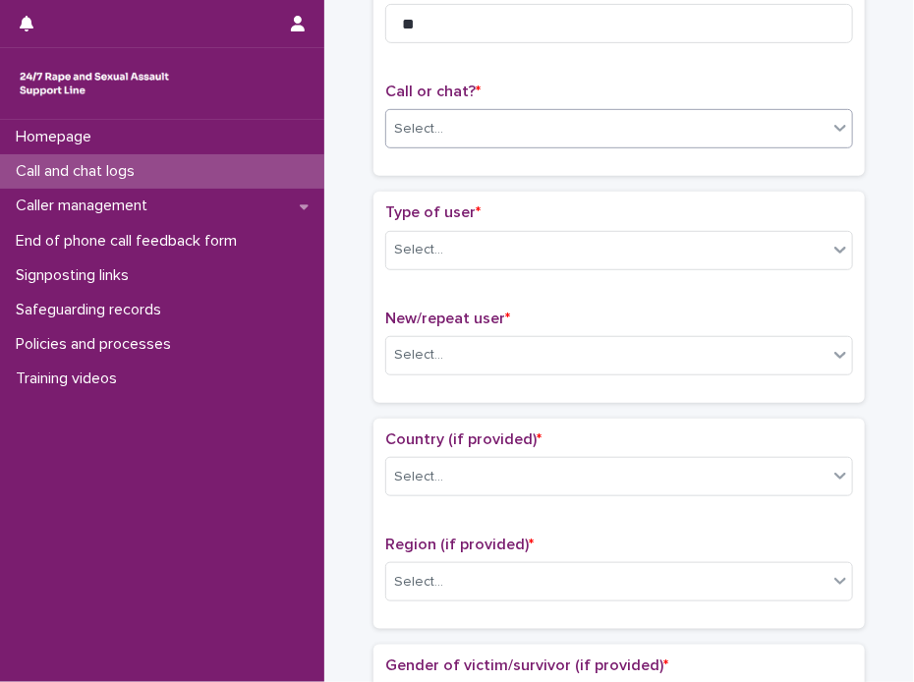
click at [834, 127] on icon at bounding box center [840, 129] width 12 height 7
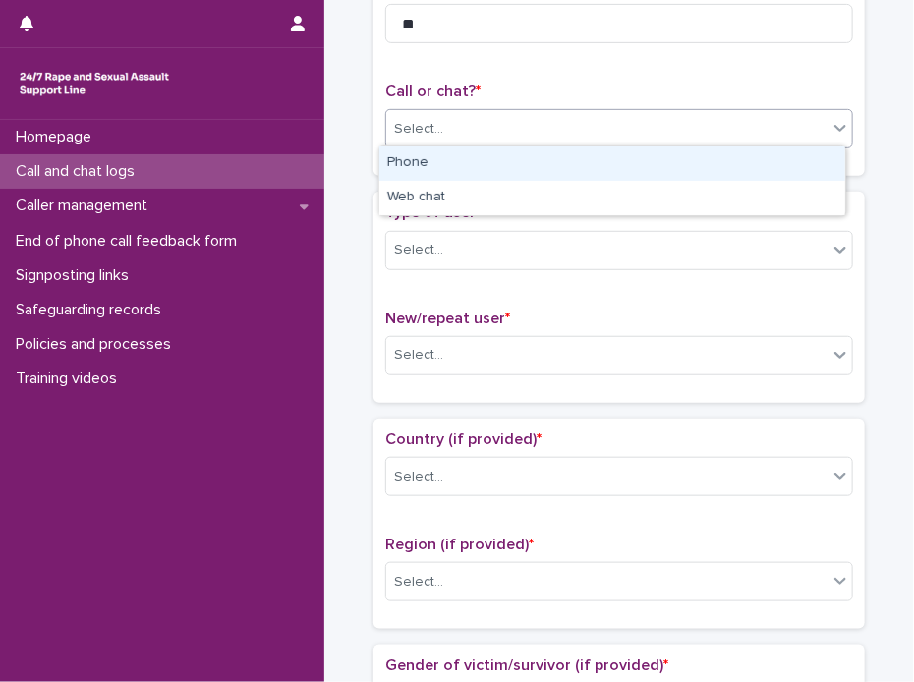
click at [480, 159] on div "Phone" at bounding box center [612, 163] width 466 height 34
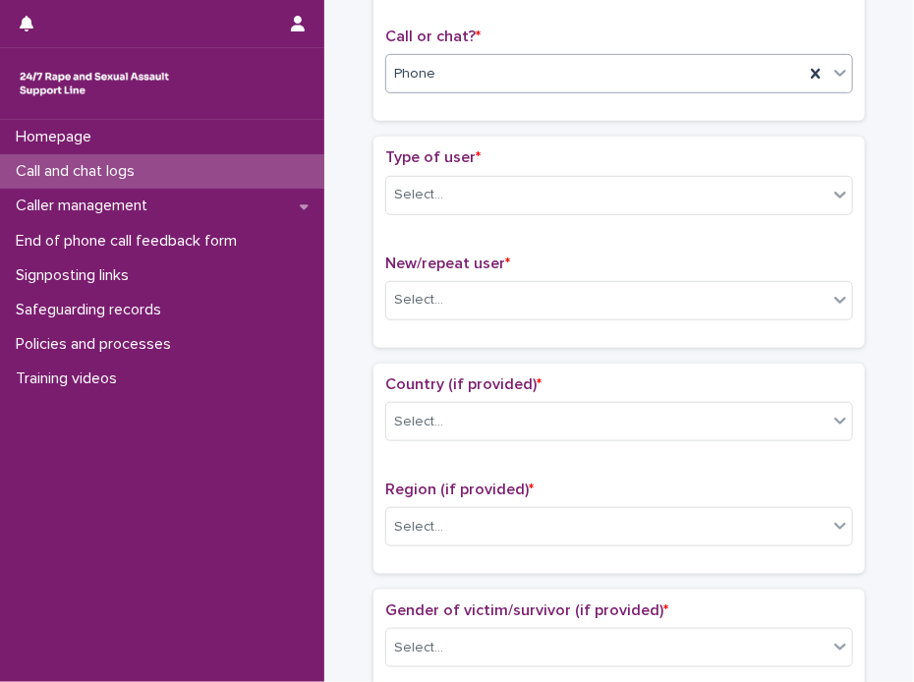
scroll to position [358, 0]
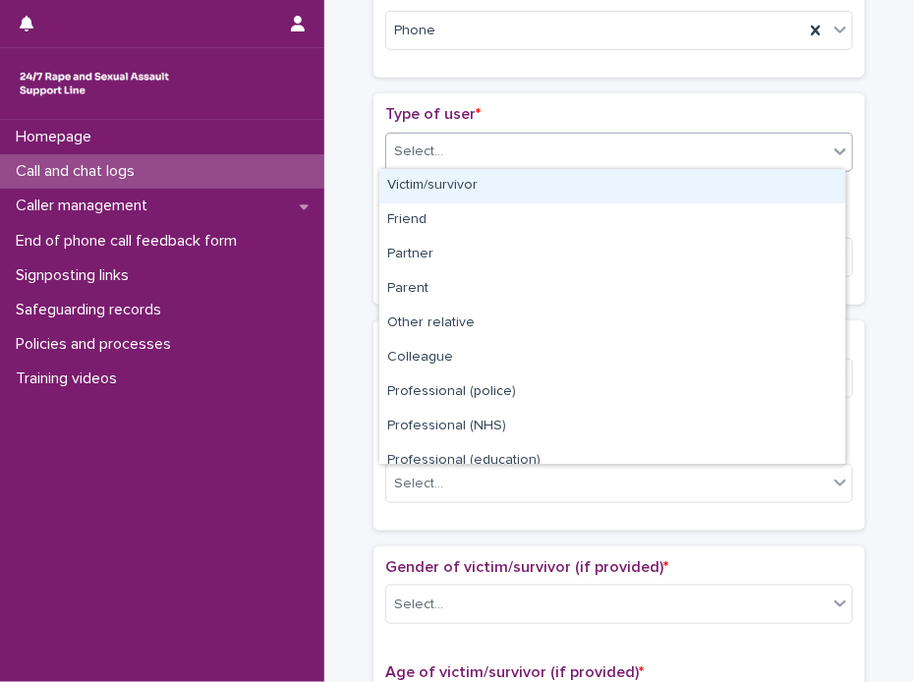
click at [834, 149] on icon at bounding box center [840, 151] width 12 height 7
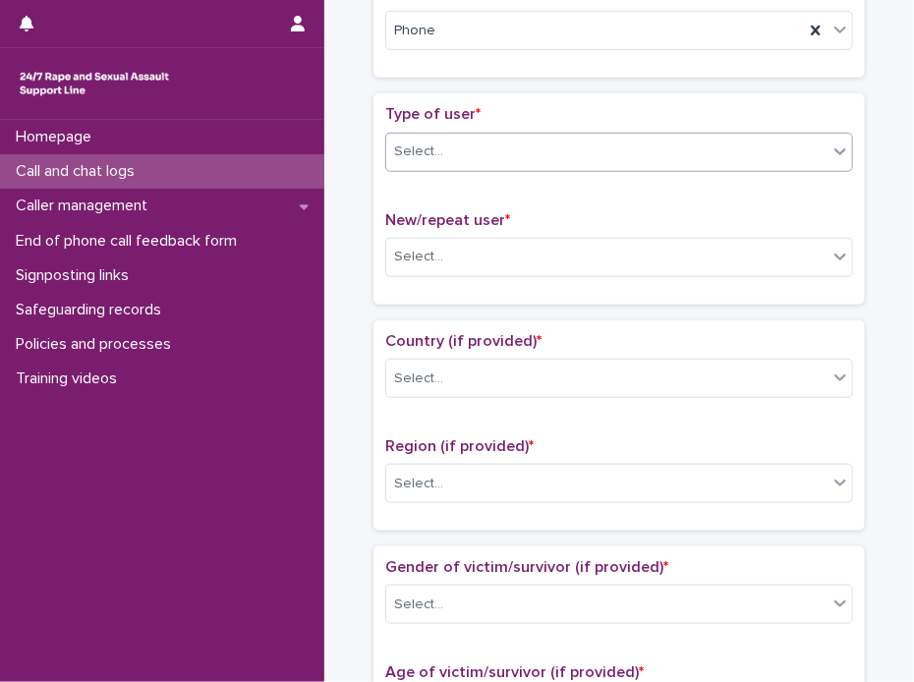
click at [838, 150] on icon at bounding box center [840, 151] width 20 height 20
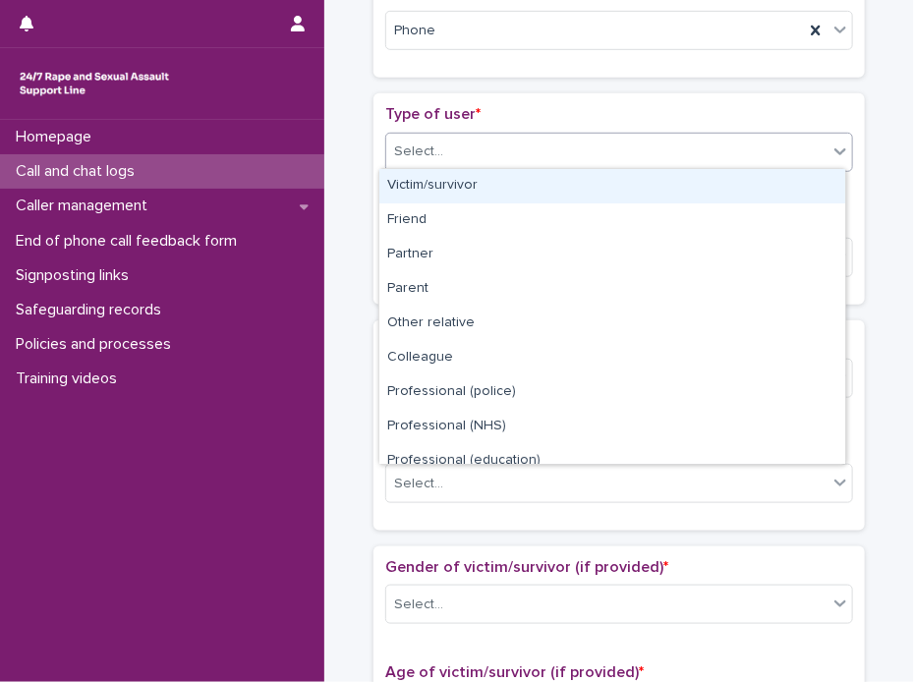
click at [470, 182] on div "Victim/survivor" at bounding box center [612, 186] width 466 height 34
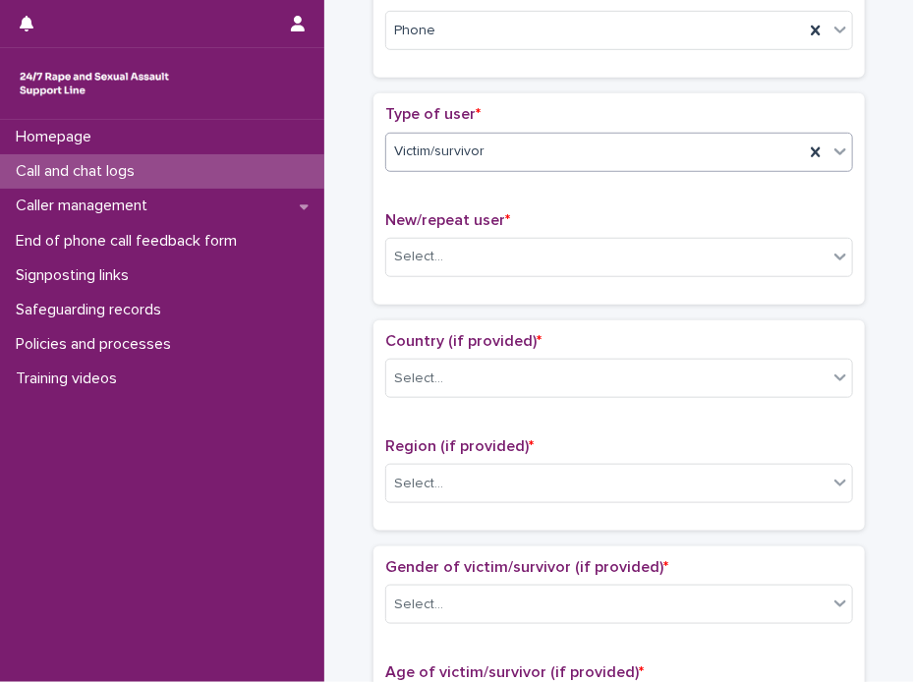
scroll to position [456, 0]
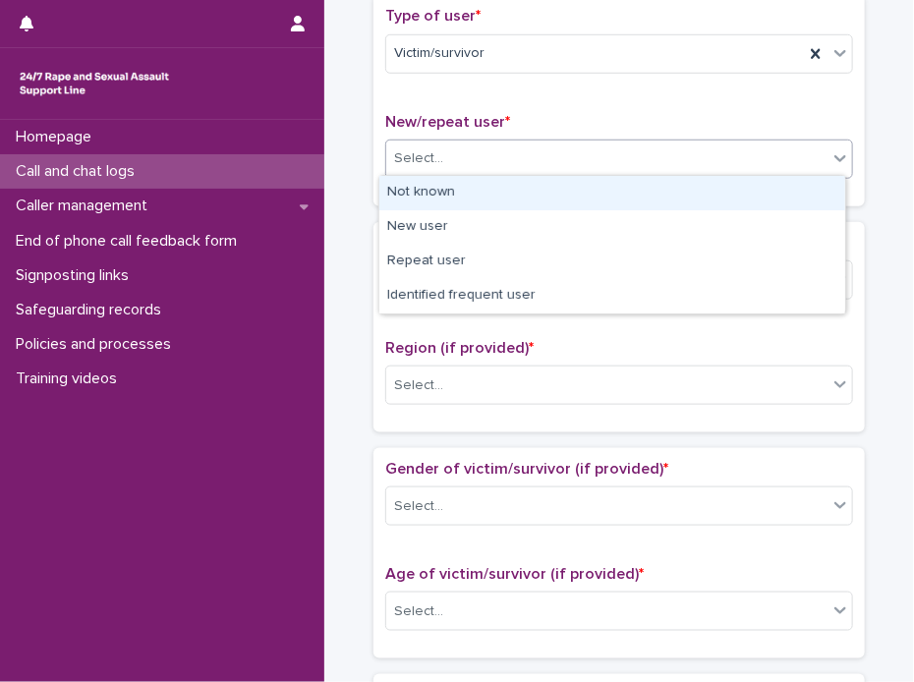
click at [836, 155] on icon at bounding box center [840, 158] width 12 height 7
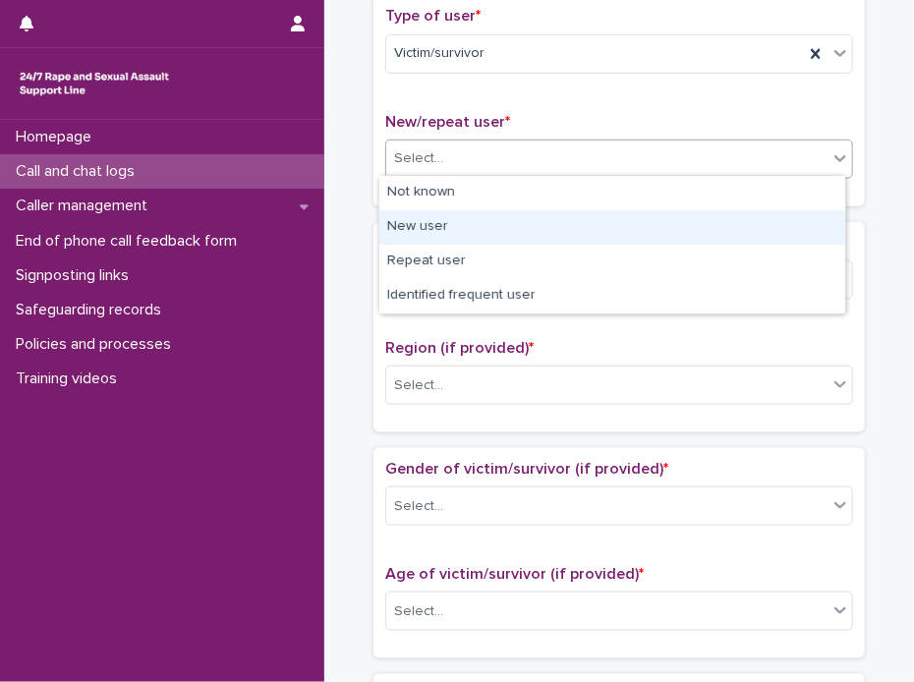
click at [435, 221] on div "New user" at bounding box center [612, 227] width 466 height 34
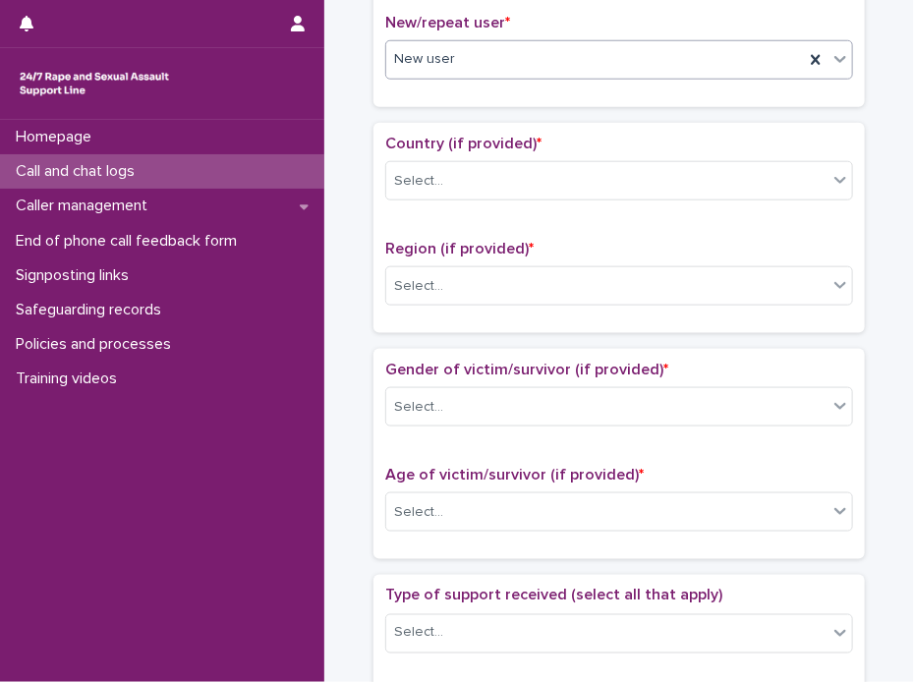
scroll to position [652, 0]
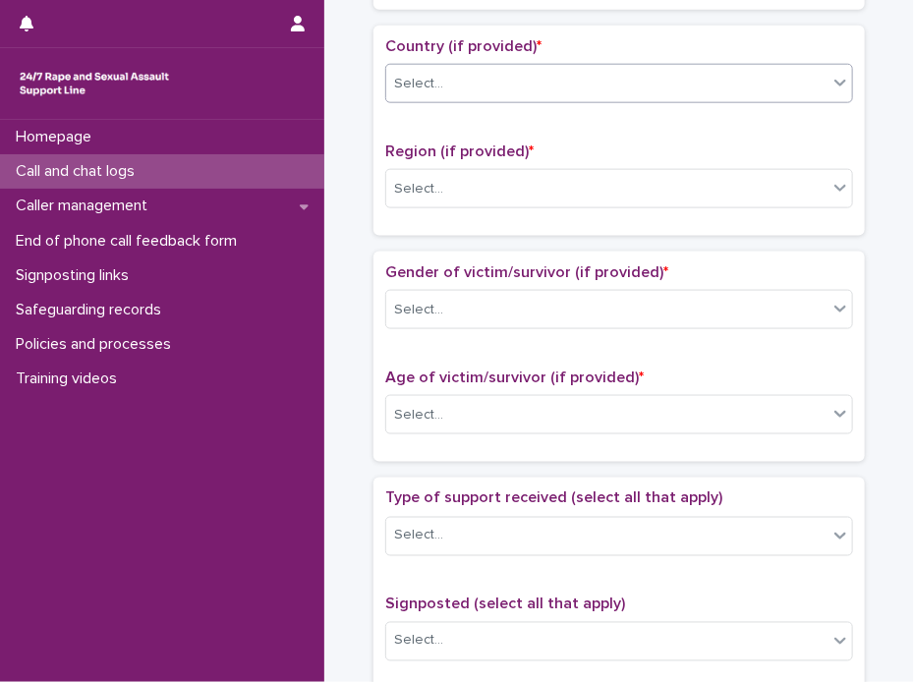
click at [833, 87] on icon at bounding box center [840, 83] width 20 height 20
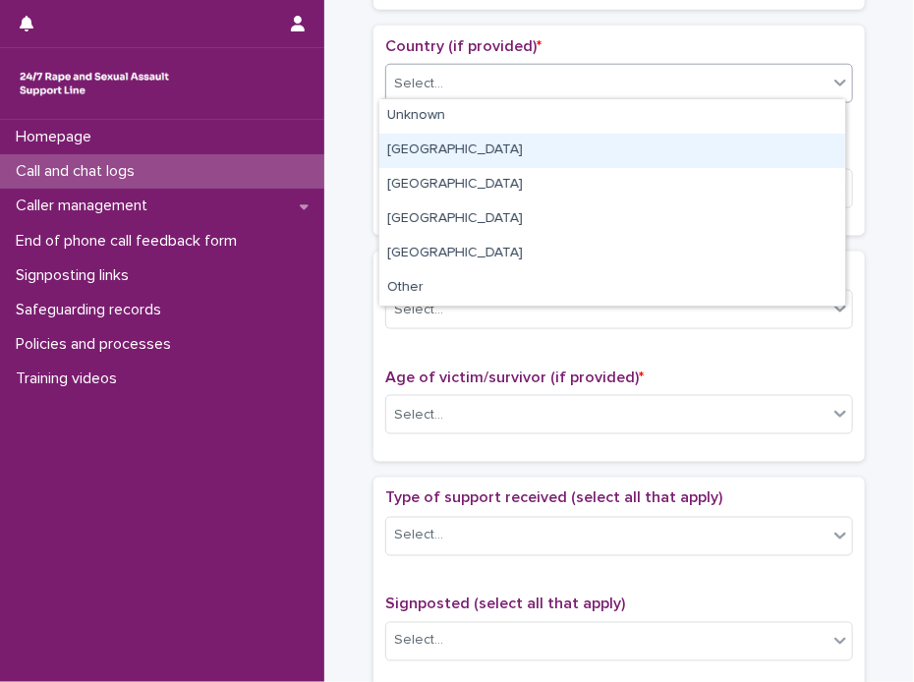
click at [394, 149] on div "[GEOGRAPHIC_DATA]" at bounding box center [612, 151] width 466 height 34
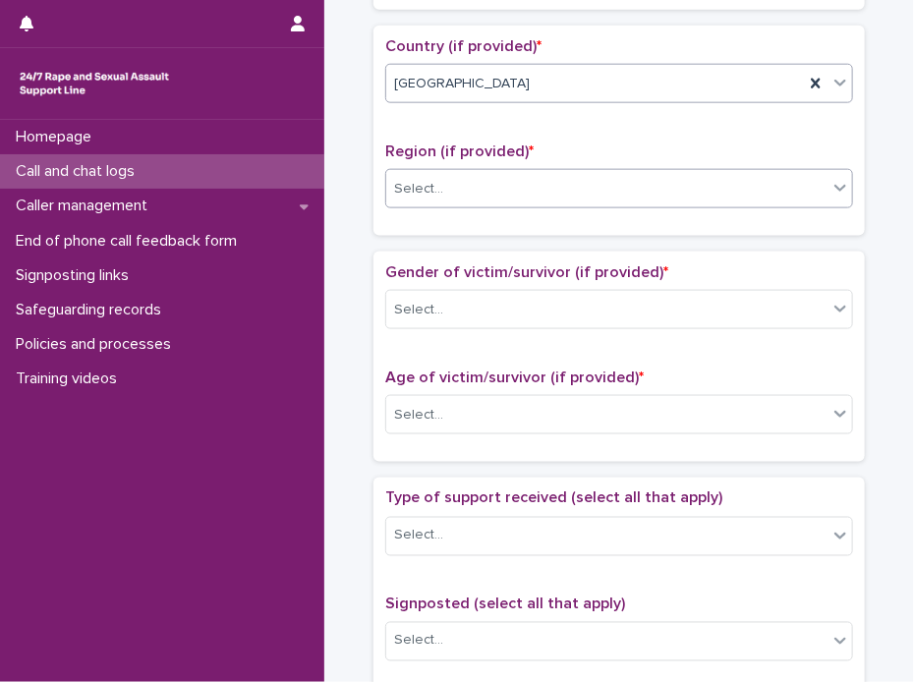
click at [834, 190] on icon at bounding box center [840, 188] width 20 height 20
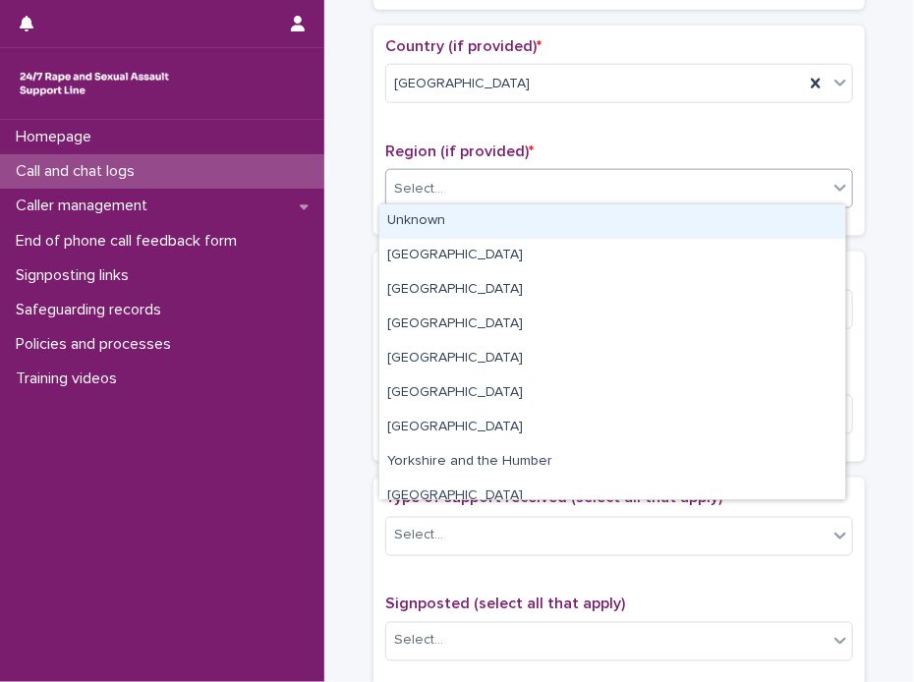
click at [510, 218] on div "Unknown" at bounding box center [612, 221] width 466 height 34
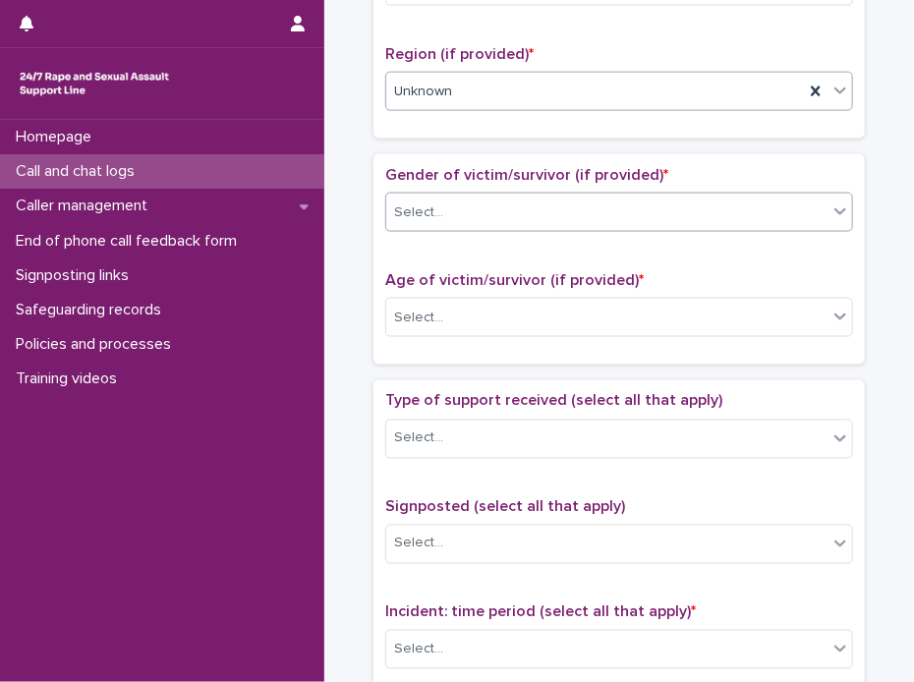
scroll to position [751, 0]
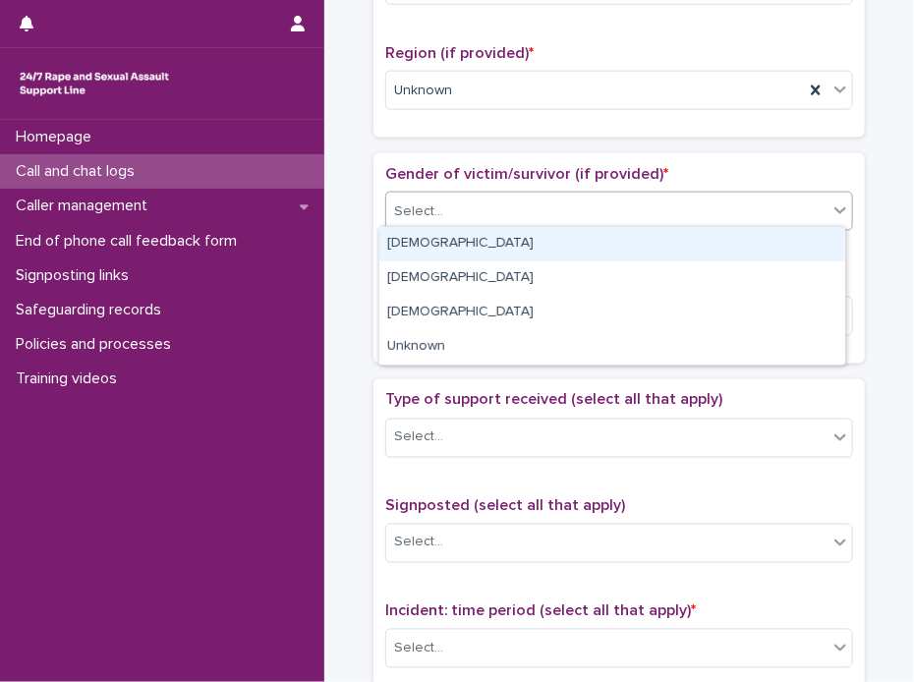
click at [837, 209] on icon at bounding box center [840, 210] width 20 height 20
click at [446, 246] on div "[DEMOGRAPHIC_DATA]" at bounding box center [612, 244] width 466 height 34
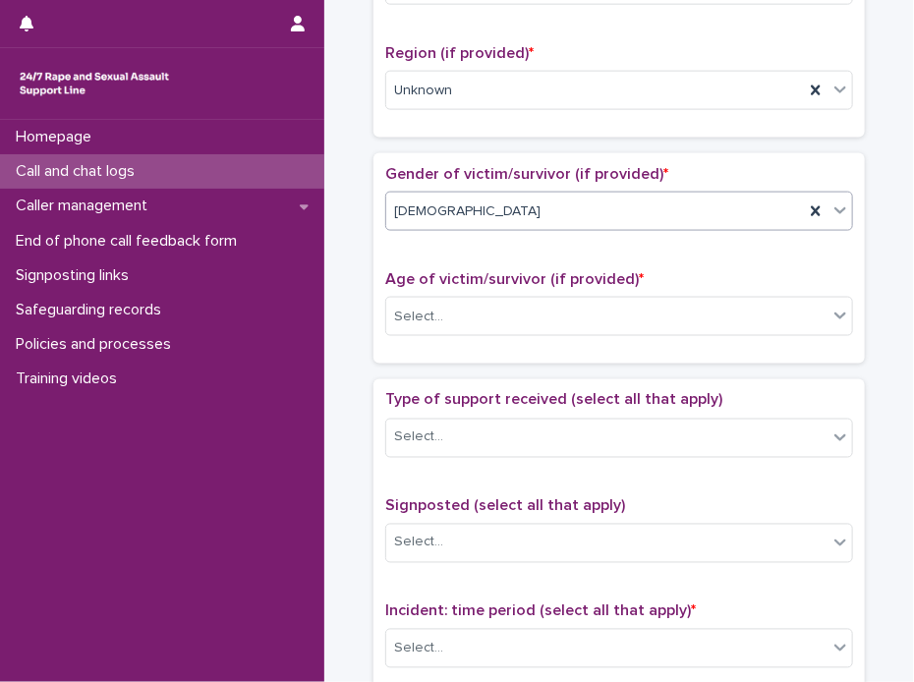
scroll to position [849, 0]
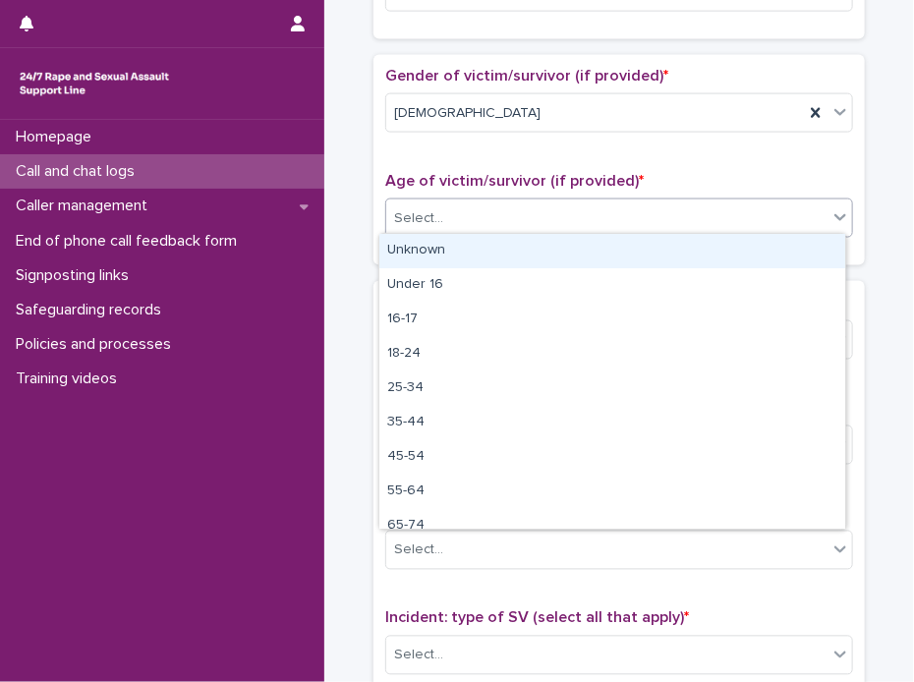
click at [839, 213] on icon at bounding box center [840, 217] width 20 height 20
click at [460, 249] on div "Unknown" at bounding box center [612, 251] width 466 height 34
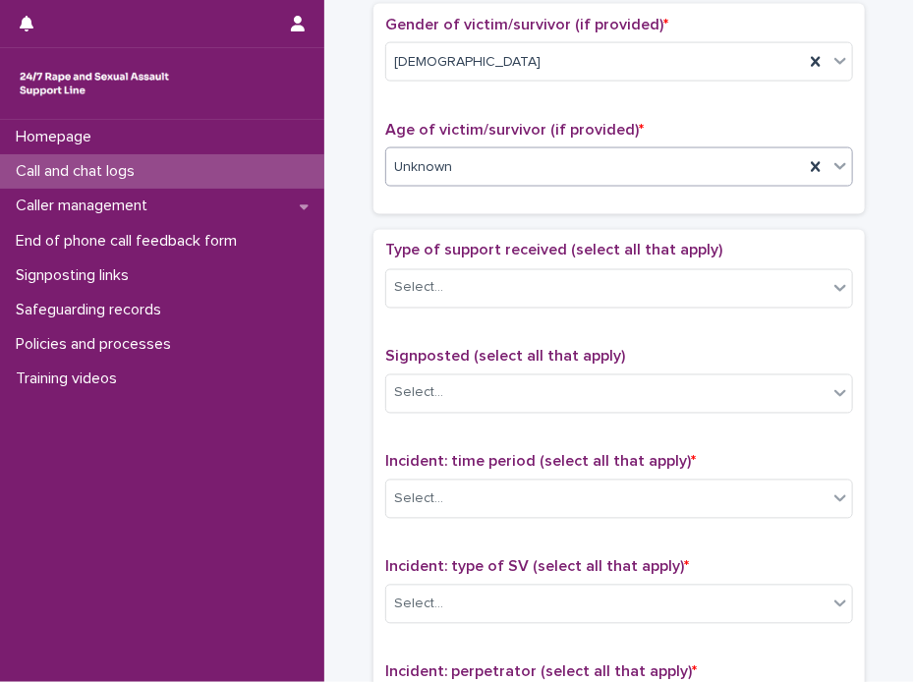
scroll to position [947, 0]
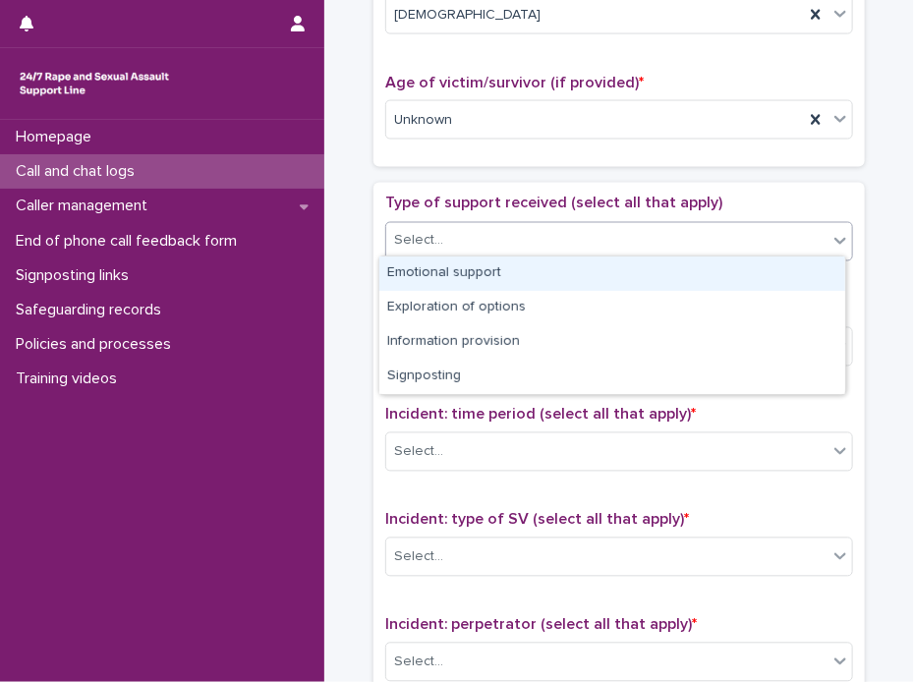
click at [838, 238] on icon at bounding box center [840, 241] width 20 height 20
click at [482, 264] on div "Emotional support" at bounding box center [612, 273] width 466 height 34
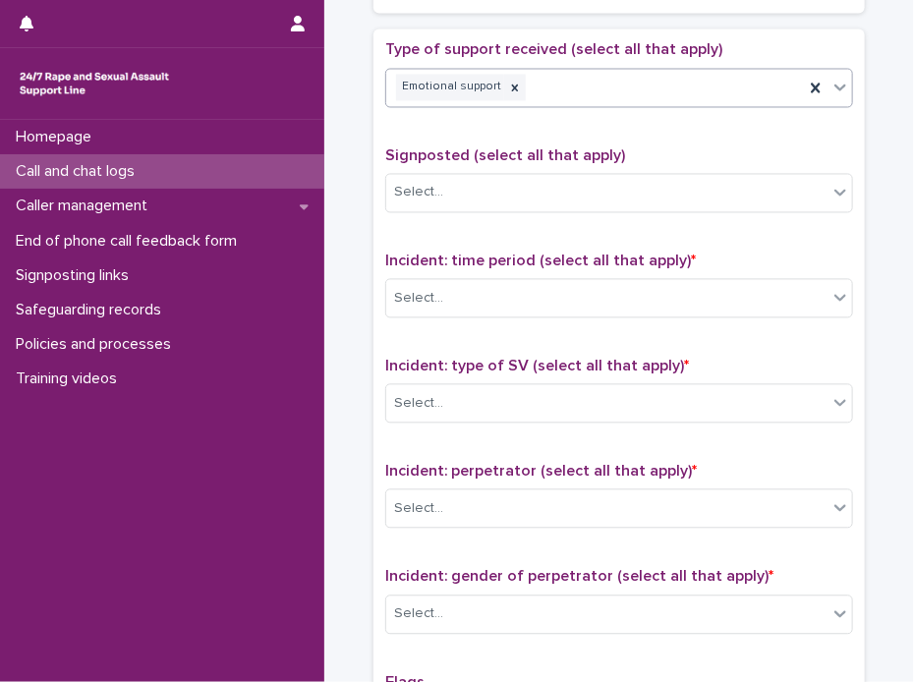
scroll to position [1144, 0]
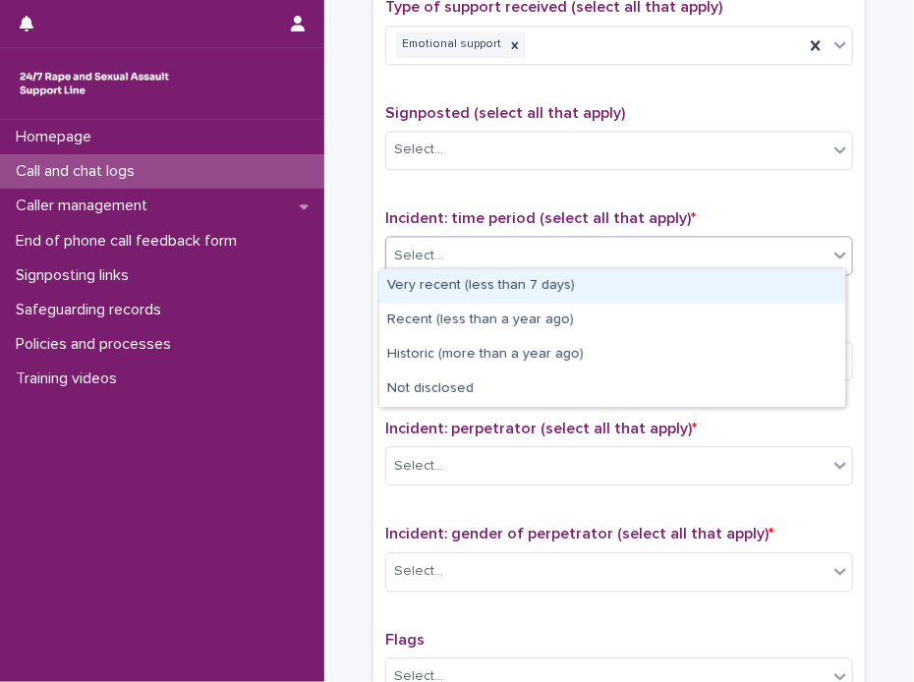
click at [830, 252] on icon at bounding box center [840, 255] width 20 height 20
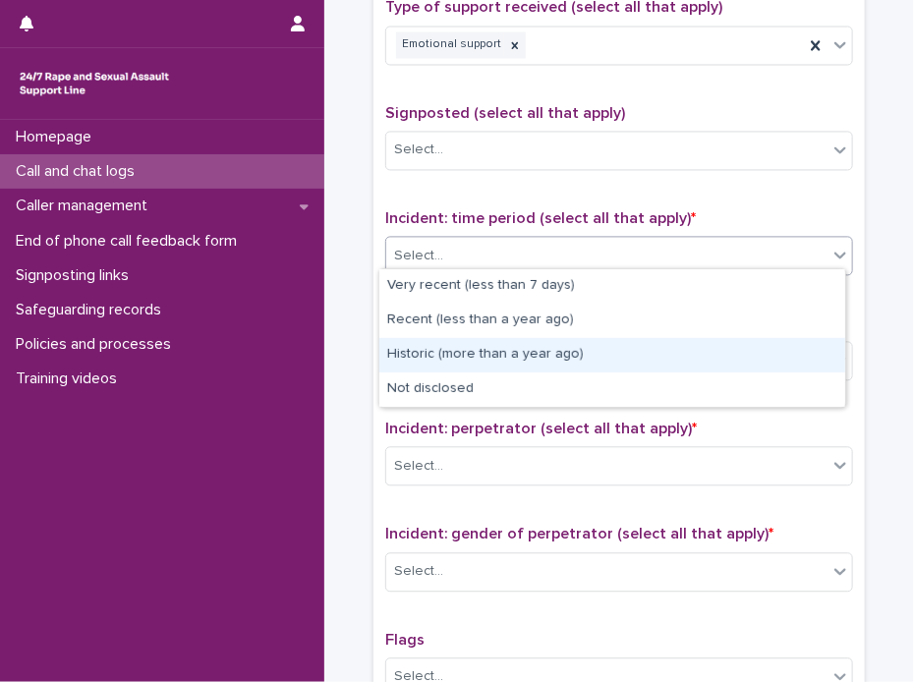
click at [458, 353] on div "Historic (more than a year ago)" at bounding box center [612, 355] width 466 height 34
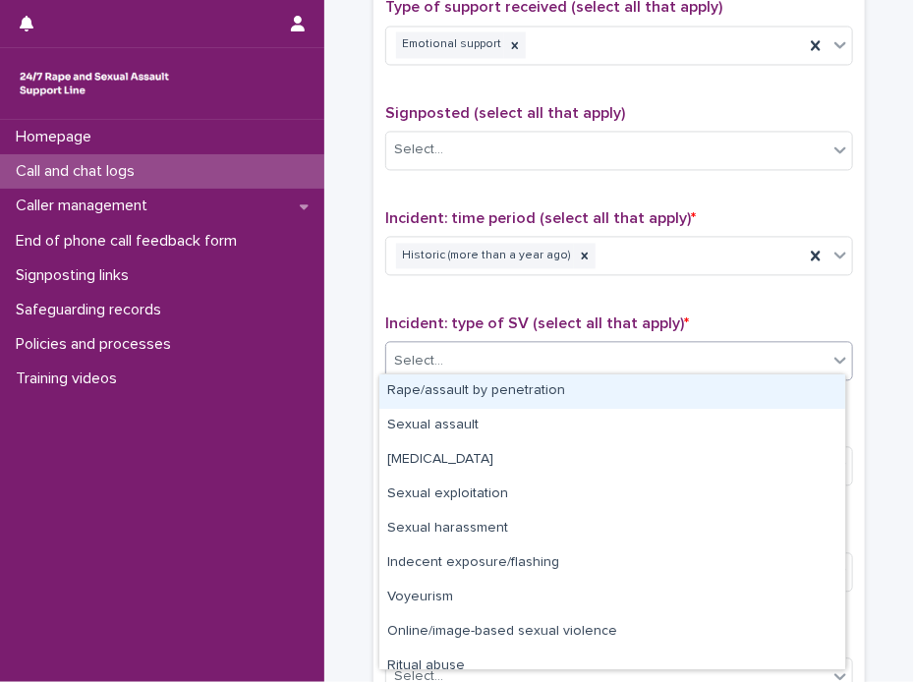
click at [830, 356] on icon at bounding box center [840, 360] width 20 height 20
click at [598, 389] on div "Rape/assault by penetration" at bounding box center [612, 391] width 466 height 34
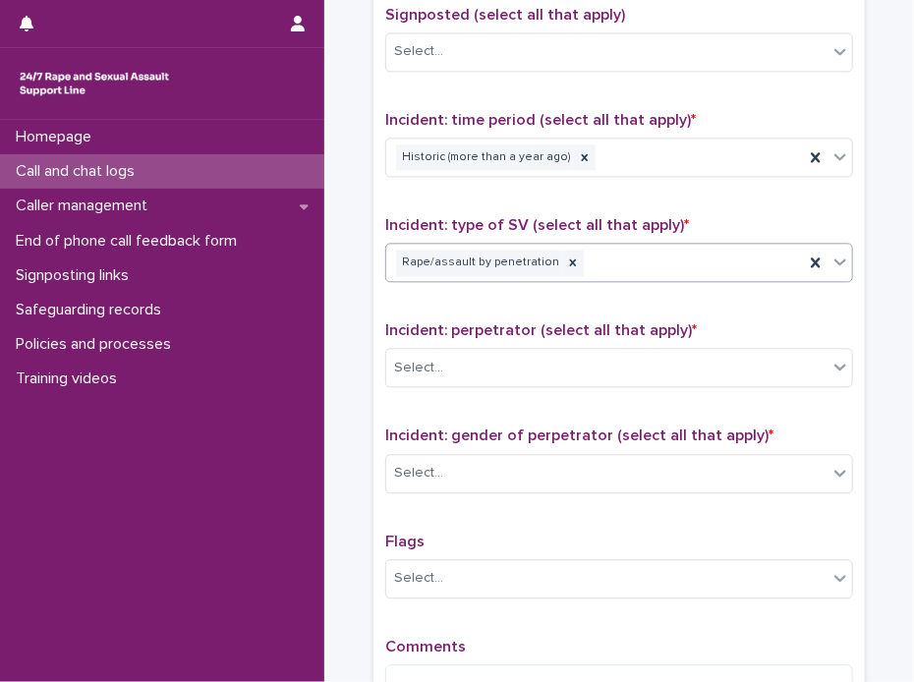
scroll to position [1340, 0]
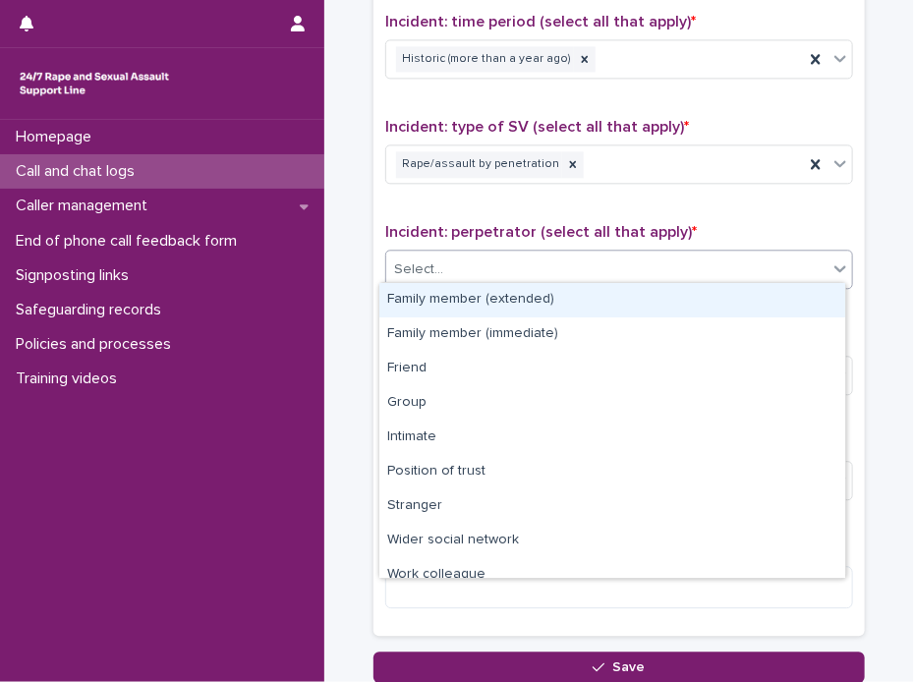
click at [834, 266] on icon at bounding box center [840, 269] width 12 height 7
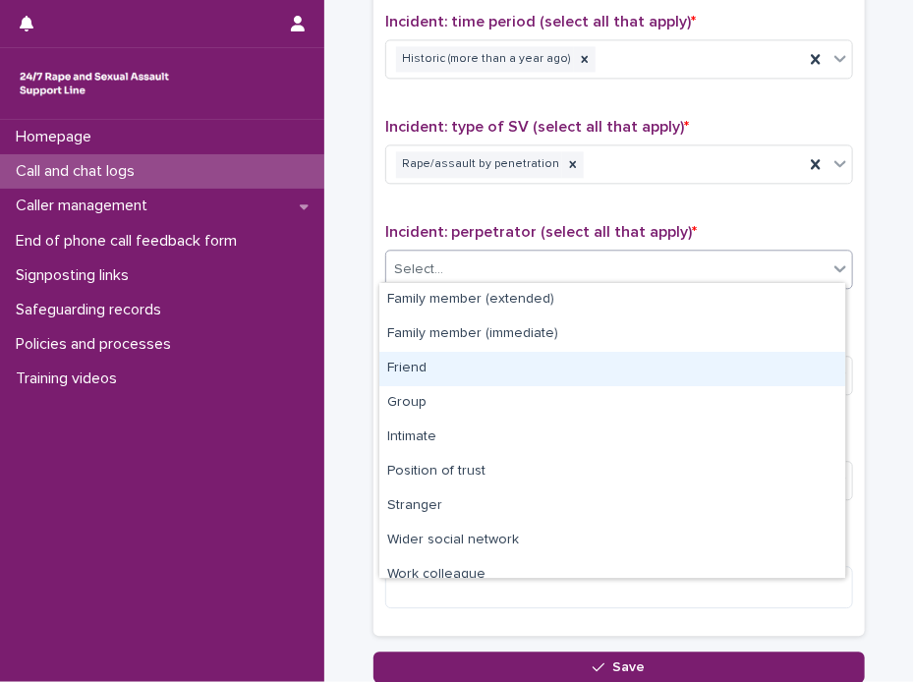
click at [440, 367] on div "Friend" at bounding box center [612, 369] width 466 height 34
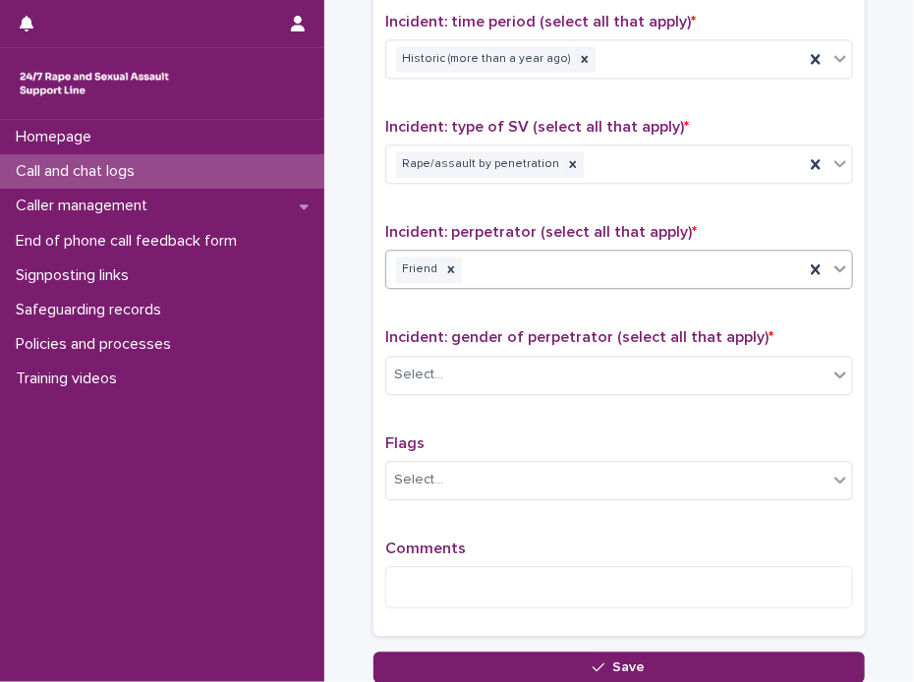
scroll to position [1438, 0]
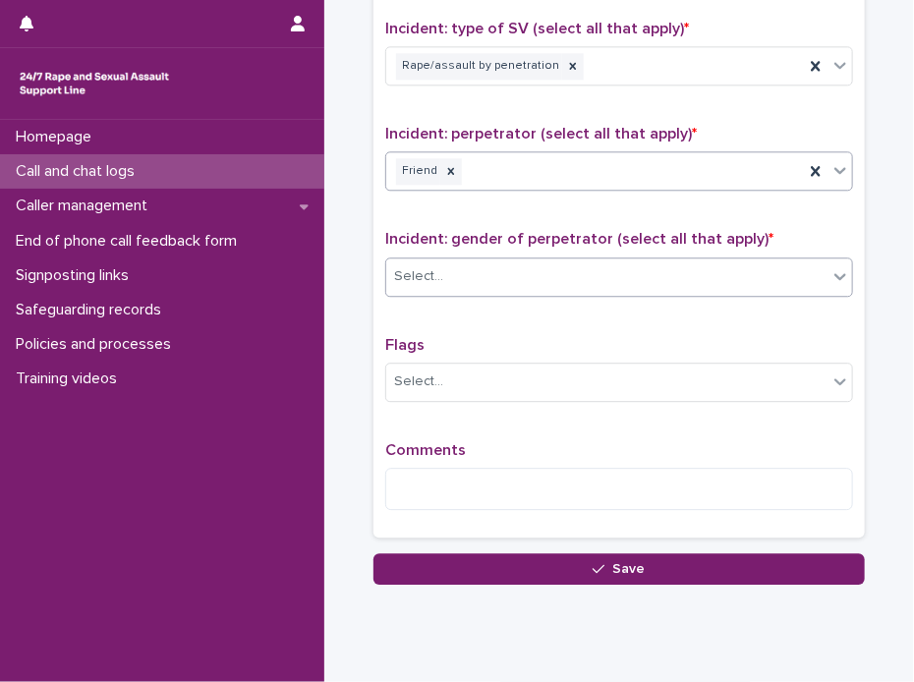
click at [835, 273] on icon at bounding box center [840, 276] width 20 height 20
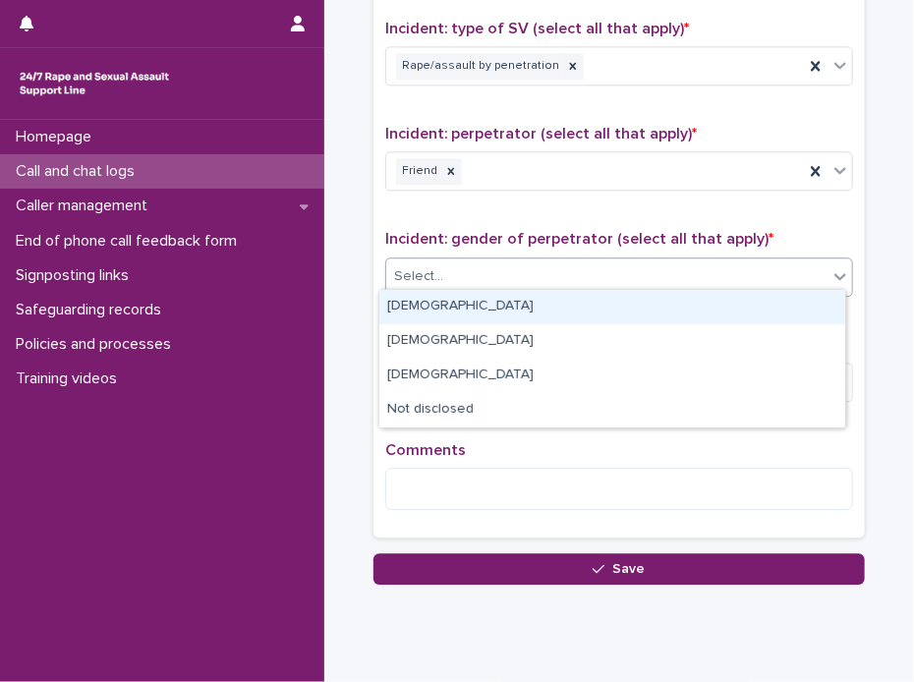
click at [835, 273] on icon at bounding box center [840, 276] width 20 height 20
click at [468, 302] on div "[DEMOGRAPHIC_DATA]" at bounding box center [612, 307] width 466 height 34
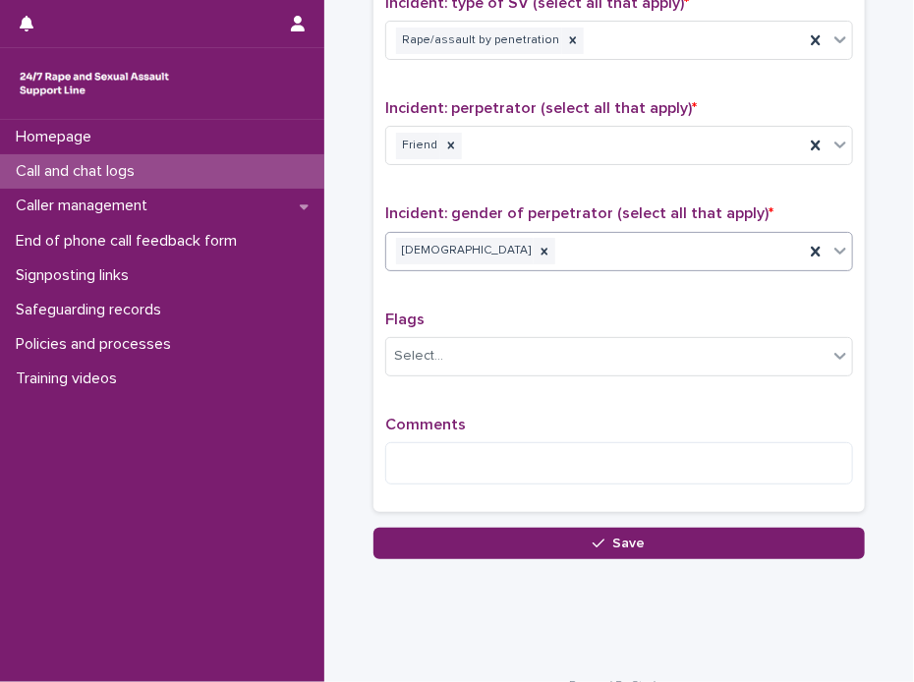
scroll to position [1485, 0]
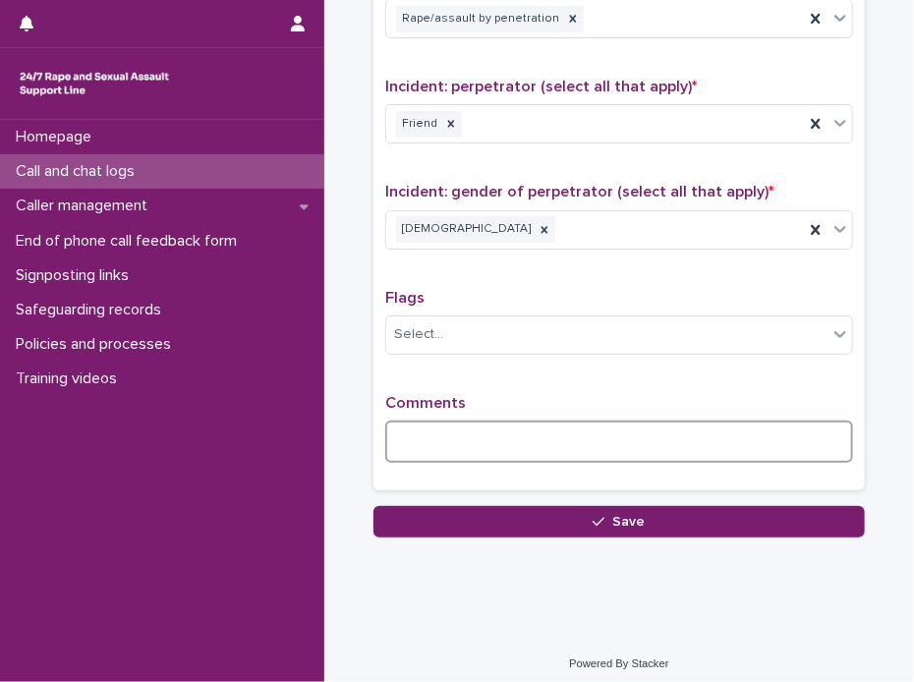
click at [435, 425] on textarea at bounding box center [619, 441] width 468 height 42
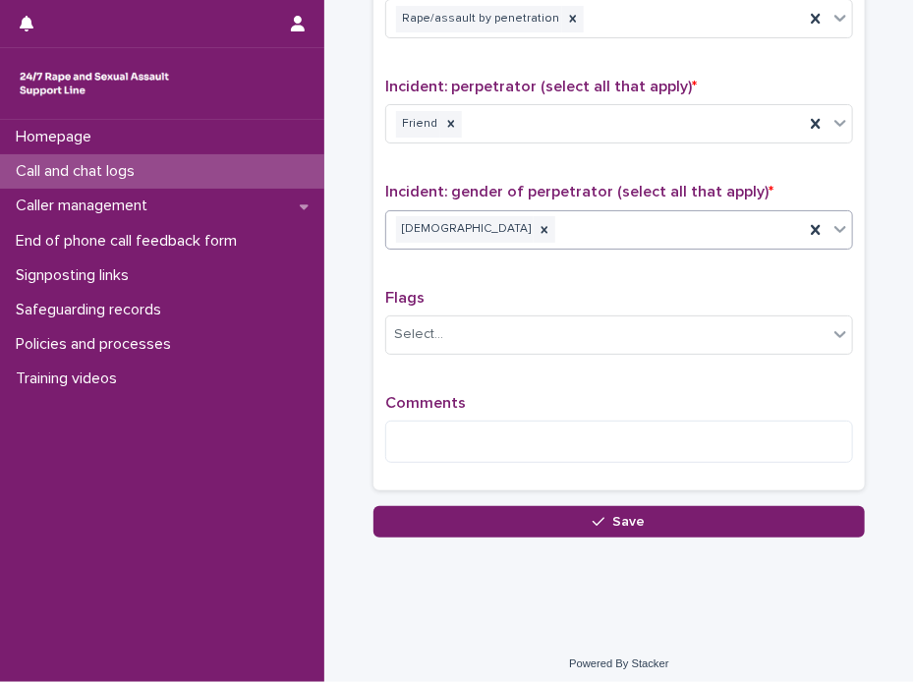
click at [832, 219] on icon at bounding box center [840, 229] width 20 height 20
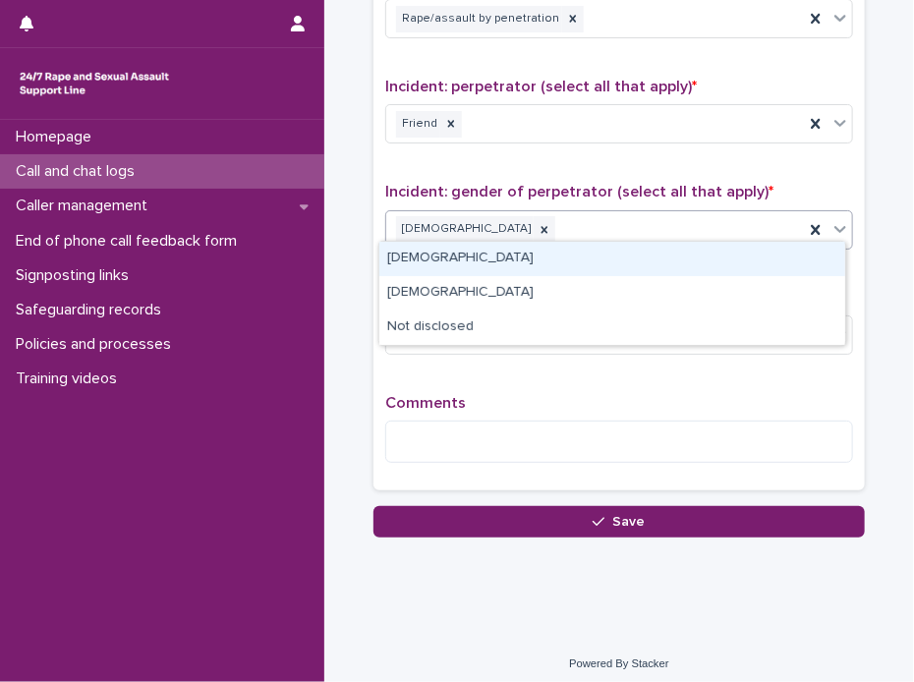
click at [832, 219] on icon at bounding box center [840, 229] width 20 height 20
click at [499, 260] on div "[DEMOGRAPHIC_DATA]" at bounding box center [612, 259] width 466 height 34
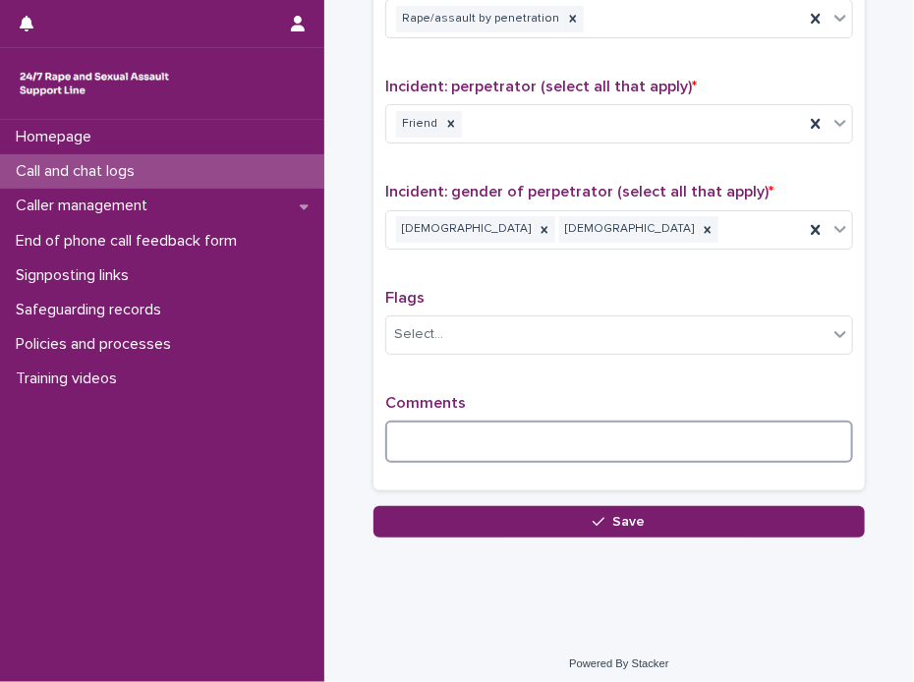
click at [438, 428] on textarea at bounding box center [619, 441] width 468 height 42
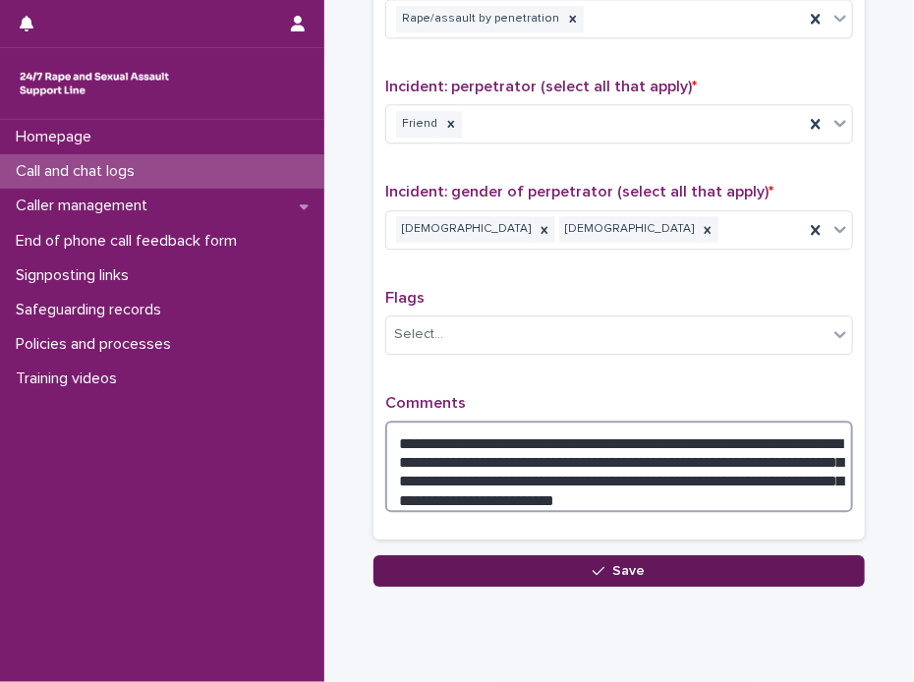
type textarea "**********"
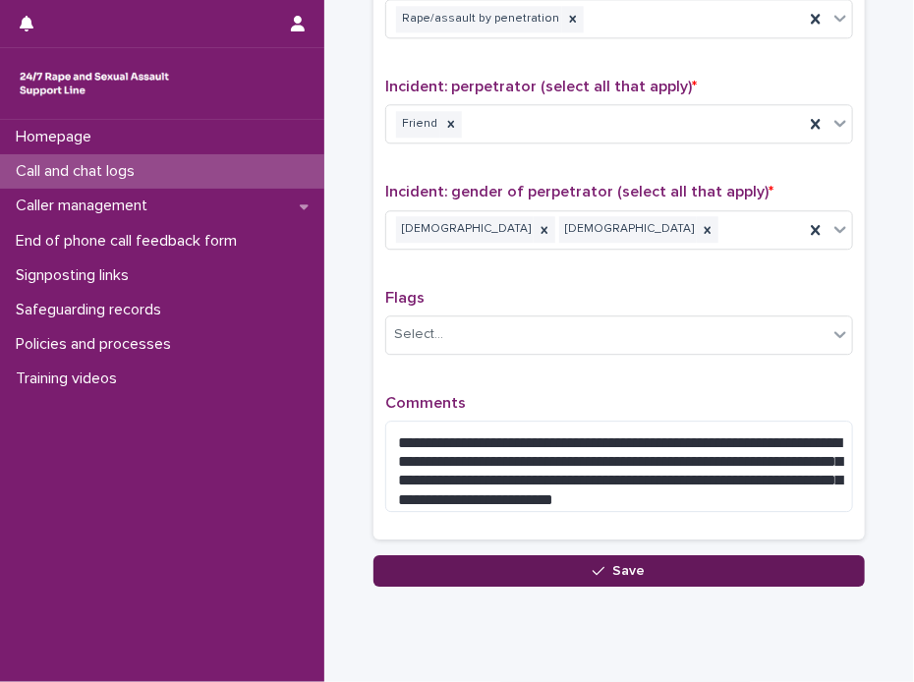
click at [601, 564] on div "button" at bounding box center [602, 571] width 20 height 14
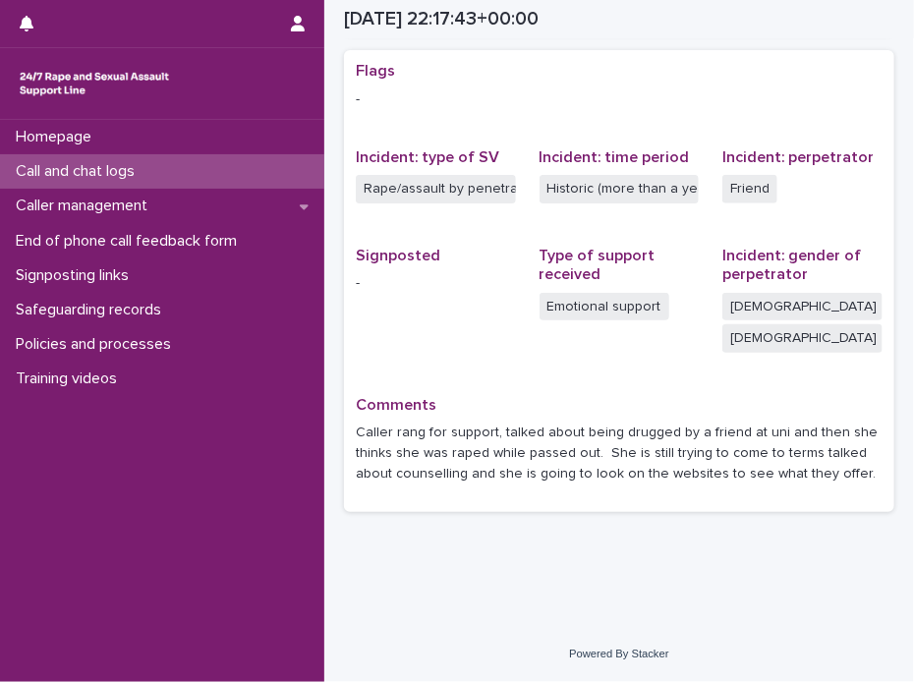
scroll to position [363, 0]
